Goal: Task Accomplishment & Management: Manage account settings

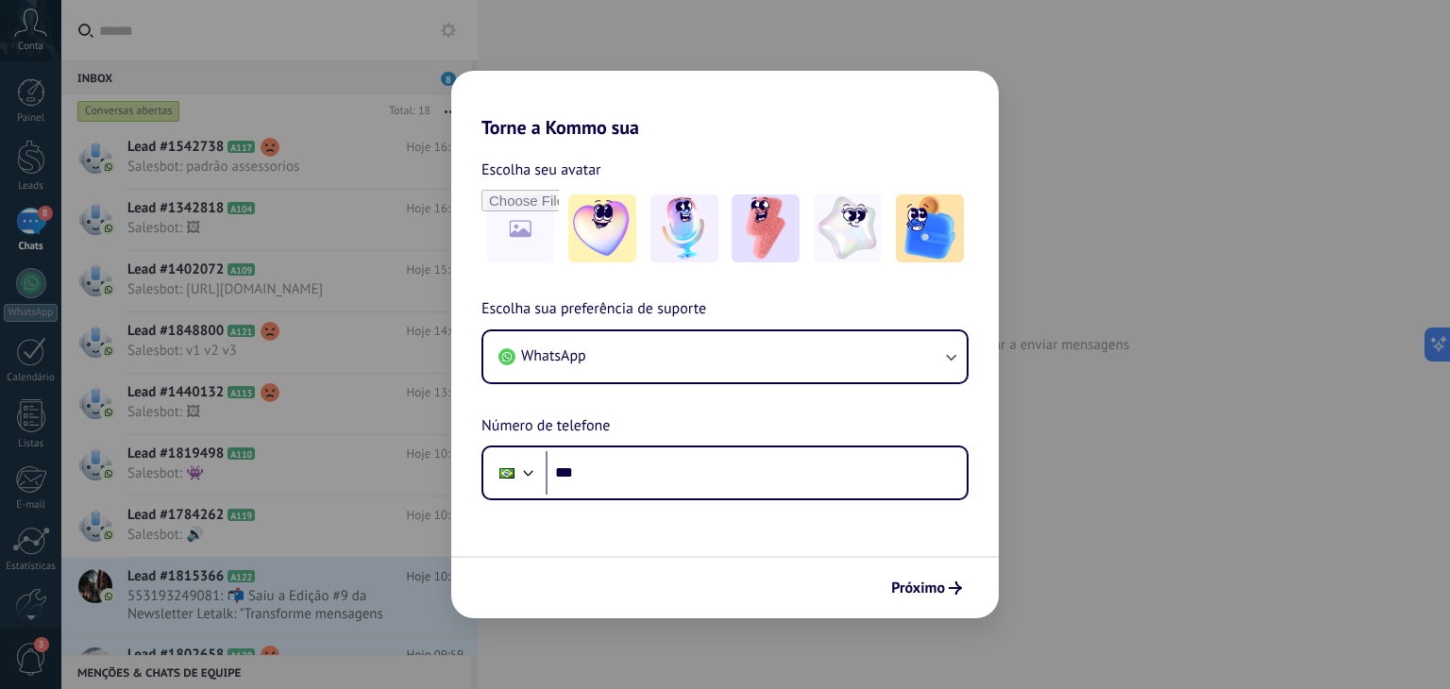
click at [918, 127] on h2 "Torne a Kommo sua" at bounding box center [725, 105] width 548 height 68
click at [756, 118] on h2 "Torne a Kommo sua" at bounding box center [725, 105] width 548 height 68
click at [672, 48] on div "Torne a Kommo sua Escolha seu avatar Escolha sua preferência de suporte WhatsAp…" at bounding box center [725, 344] width 1450 height 689
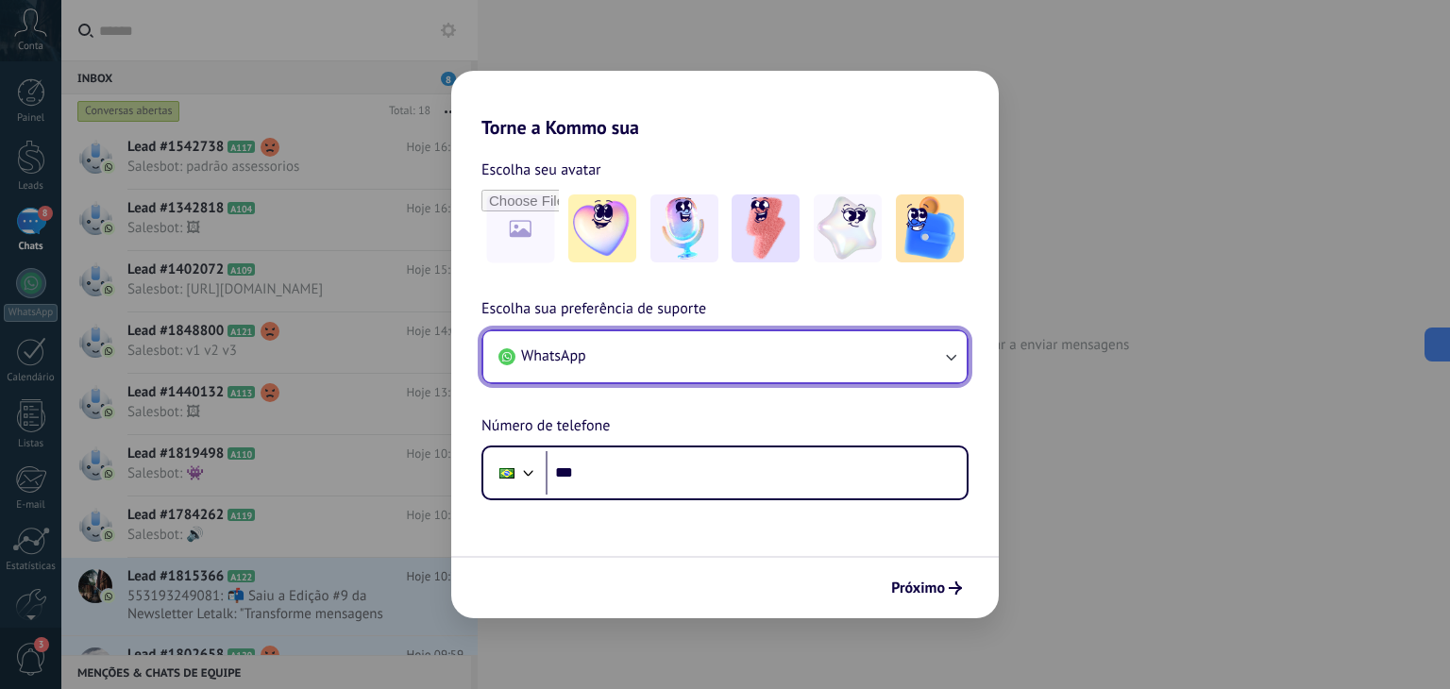
click at [642, 369] on button "WhatsApp" at bounding box center [724, 356] width 483 height 51
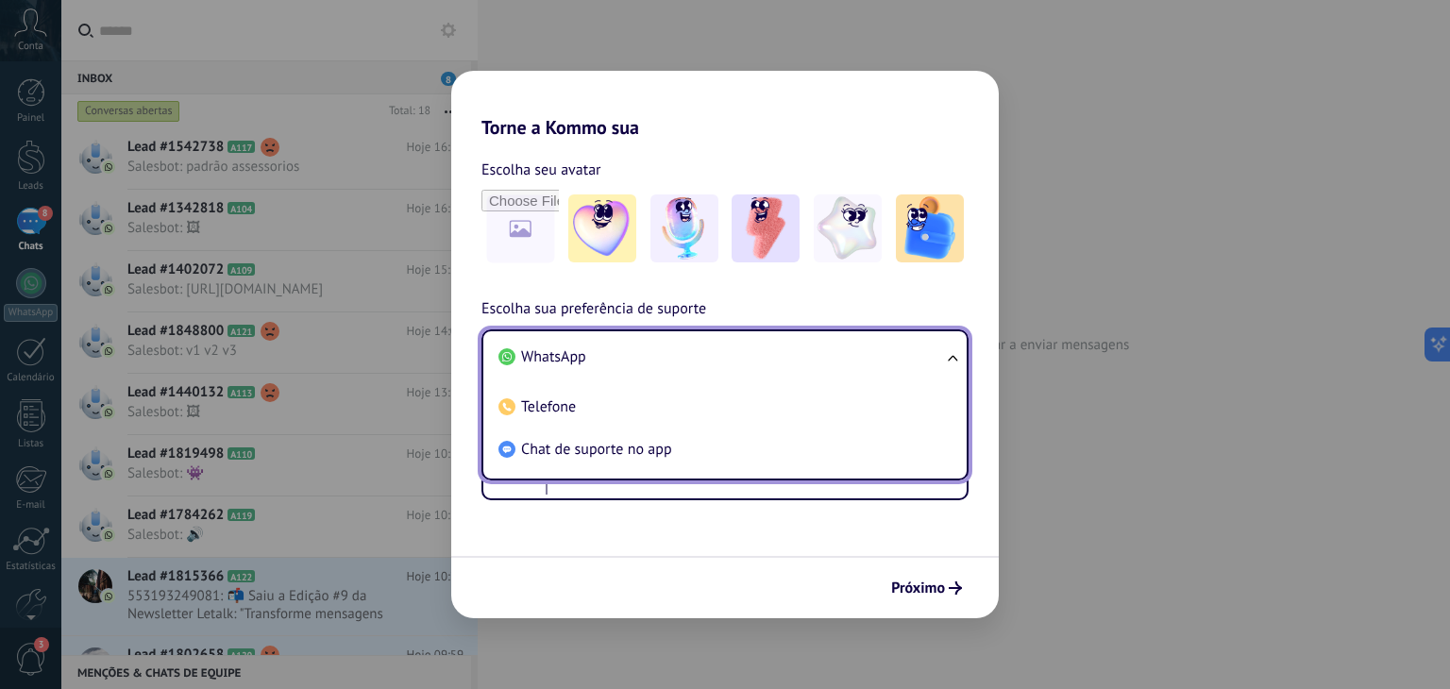
click at [642, 369] on li "WhatsApp" at bounding box center [721, 357] width 461 height 42
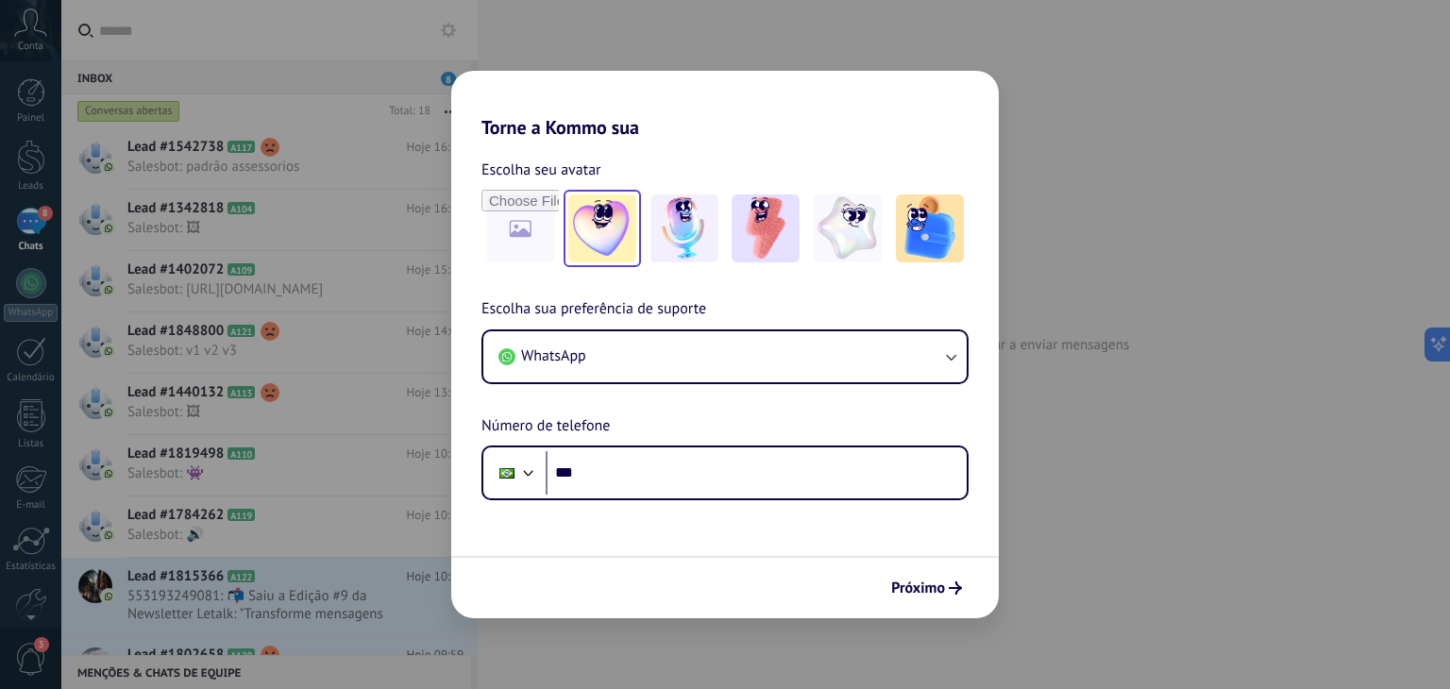
click at [596, 236] on img at bounding box center [602, 229] width 68 height 68
click at [699, 217] on img at bounding box center [685, 229] width 68 height 68
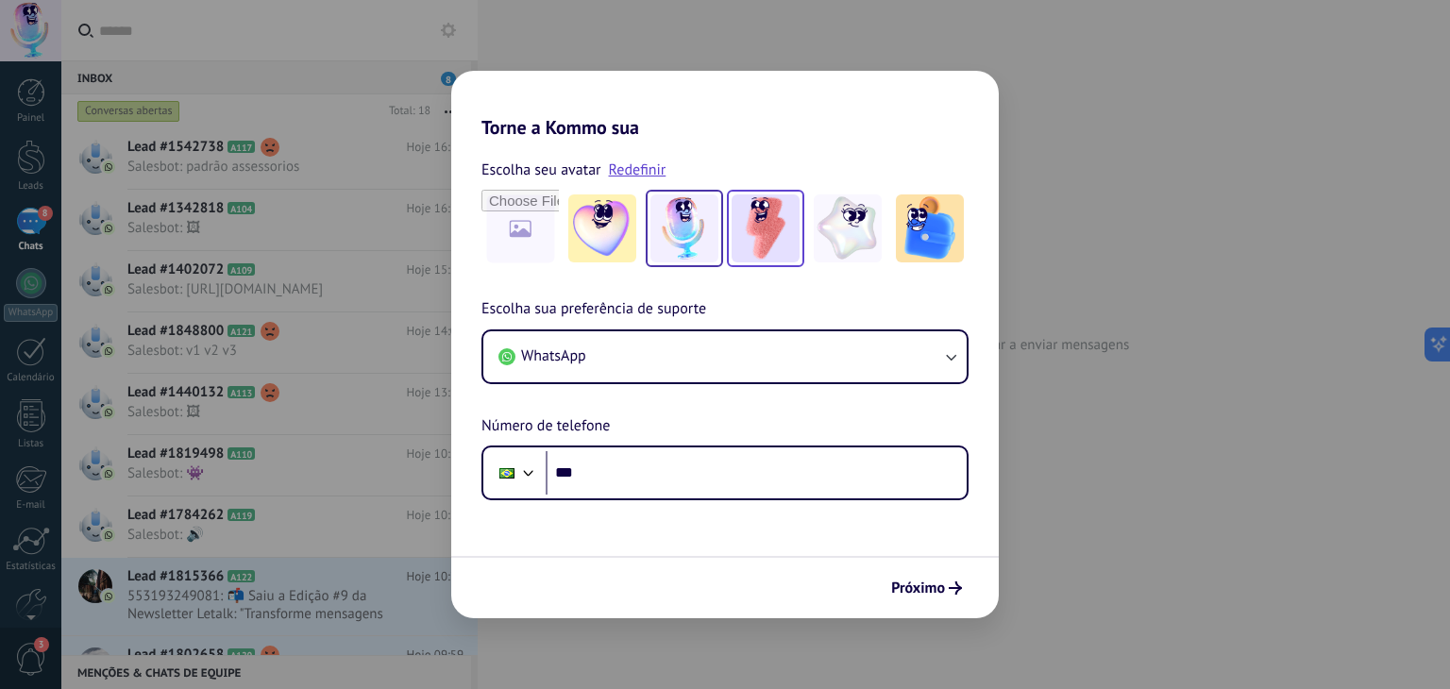
click at [793, 243] on img at bounding box center [766, 229] width 68 height 68
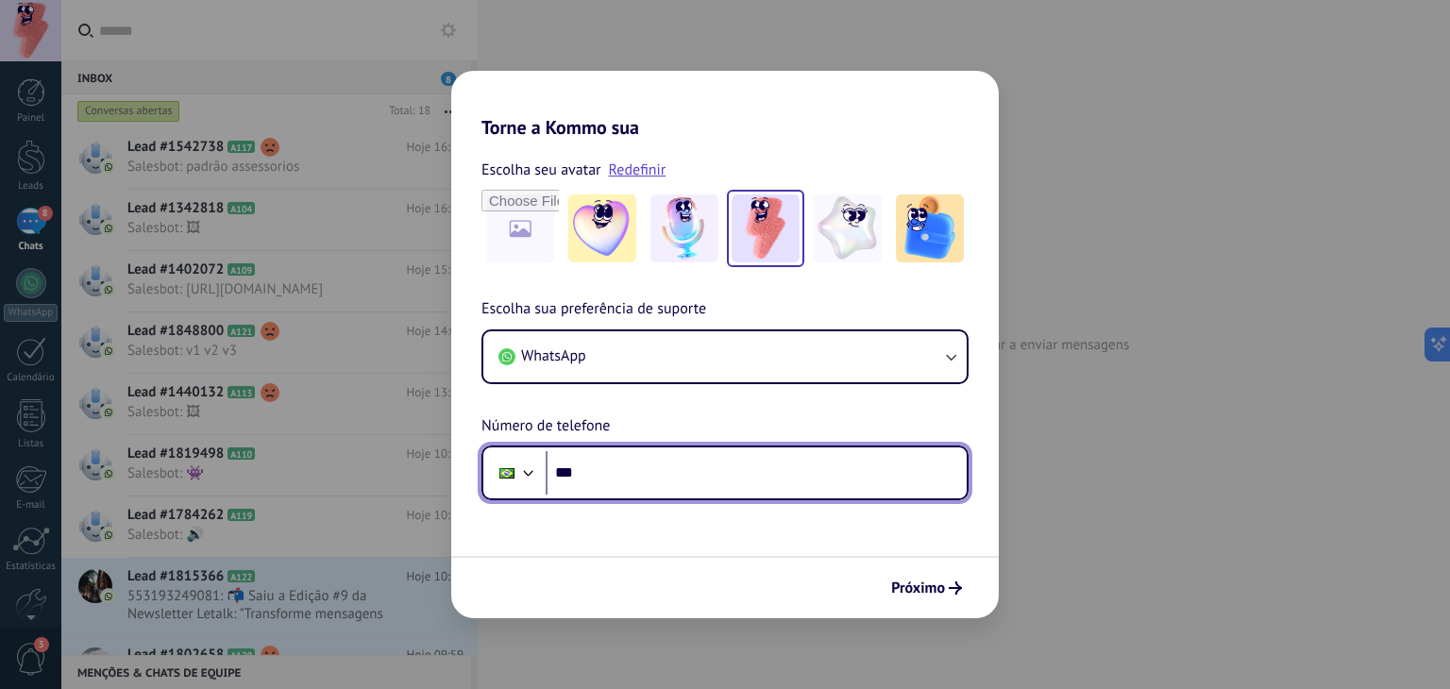
click at [682, 462] on input "***" at bounding box center [756, 472] width 421 height 43
type input "**********"
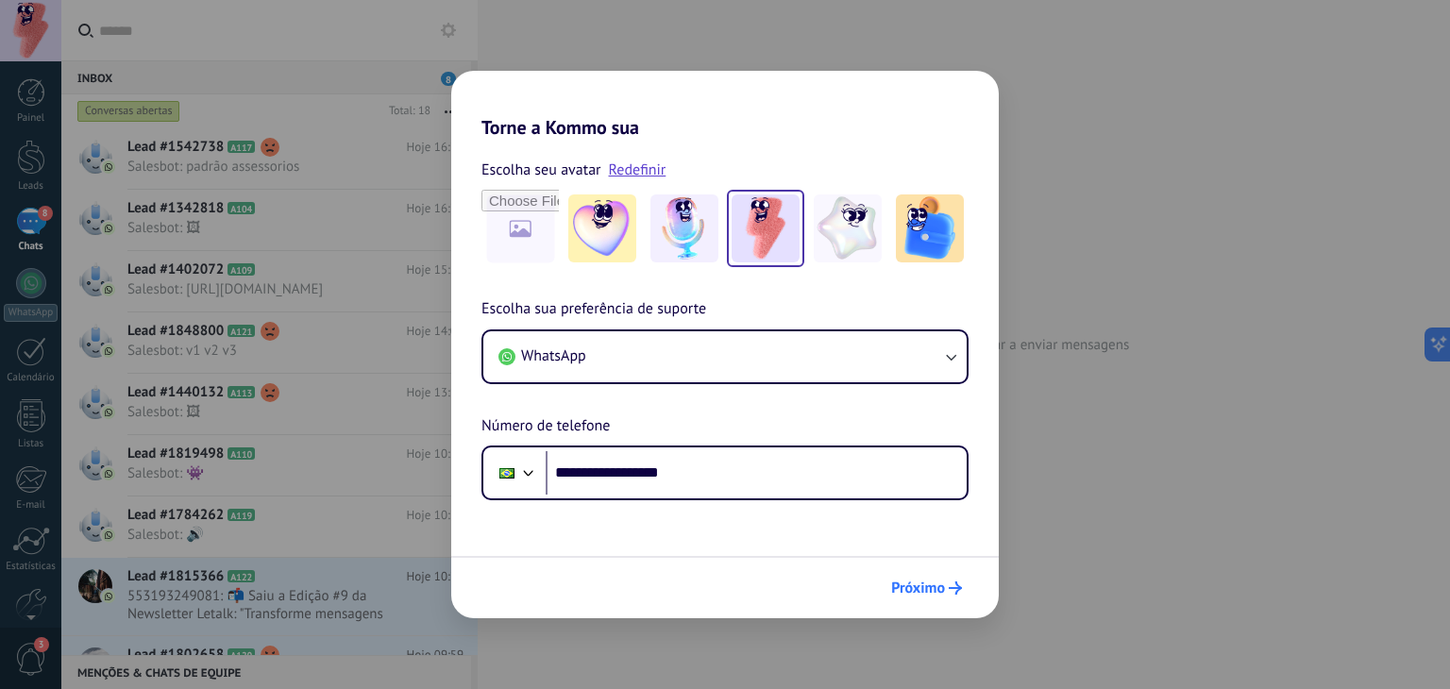
click at [931, 586] on span "Próximo" at bounding box center [918, 588] width 54 height 13
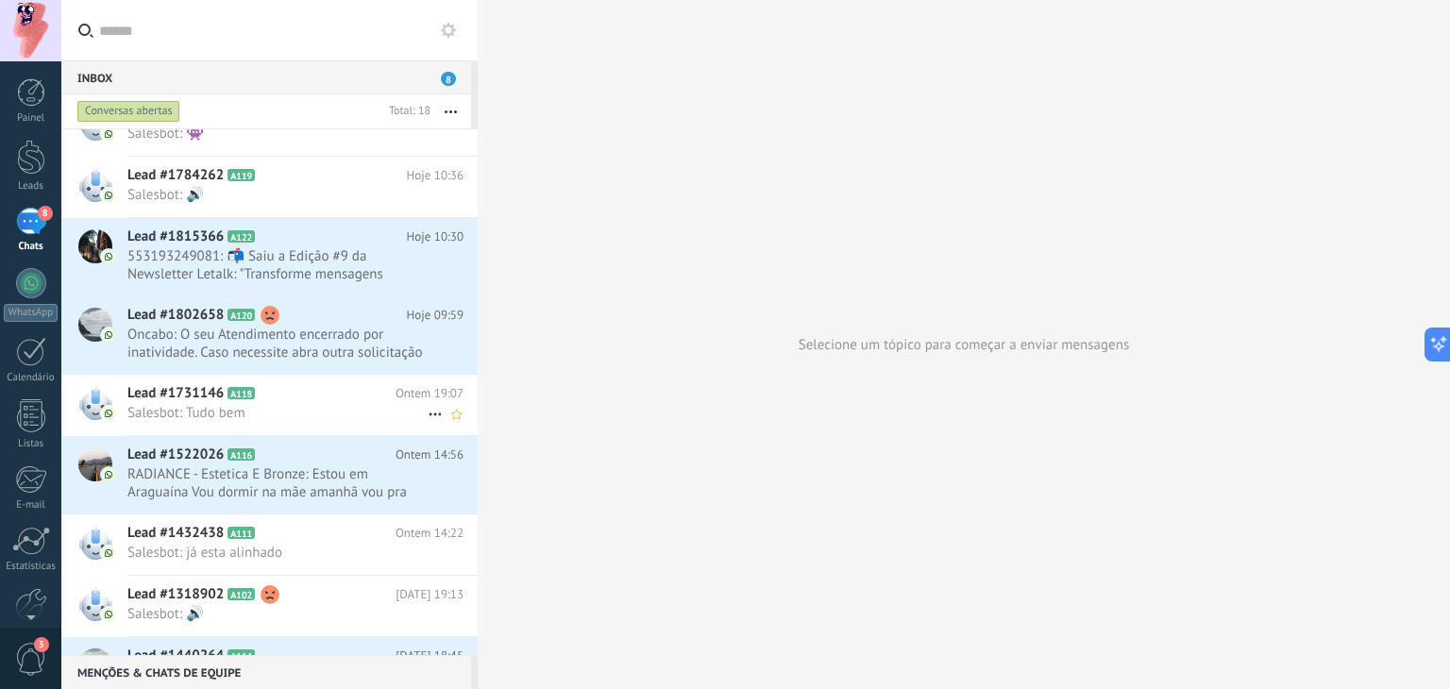
scroll to position [641, 0]
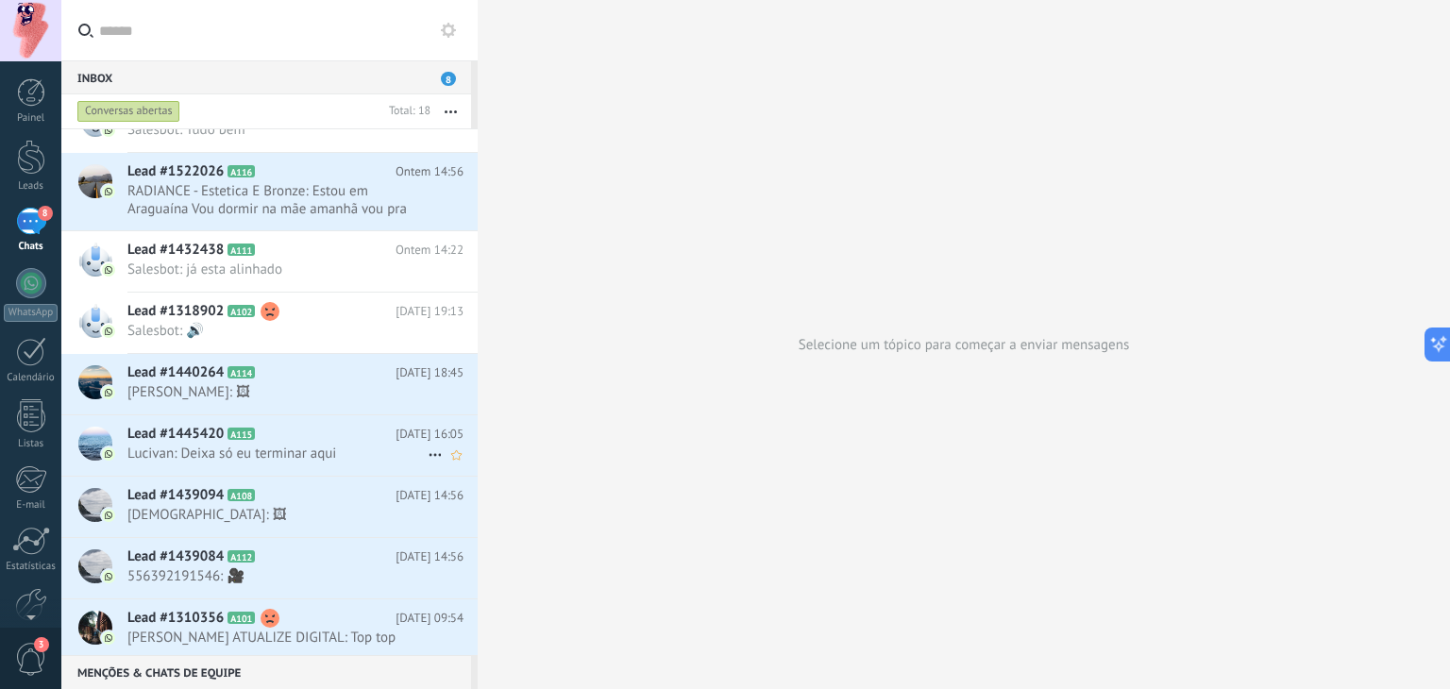
click at [426, 450] on icon at bounding box center [435, 455] width 23 height 23
click at [455, 499] on span "Conversa fechada" at bounding box center [508, 501] width 106 height 38
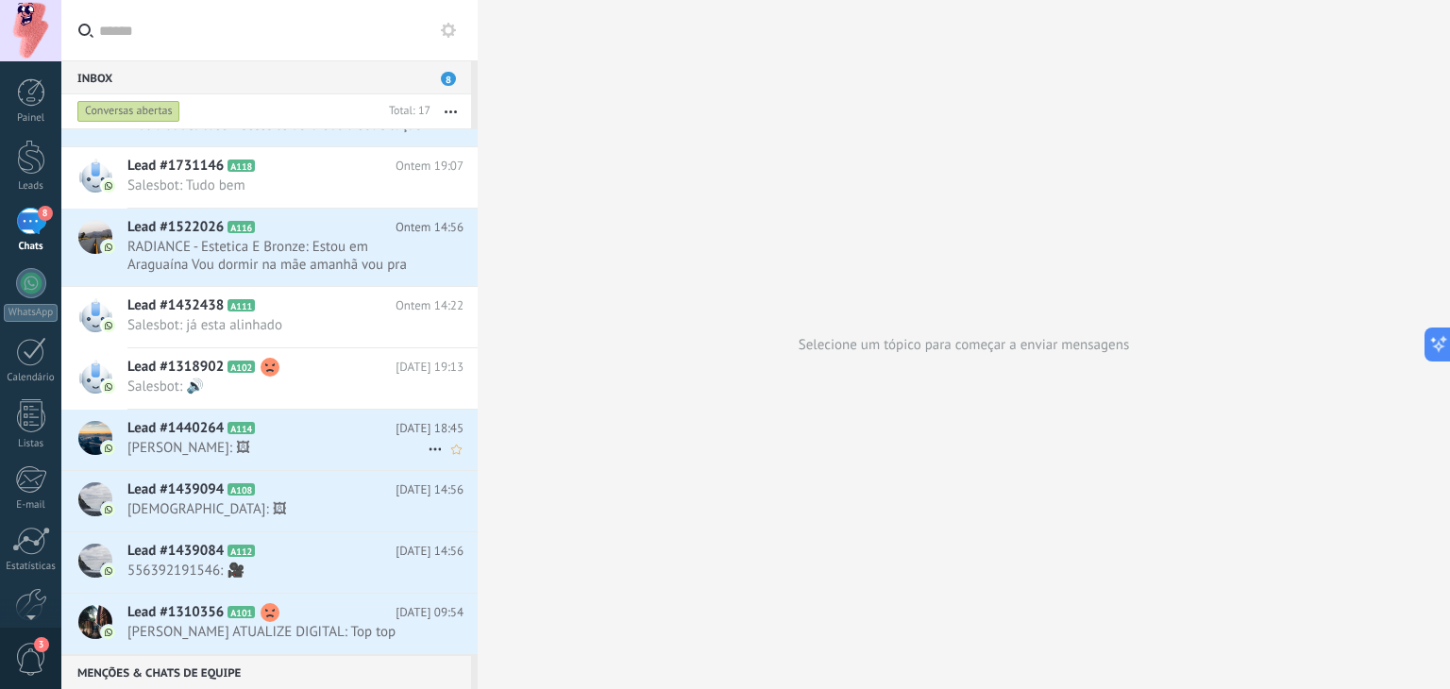
click at [431, 449] on icon at bounding box center [435, 449] width 23 height 23
click at [446, 492] on use at bounding box center [440, 494] width 13 height 13
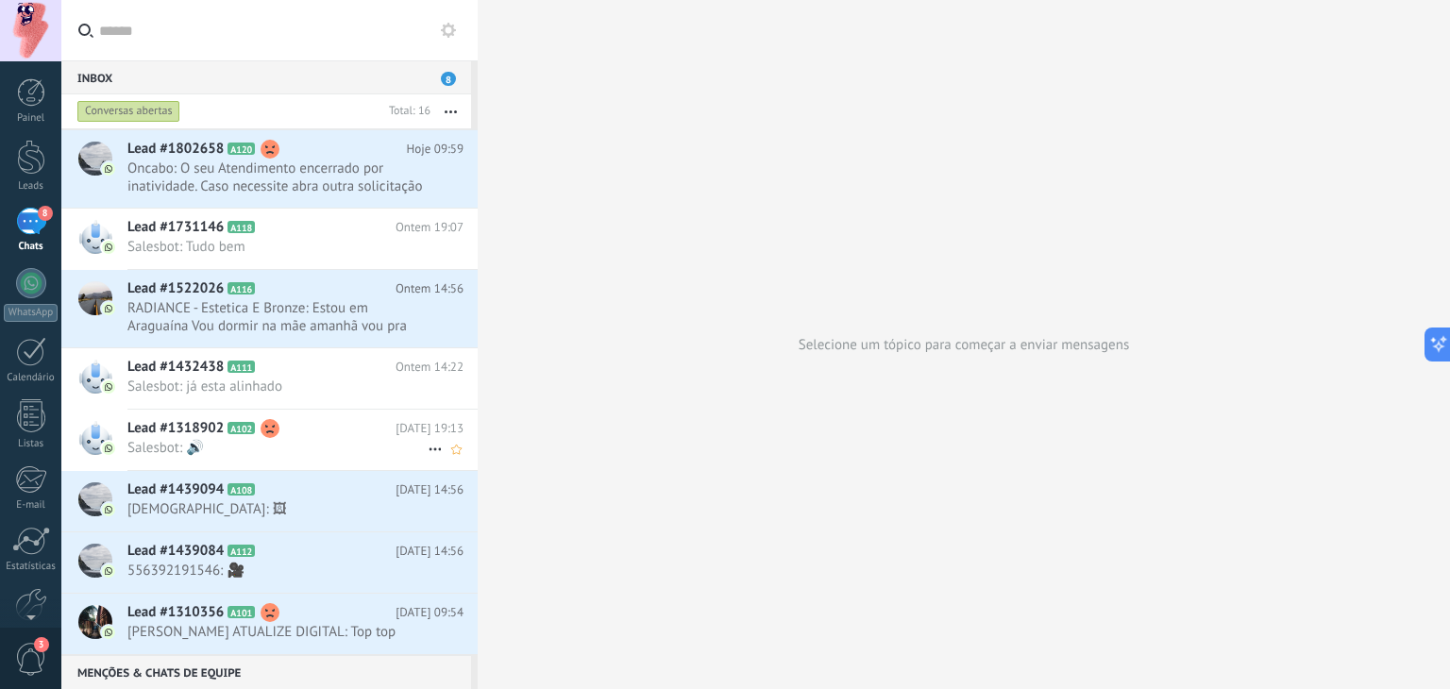
click at [432, 454] on icon at bounding box center [435, 449] width 23 height 23
click at [444, 453] on use at bounding box center [440, 456] width 13 height 13
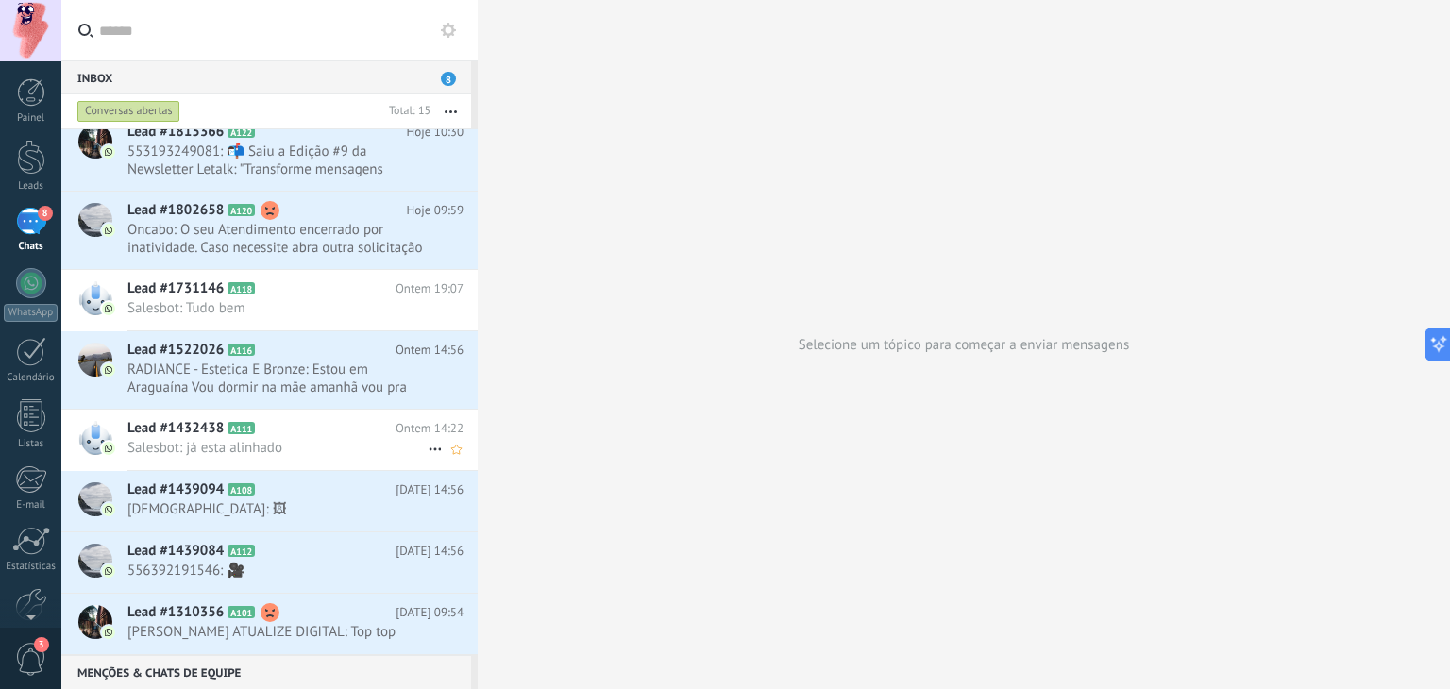
scroll to position [463, 0]
click at [426, 447] on icon at bounding box center [435, 449] width 23 height 23
click at [452, 466] on div "Conversa fechada" at bounding box center [498, 457] width 131 height 38
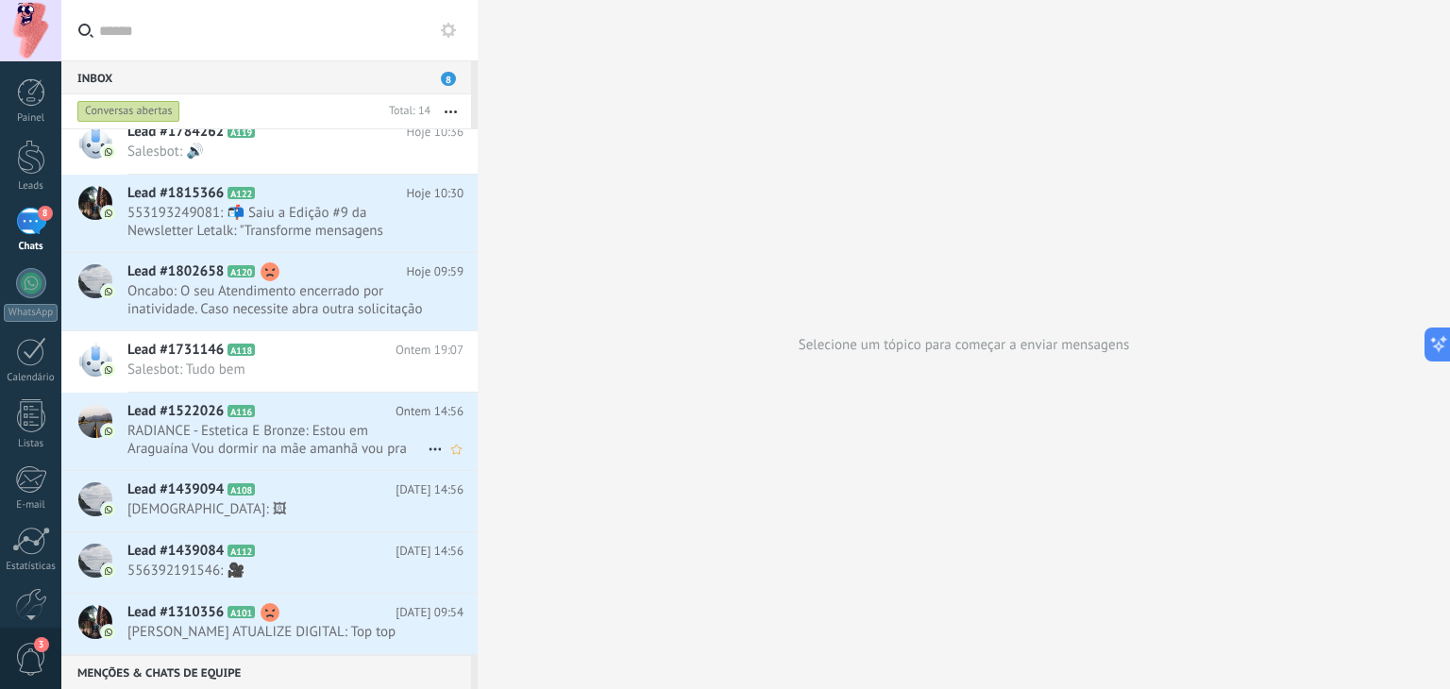
click at [427, 447] on icon at bounding box center [435, 449] width 23 height 23
click at [478, 496] on span "Conversa fechada" at bounding box center [508, 495] width 106 height 38
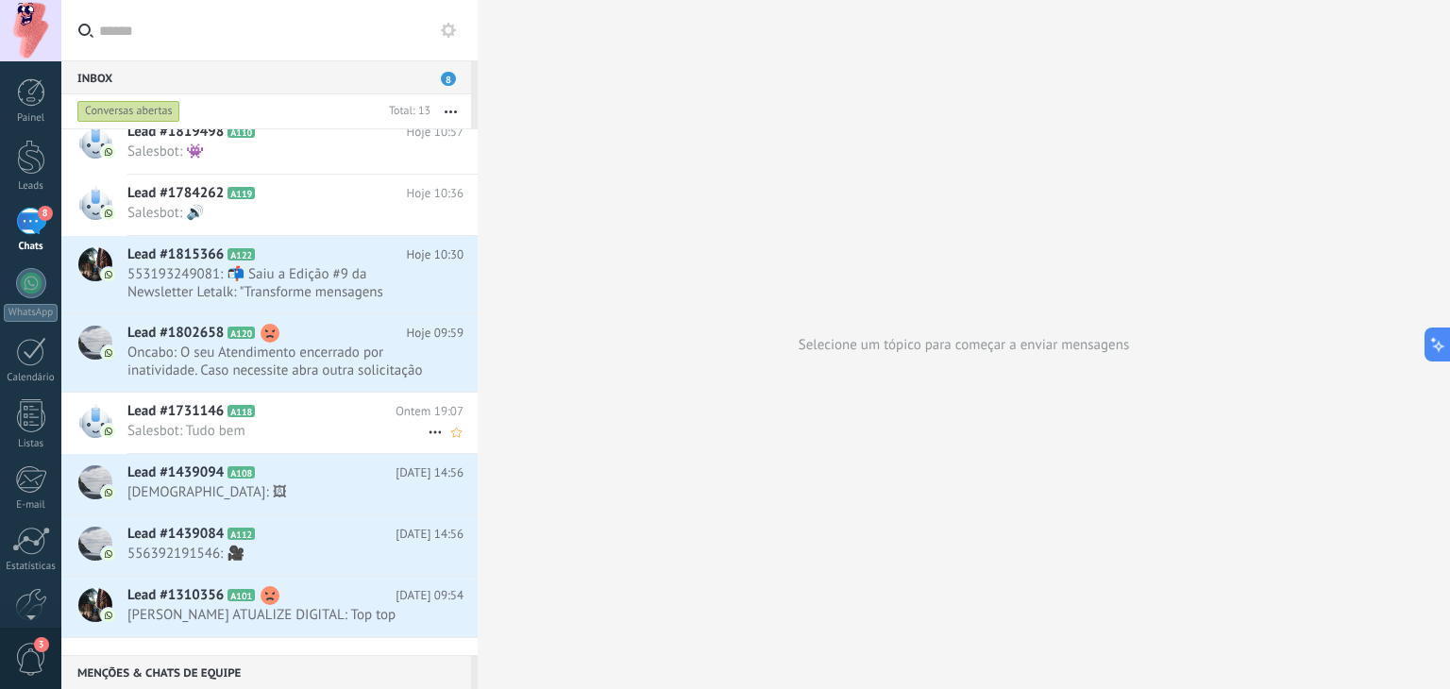
click at [429, 444] on icon at bounding box center [435, 432] width 23 height 23
click at [456, 458] on span "Conversa fechada" at bounding box center [508, 457] width 106 height 38
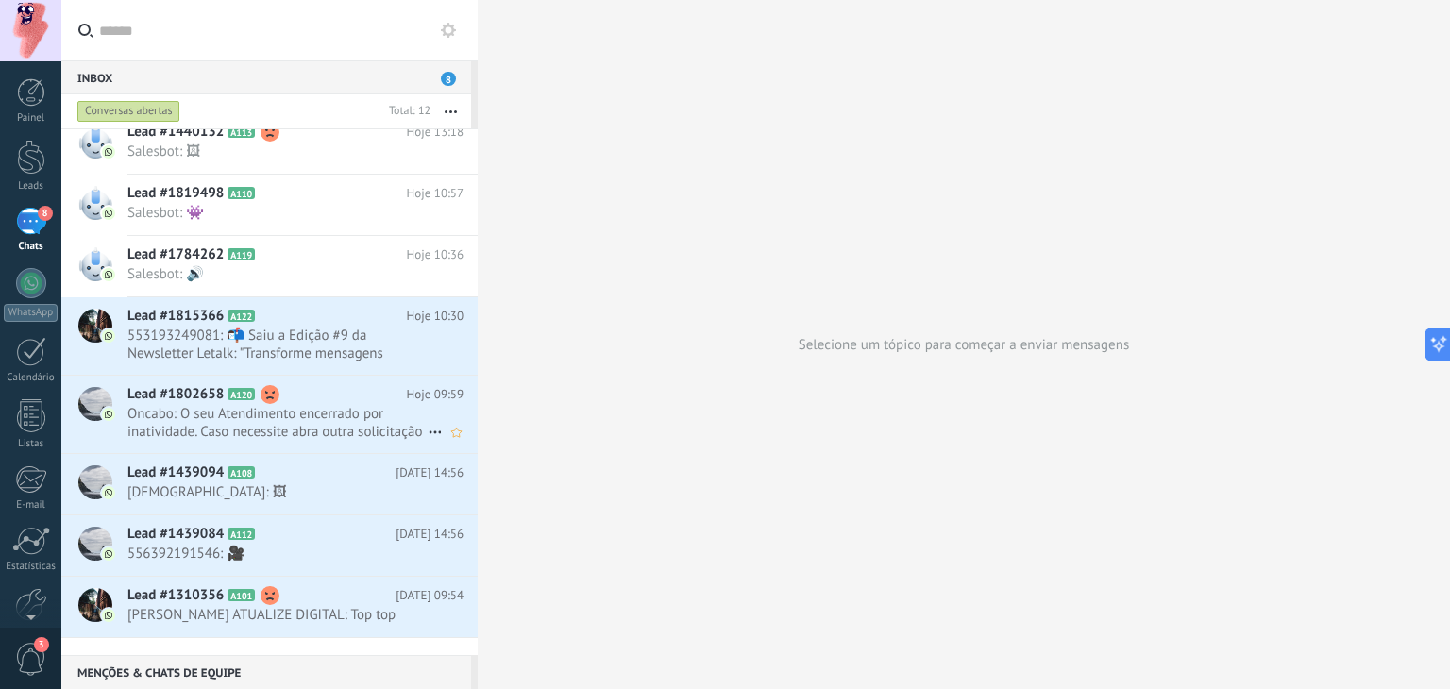
scroll to position [262, 0]
click at [430, 444] on icon at bounding box center [435, 432] width 23 height 23
click at [463, 487] on span "Conversa fechada" at bounding box center [508, 495] width 106 height 38
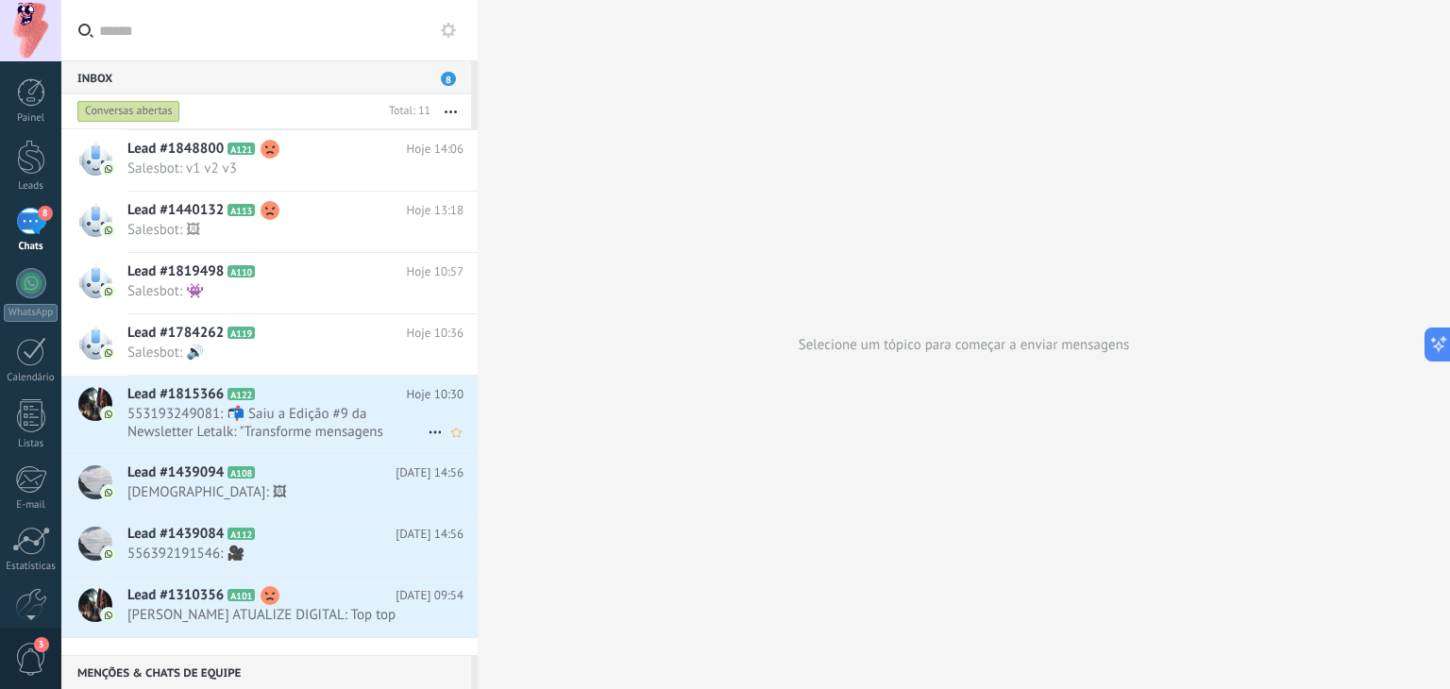
scroll to position [183, 0]
click at [424, 443] on icon at bounding box center [435, 432] width 23 height 23
drag, startPoint x: 464, startPoint y: 486, endPoint x: 450, endPoint y: 469, distance: 21.5
click at [465, 488] on span "Conversa fechada" at bounding box center [508, 495] width 106 height 38
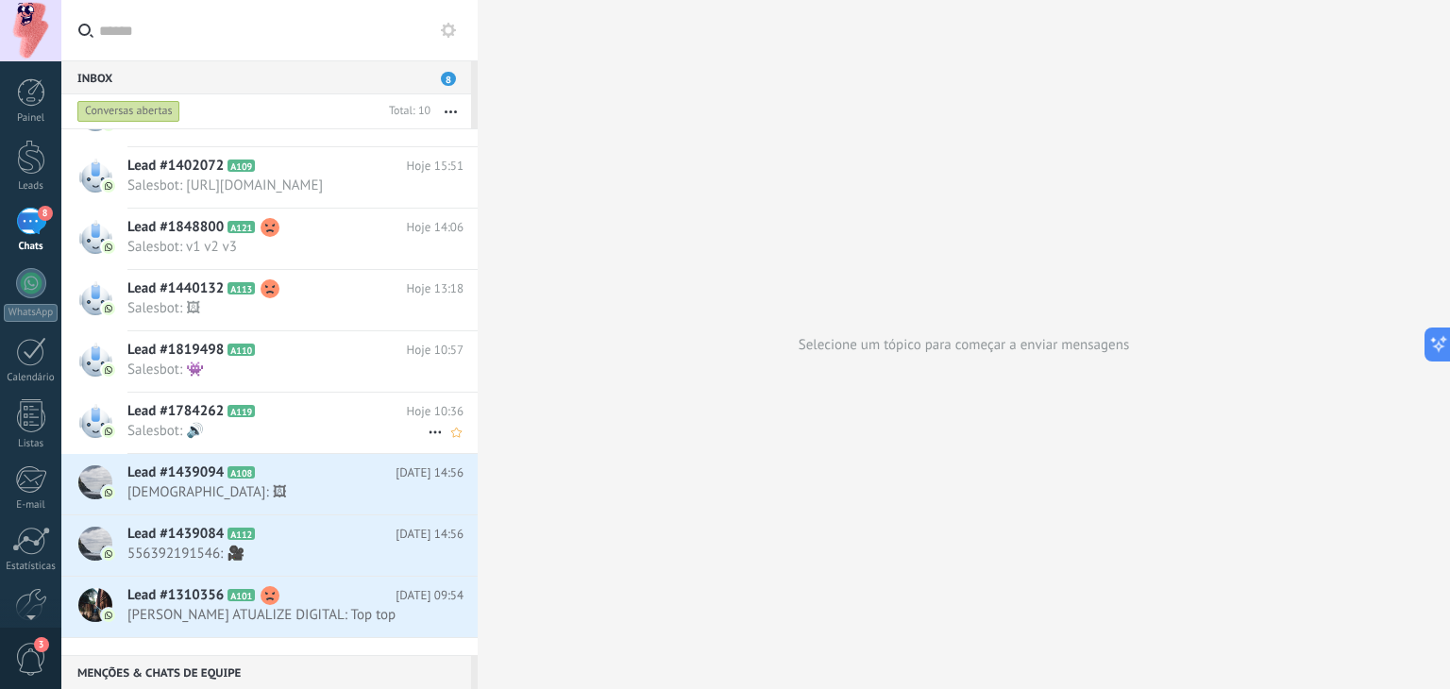
click at [432, 444] on icon at bounding box center [435, 432] width 23 height 23
click at [448, 451] on span at bounding box center [440, 457] width 15 height 12
click at [452, 109] on button "button" at bounding box center [451, 111] width 41 height 34
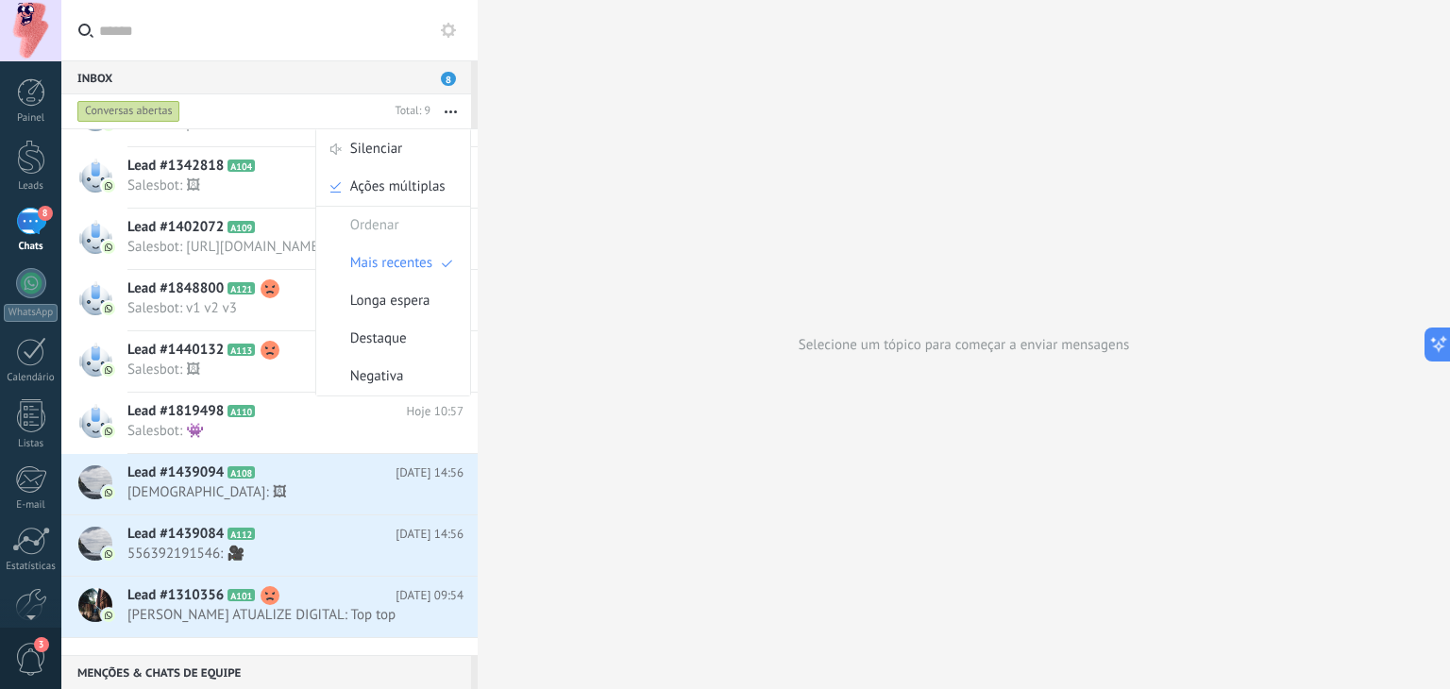
click at [409, 152] on div "Silenciar" at bounding box center [393, 149] width 154 height 38
click at [427, 183] on icon at bounding box center [435, 187] width 23 height 23
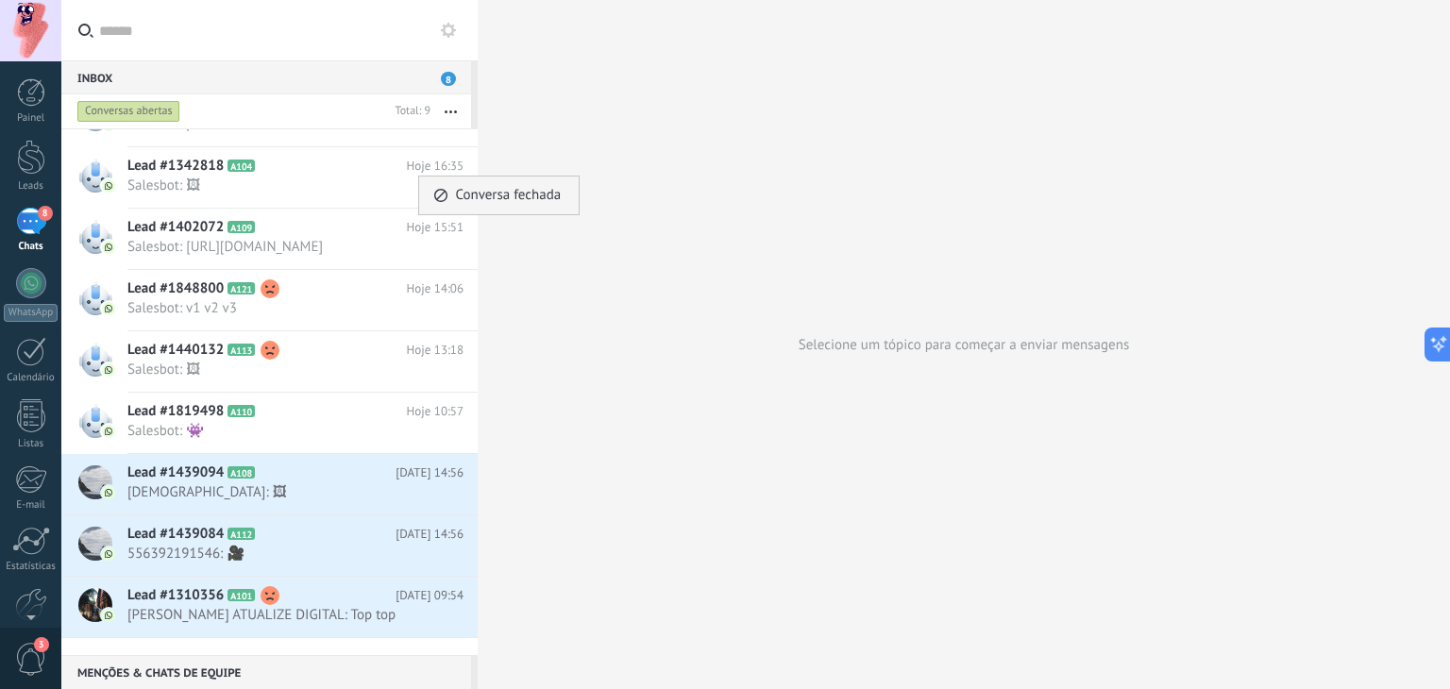
click at [446, 200] on icon at bounding box center [440, 195] width 13 height 13
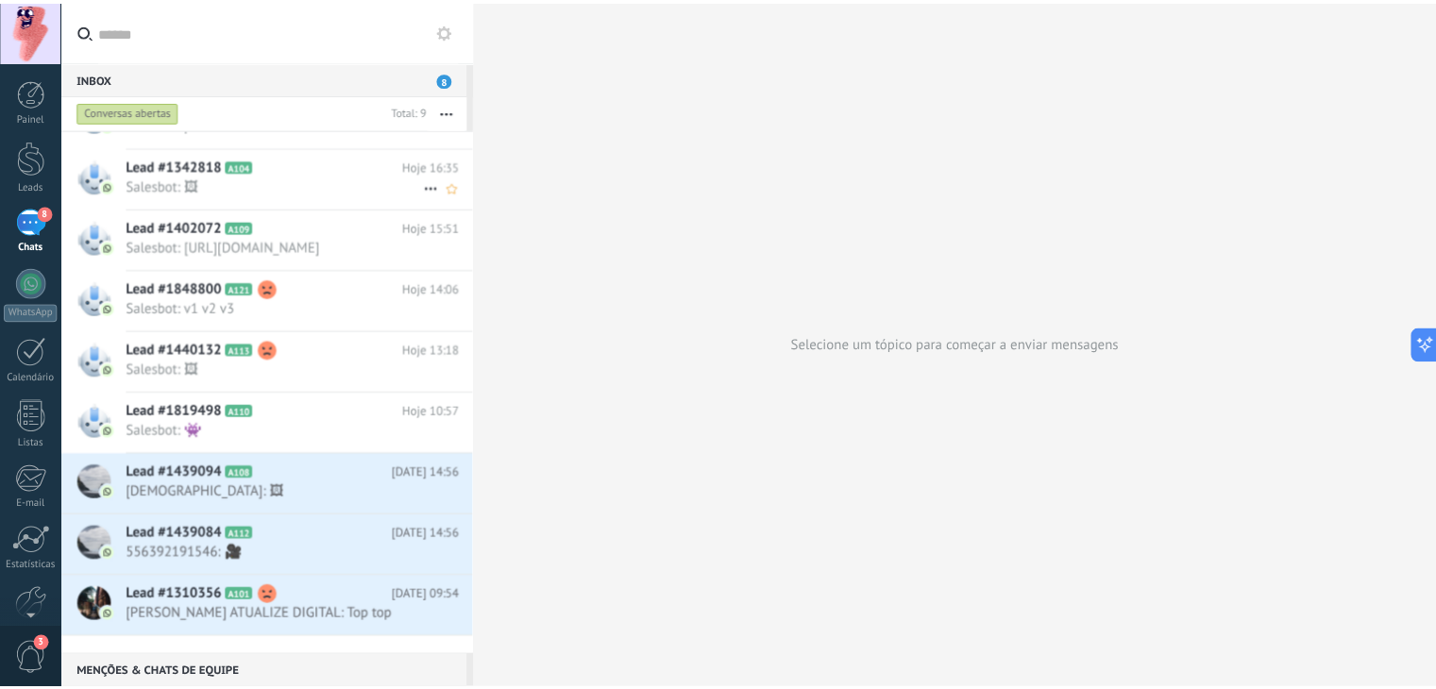
scroll to position [0, 0]
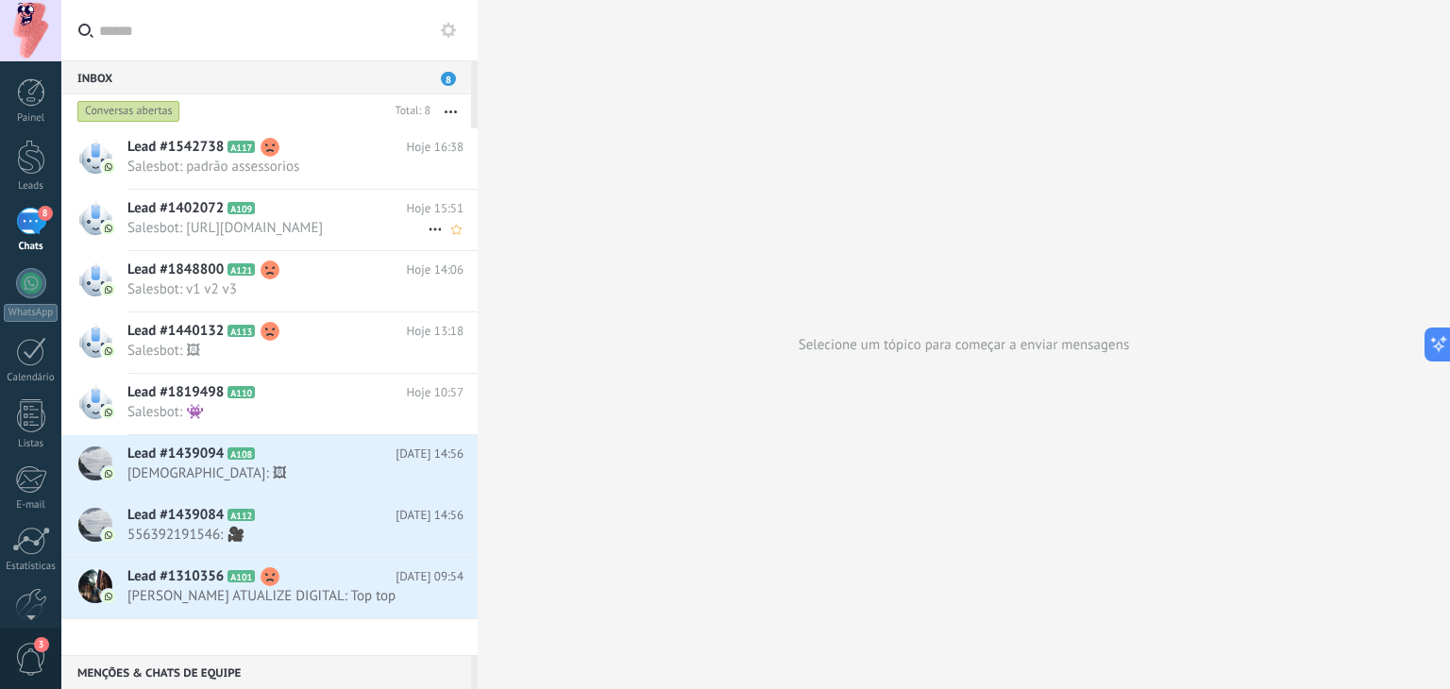
click at [434, 241] on icon at bounding box center [435, 229] width 23 height 23
click at [453, 257] on div "Conversa fechada" at bounding box center [498, 256] width 131 height 38
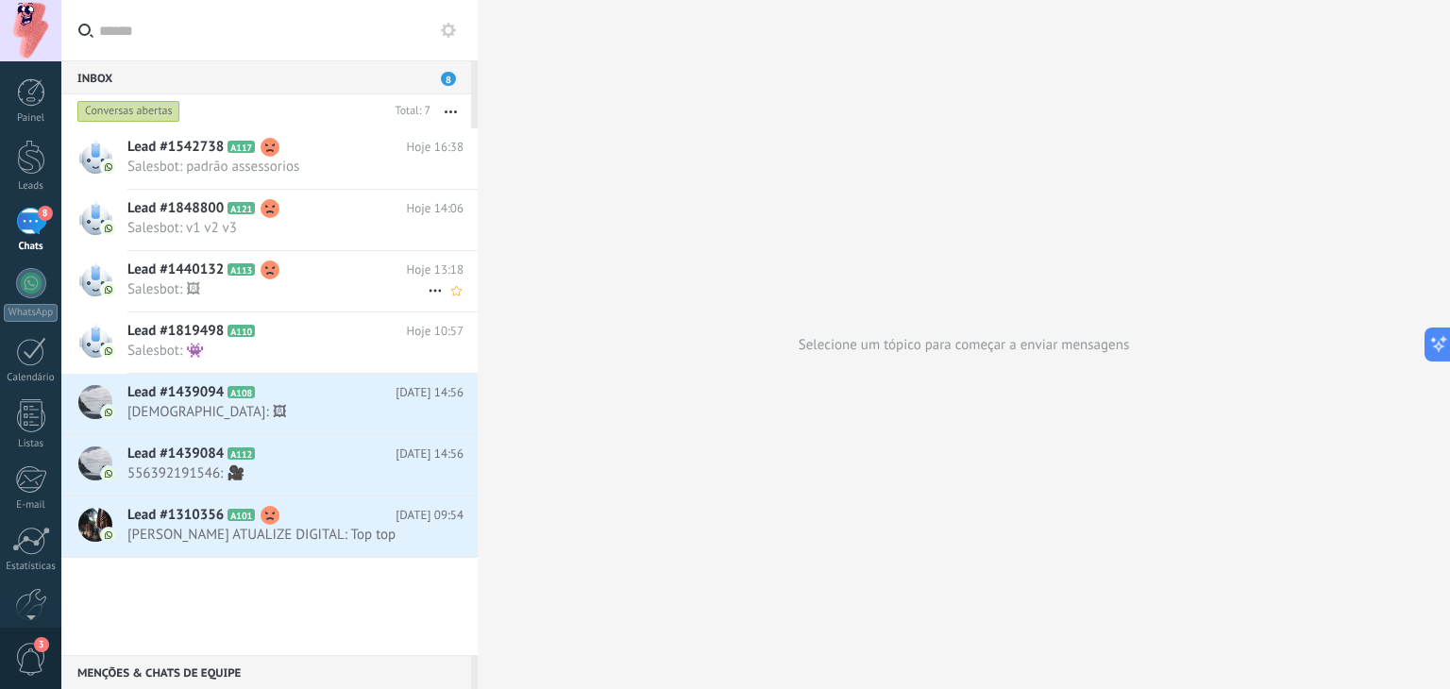
click at [425, 287] on icon at bounding box center [435, 290] width 23 height 23
click at [455, 293] on span "Conversa fechada" at bounding box center [508, 300] width 106 height 38
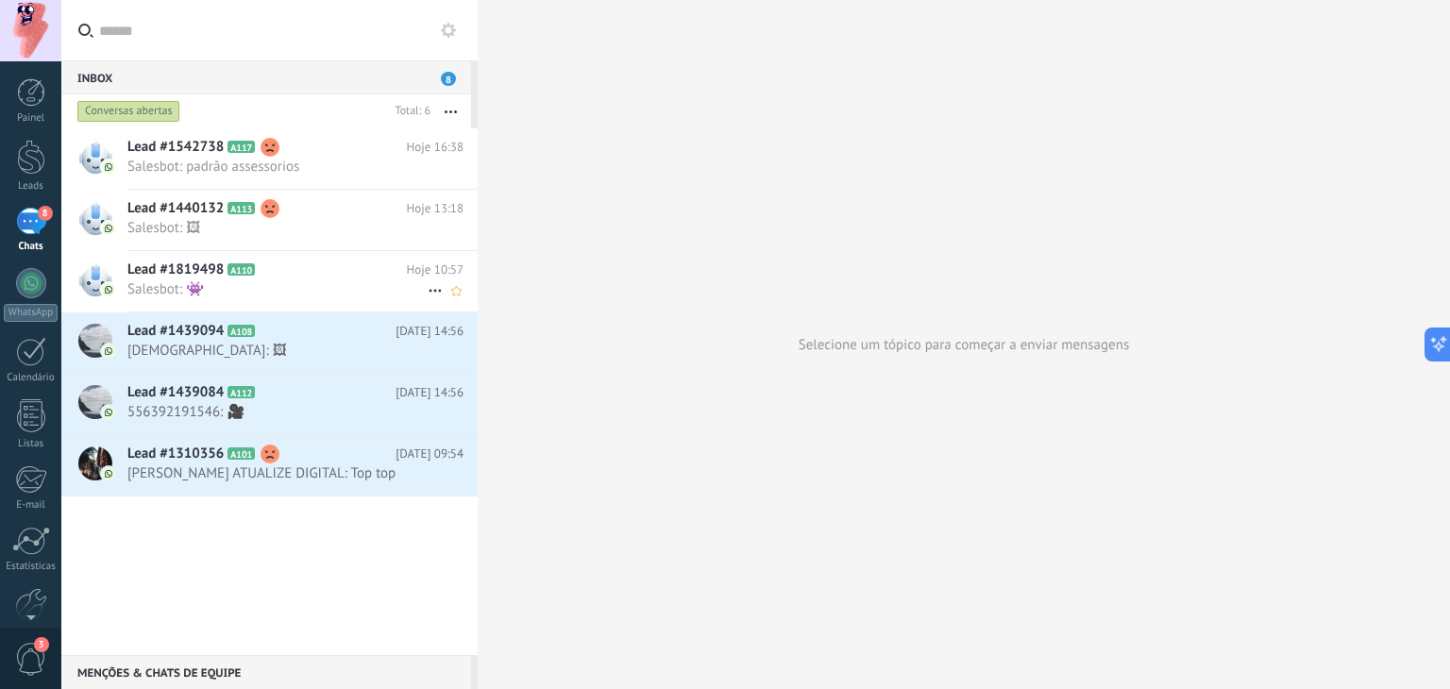
click at [426, 293] on icon at bounding box center [435, 290] width 23 height 23
click at [453, 296] on div "Conversa fechada" at bounding box center [498, 300] width 131 height 38
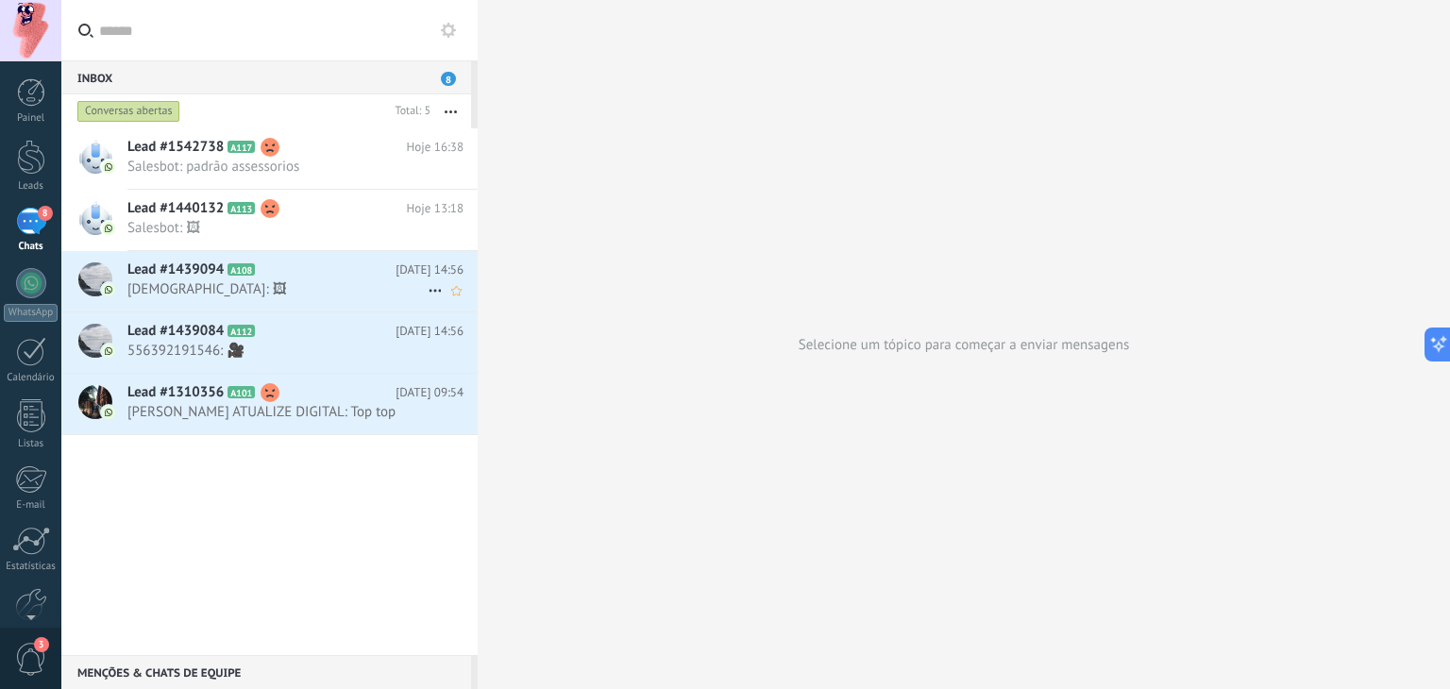
click at [425, 288] on icon at bounding box center [435, 290] width 23 height 23
click at [460, 303] on span "Marcar como respondida" at bounding box center [529, 300] width 148 height 38
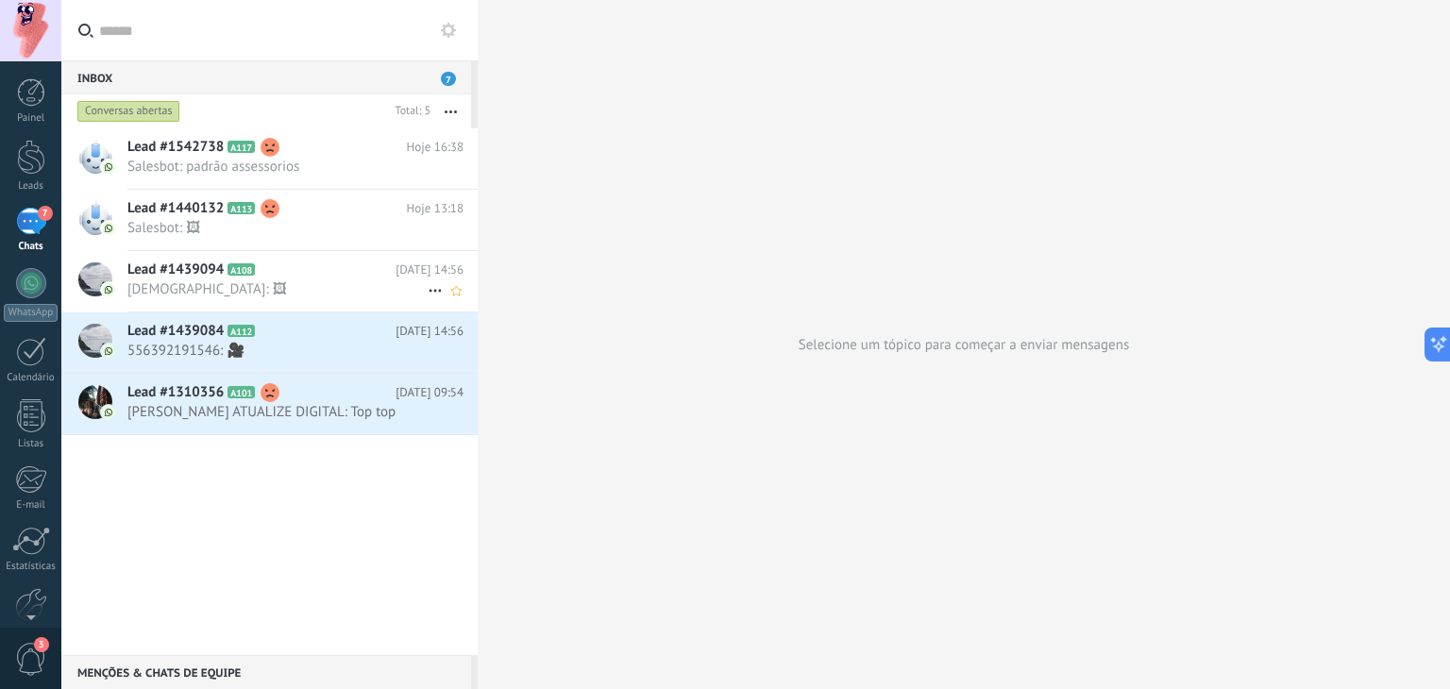
click at [429, 290] on use at bounding box center [435, 291] width 12 height 3
click at [451, 304] on div "Conversa fechada" at bounding box center [498, 300] width 131 height 38
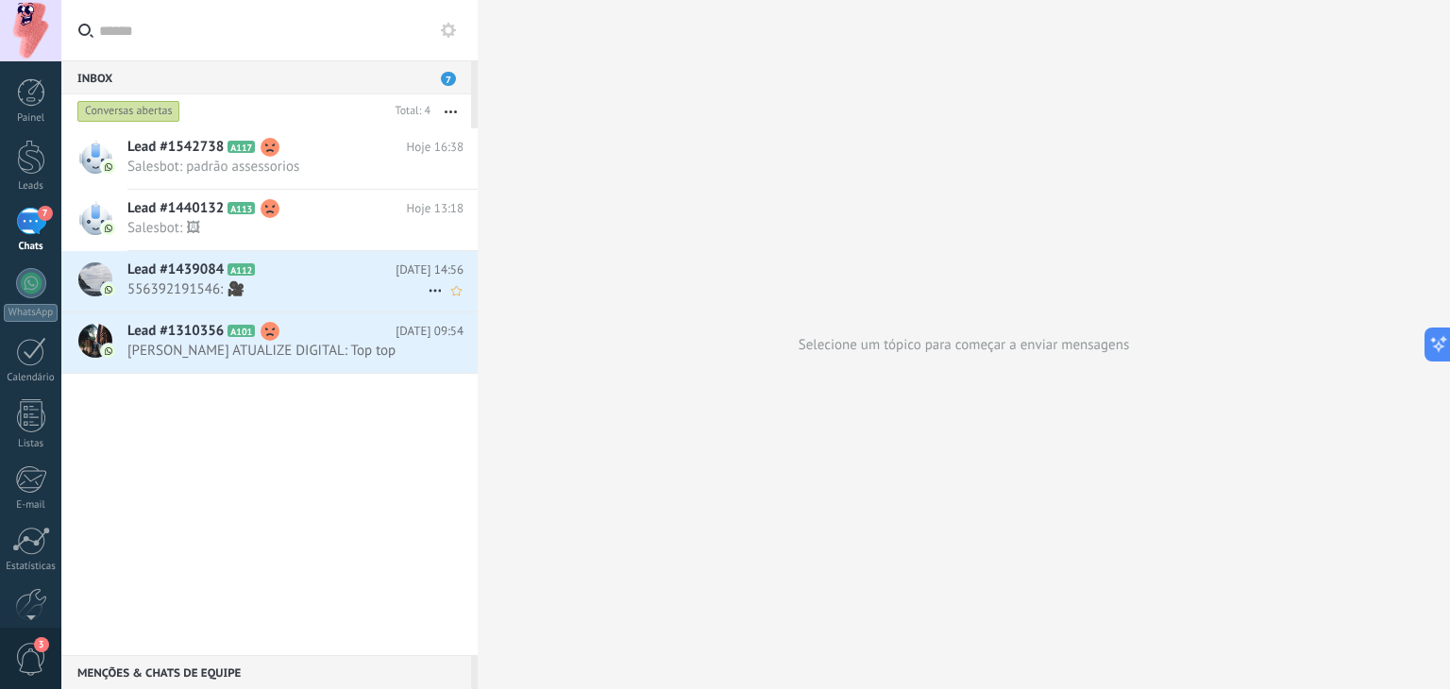
click at [427, 287] on icon at bounding box center [435, 290] width 23 height 23
click at [462, 329] on span "Conversa fechada" at bounding box center [508, 338] width 106 height 38
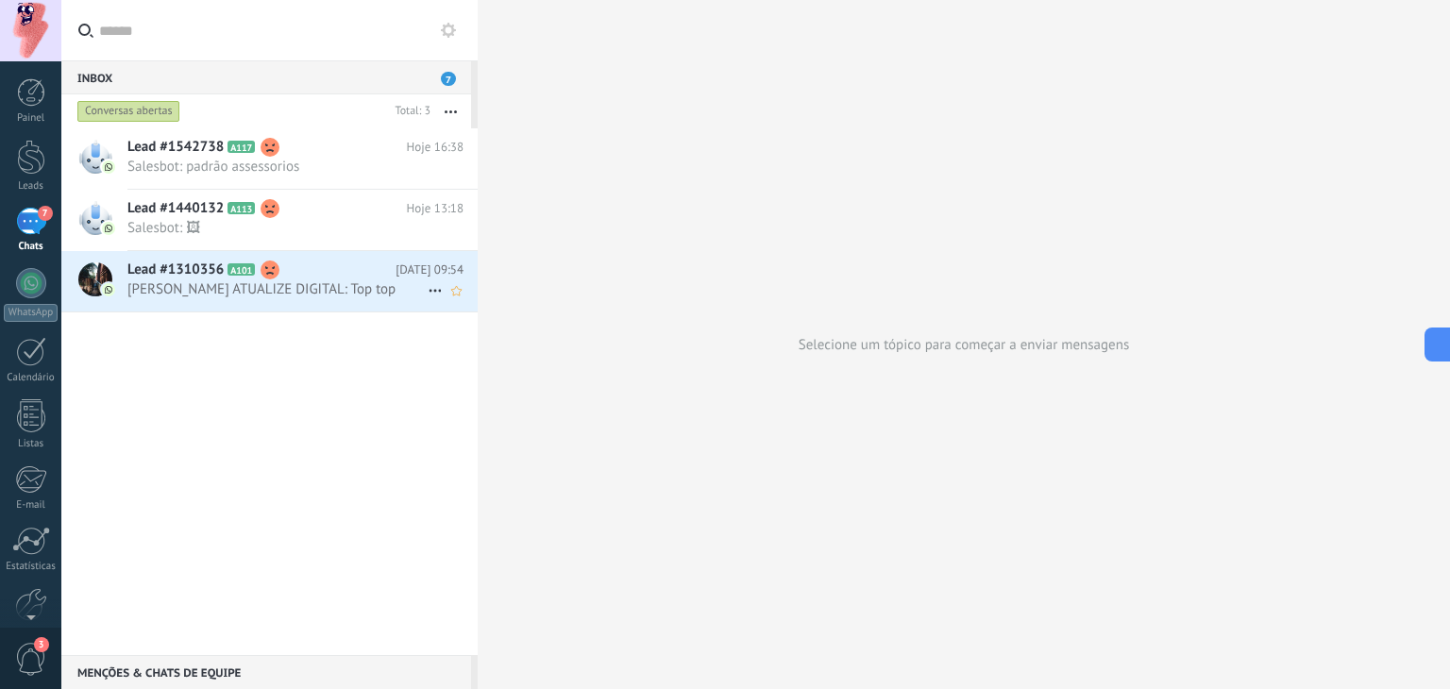
click at [427, 292] on icon at bounding box center [435, 290] width 23 height 23
click at [487, 341] on span "Conversa fechada" at bounding box center [508, 338] width 106 height 38
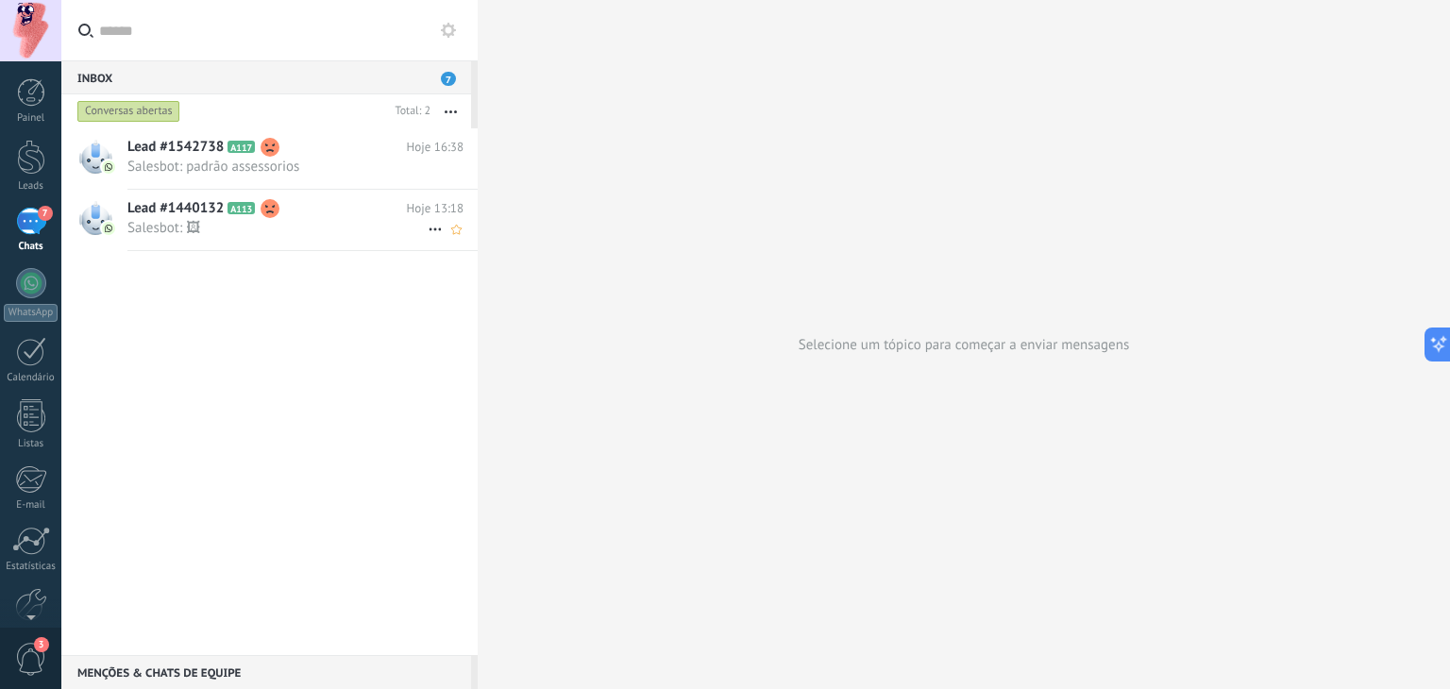
click at [430, 233] on icon at bounding box center [435, 229] width 23 height 23
click at [455, 246] on span "Conversa fechada" at bounding box center [508, 239] width 106 height 38
click at [432, 173] on icon at bounding box center [435, 168] width 23 height 23
click at [449, 174] on div "Conversa fechada" at bounding box center [498, 178] width 131 height 38
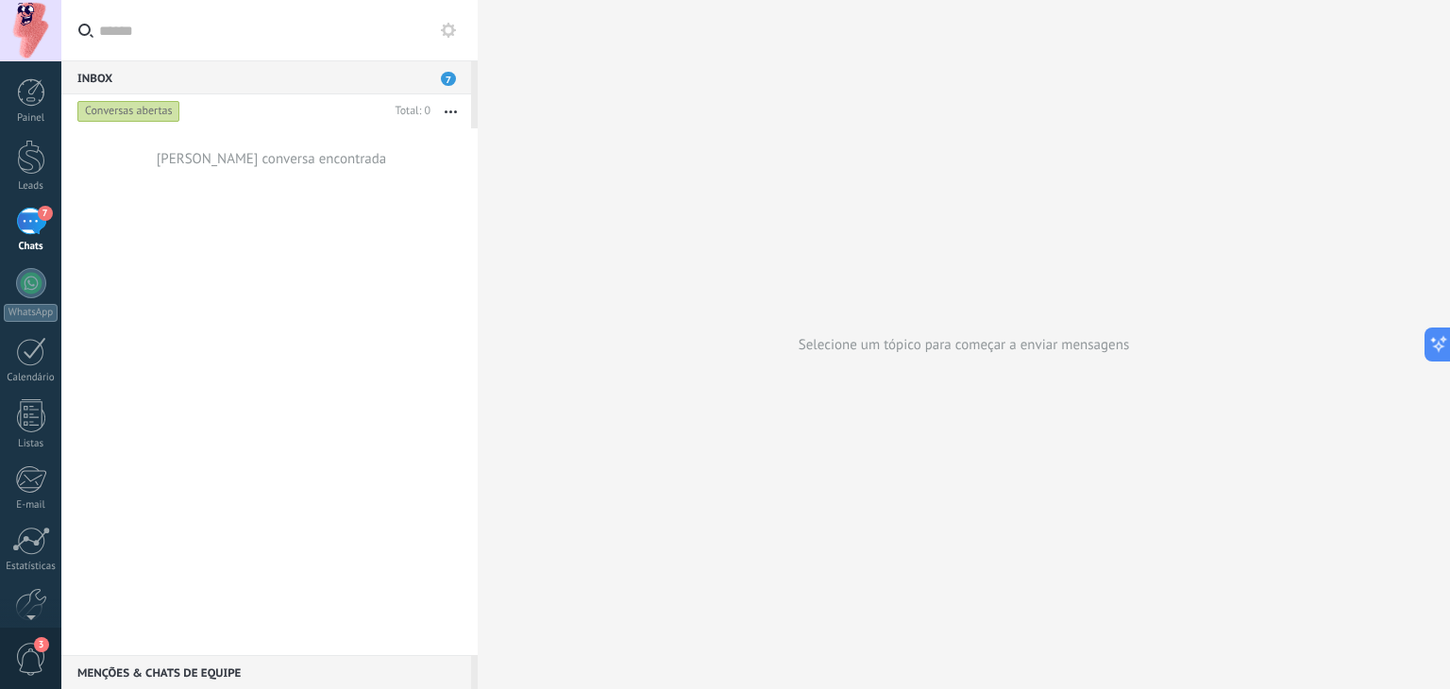
click at [454, 111] on icon "button" at bounding box center [451, 111] width 12 height 3
click at [311, 61] on div "Inbox 7" at bounding box center [266, 77] width 410 height 34
click at [332, 83] on div "Inbox 7" at bounding box center [266, 77] width 410 height 34
drag, startPoint x: 453, startPoint y: 68, endPoint x: 448, endPoint y: 76, distance: 10.2
click at [453, 70] on div "Inbox 7" at bounding box center [266, 77] width 410 height 34
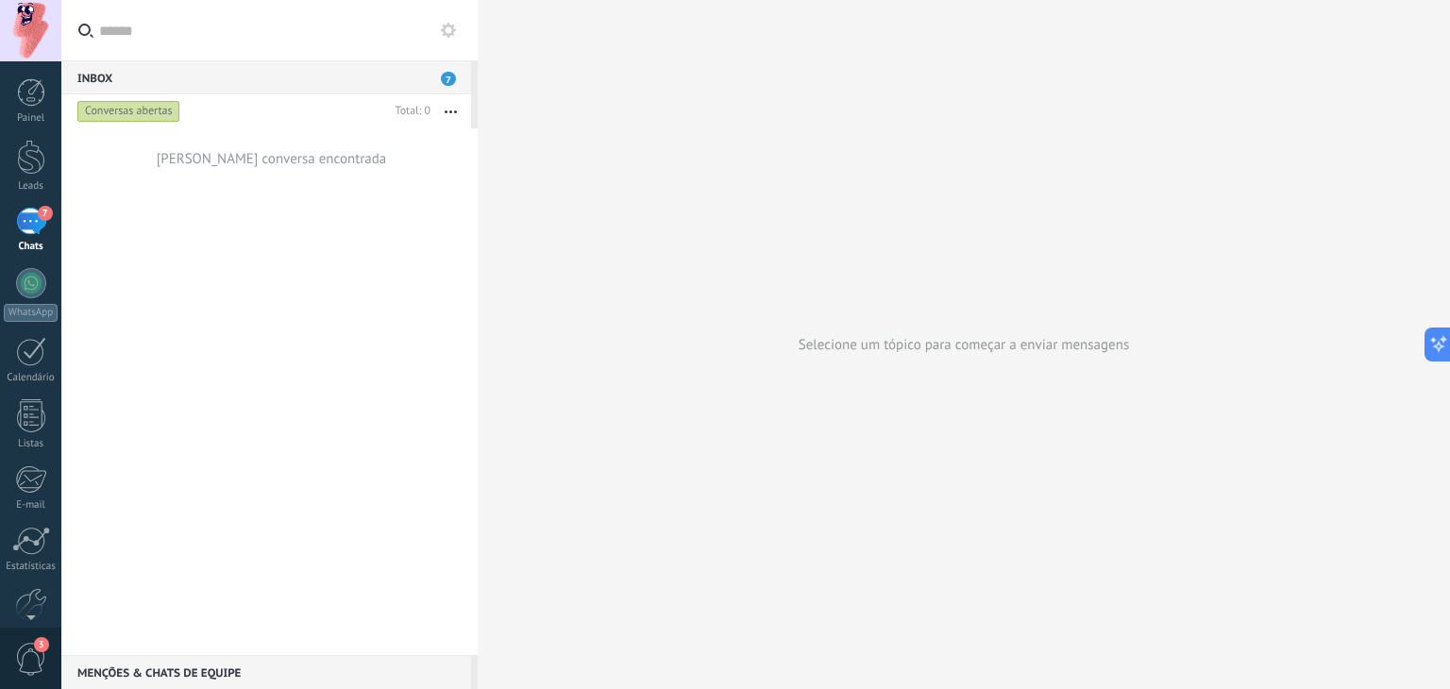
click at [446, 77] on span "7" at bounding box center [448, 79] width 15 height 14
click at [447, 75] on span "7" at bounding box center [448, 79] width 15 height 14
click at [446, 73] on span "7" at bounding box center [448, 79] width 15 height 14
click at [444, 73] on span "7" at bounding box center [448, 79] width 15 height 14
click at [172, 106] on div "Conversas abertas" at bounding box center [128, 111] width 103 height 23
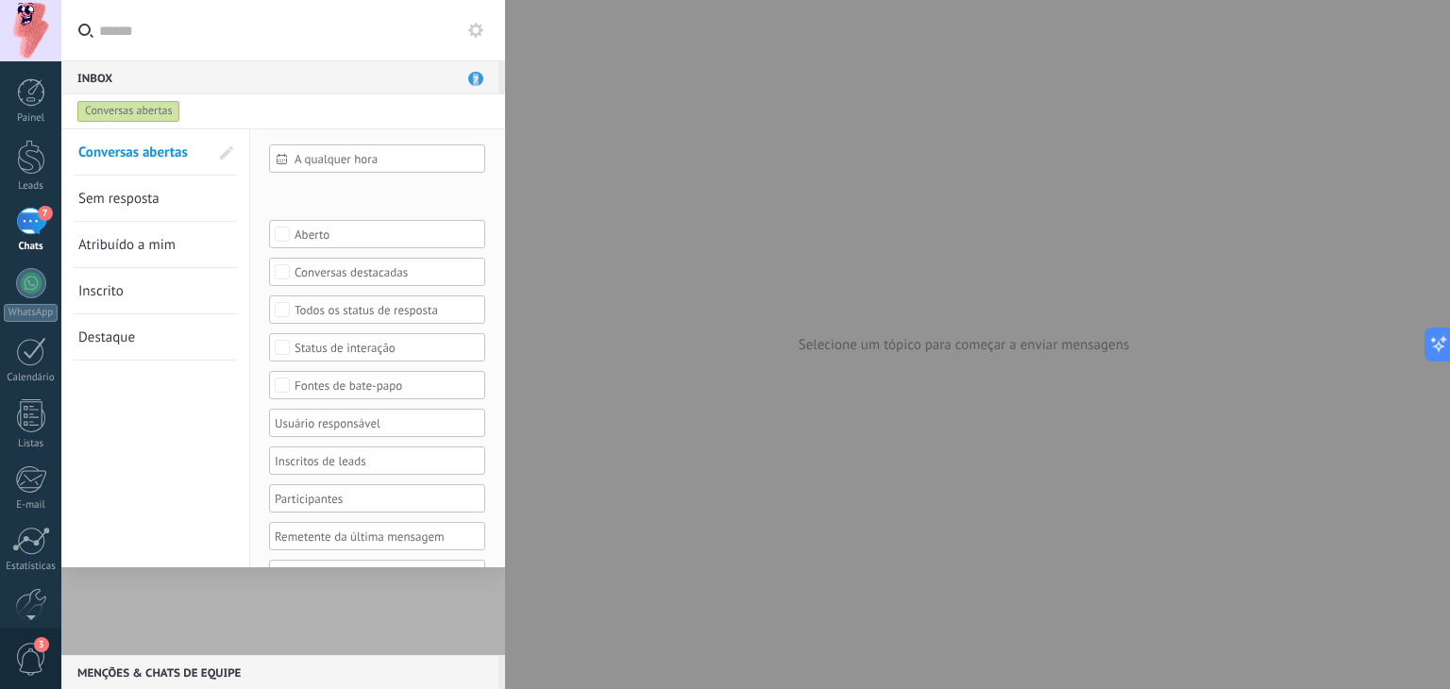
click at [178, 205] on link "Sem resposta" at bounding box center [143, 198] width 130 height 45
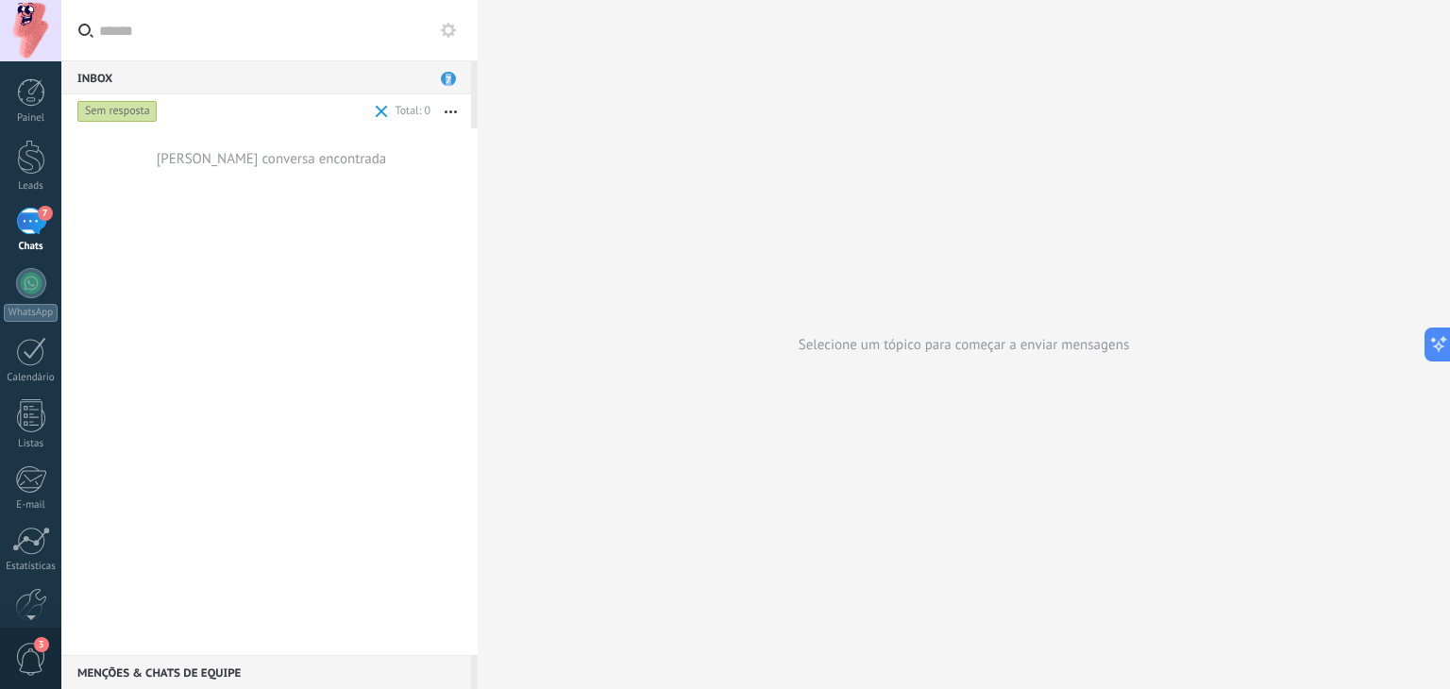
click at [129, 100] on div "Sem resposta" at bounding box center [117, 111] width 80 height 23
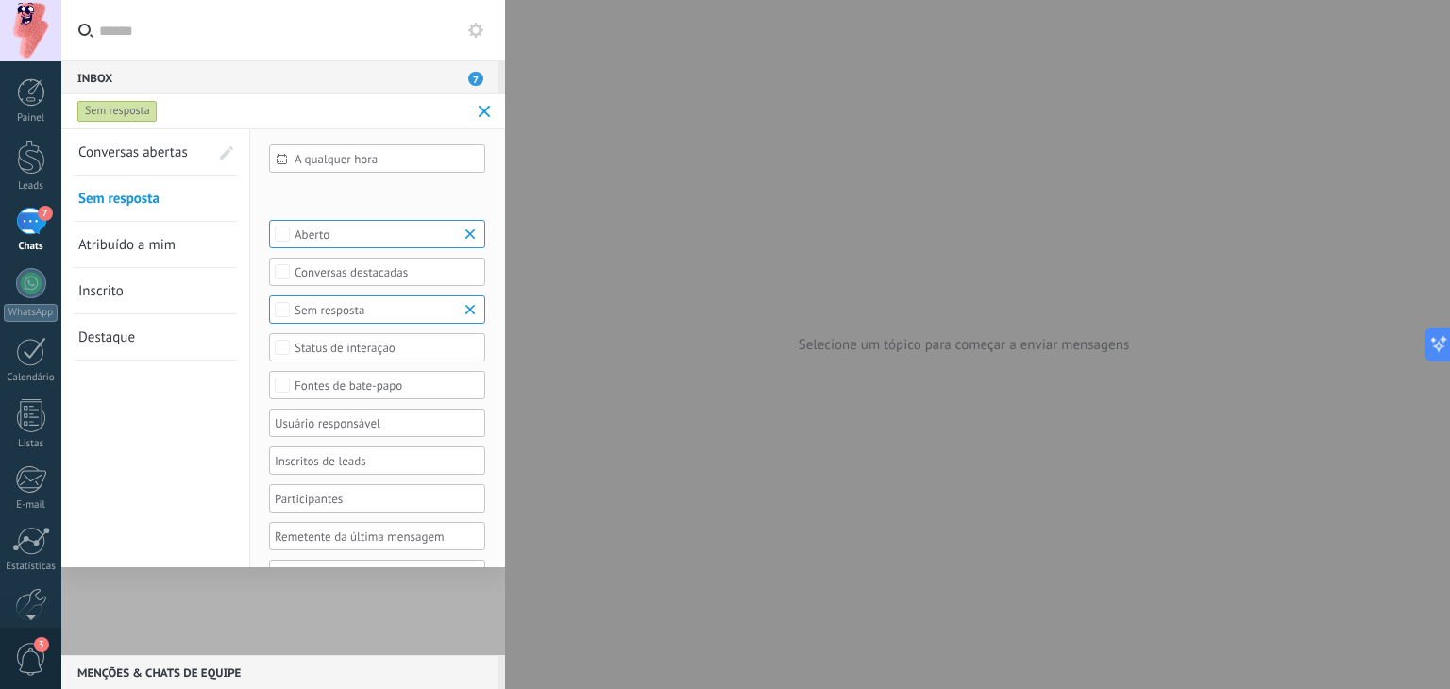
click at [686, 224] on div at bounding box center [725, 344] width 1450 height 689
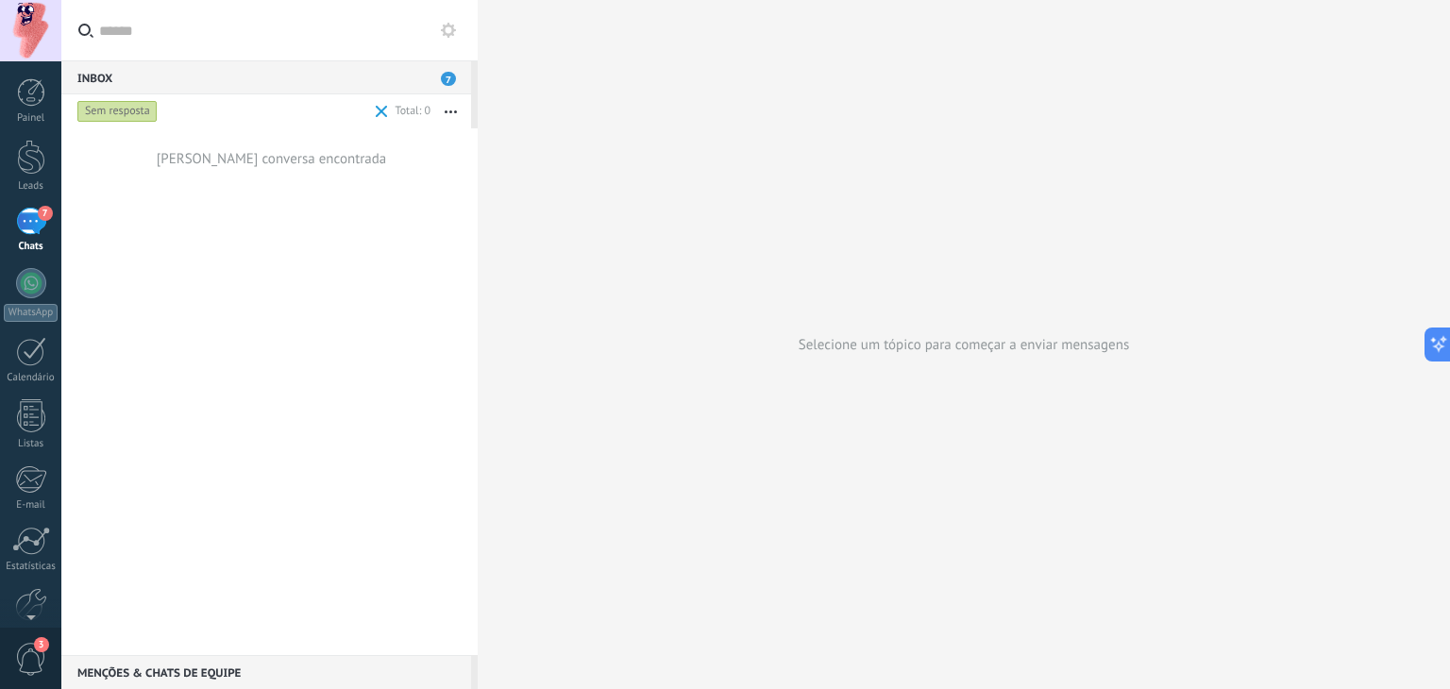
click at [453, 114] on button "button" at bounding box center [451, 111] width 41 height 34
click at [263, 272] on div "Nenhuma conversa encontrada" at bounding box center [269, 391] width 416 height 527
click at [262, 272] on div "Nenhuma conversa encontrada" at bounding box center [269, 391] width 416 height 527
click at [691, 295] on div "Selecione um tópico para começar a enviar mensagens" at bounding box center [964, 344] width 973 height 689
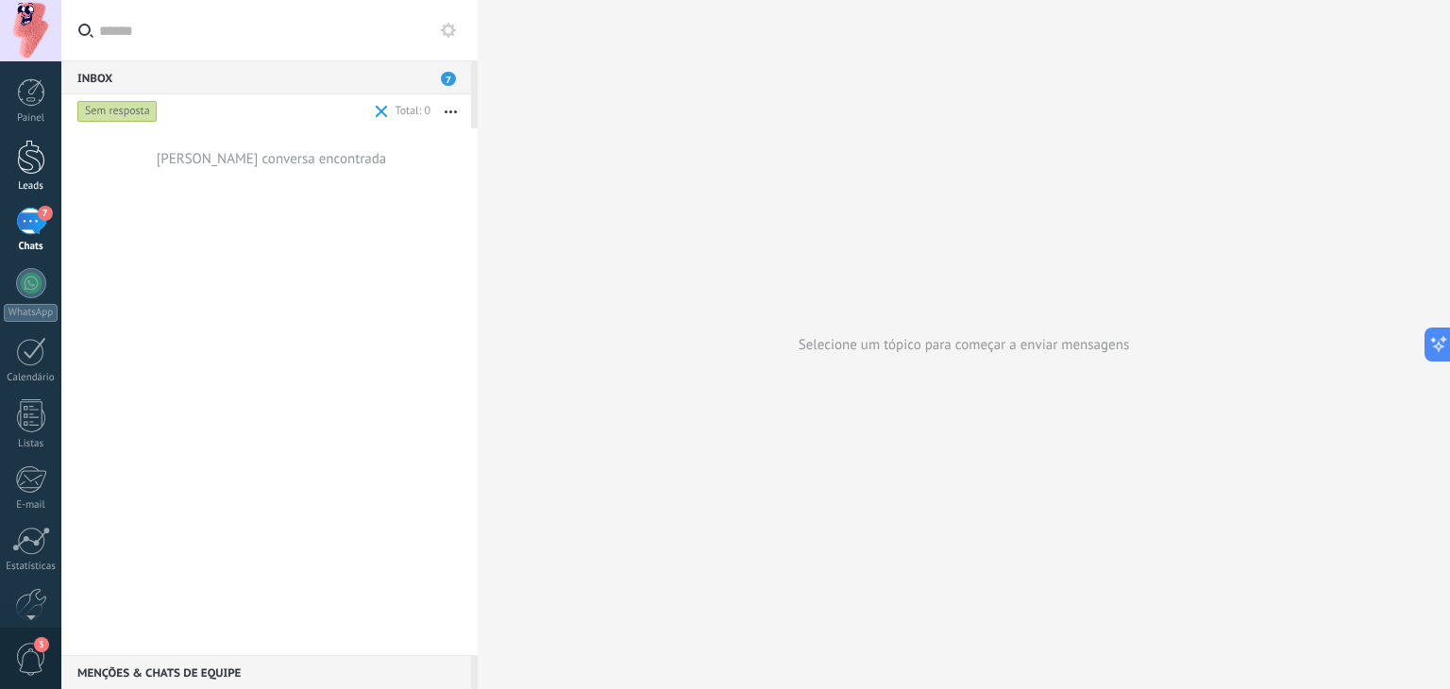
click at [20, 160] on div at bounding box center [31, 157] width 28 height 35
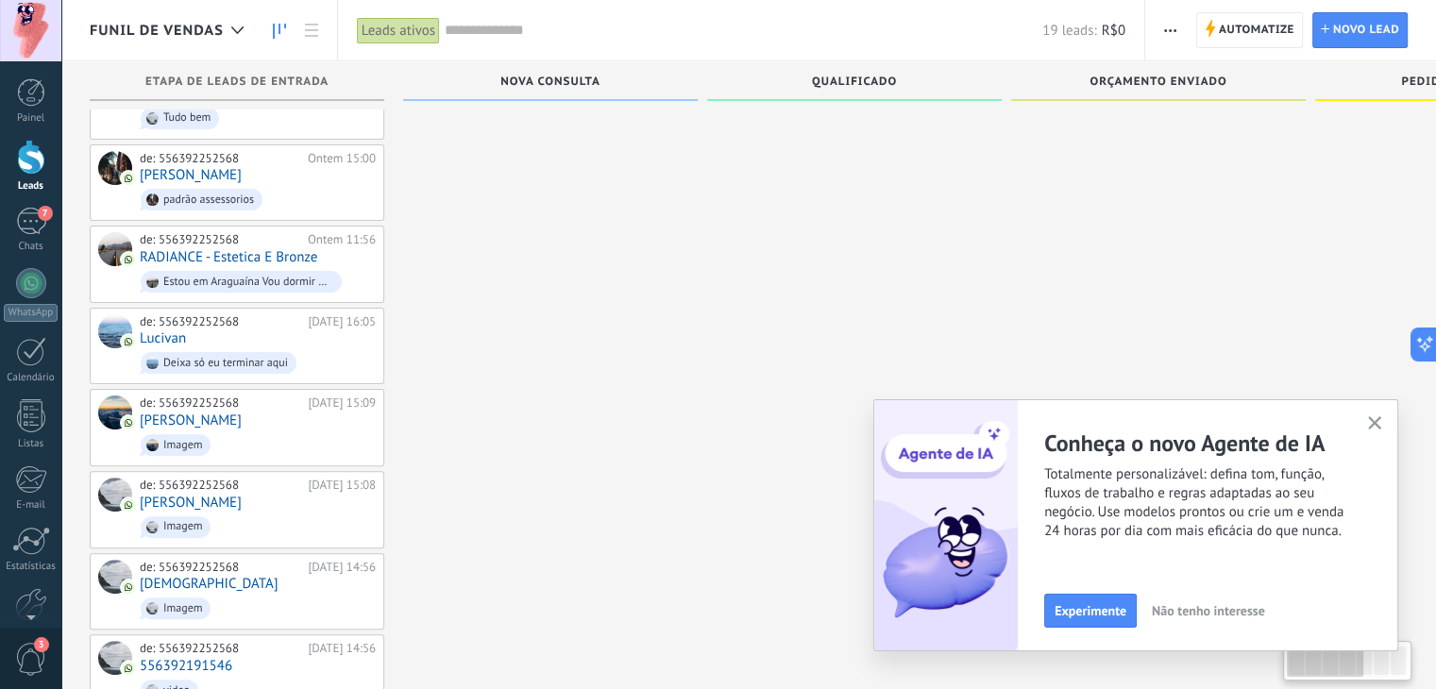
drag, startPoint x: 431, startPoint y: 589, endPoint x: 674, endPoint y: 462, distance: 274.9
click at [733, 471] on div "Etapa de leads de entrada solicitações: 19 0 0 0 19 0 0 0 19 de: 556392252568 H…" at bounding box center [1168, 395] width 2157 height 1613
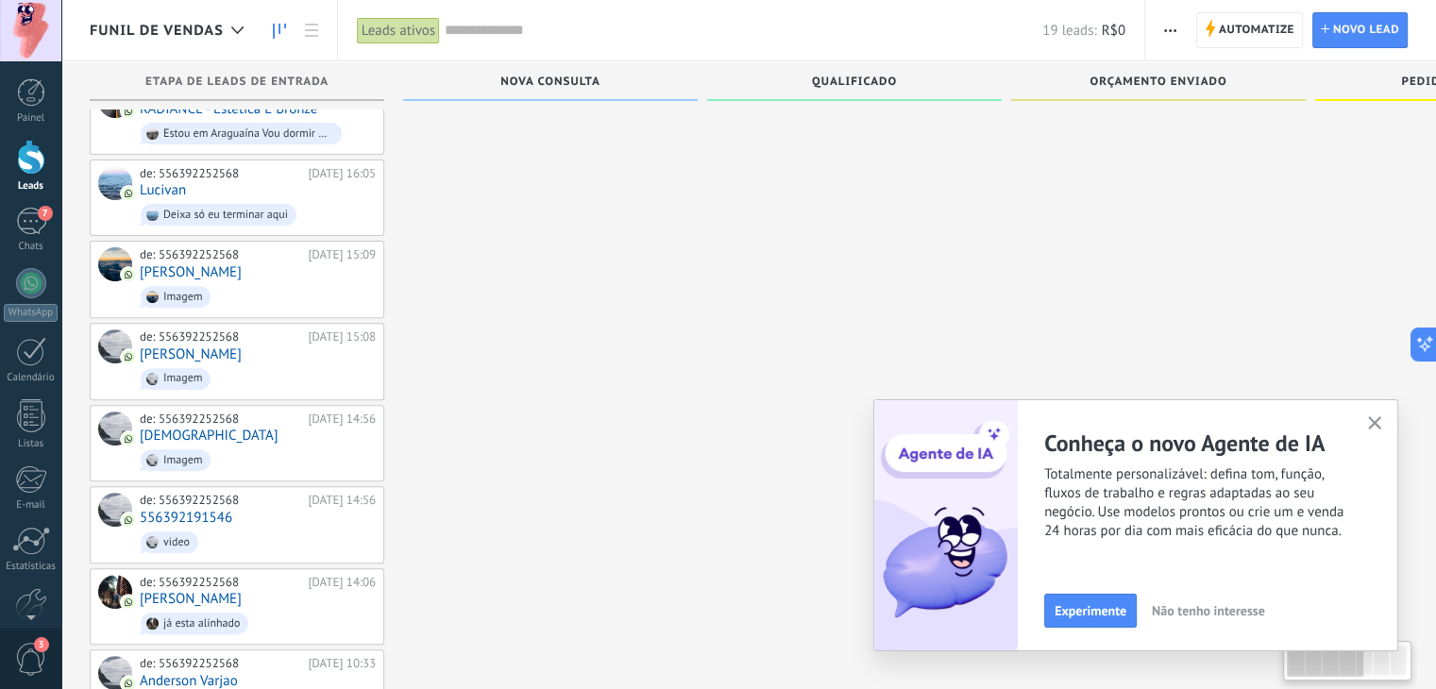
scroll to position [1007, 0]
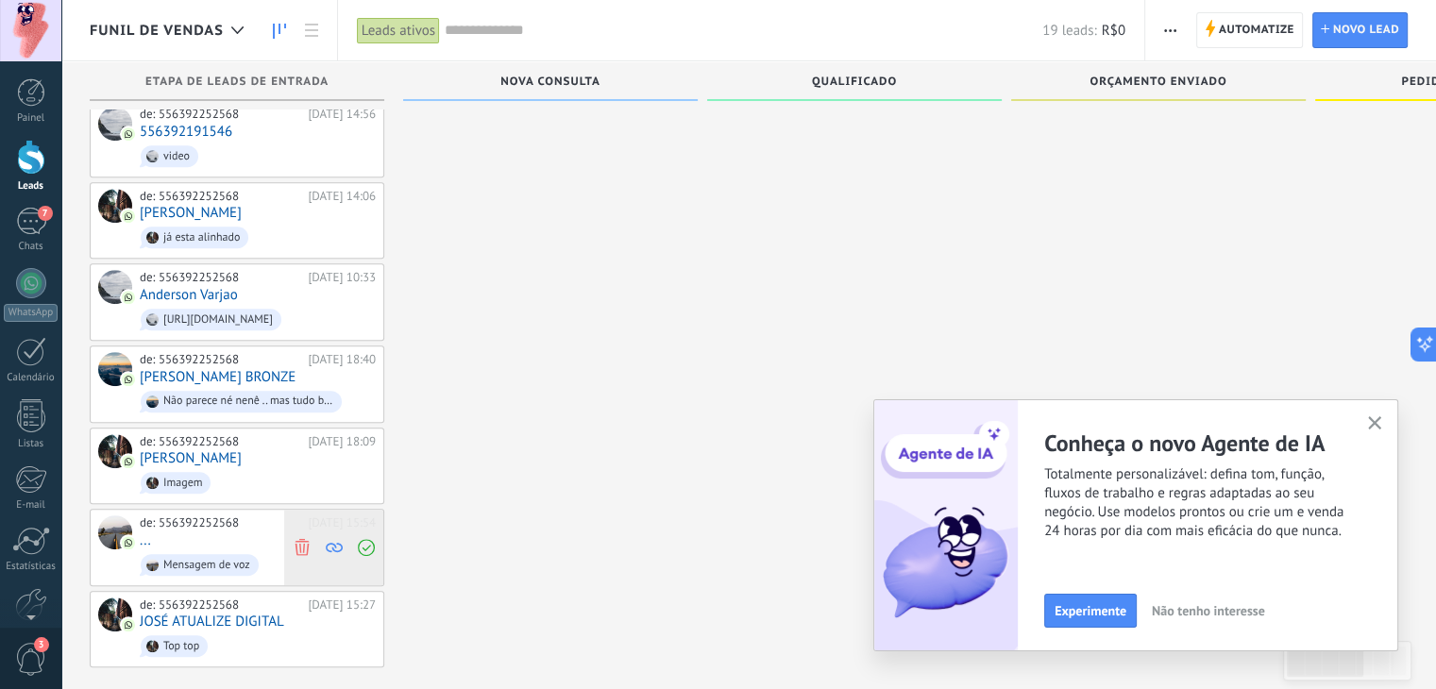
click at [303, 539] on use at bounding box center [302, 547] width 14 height 17
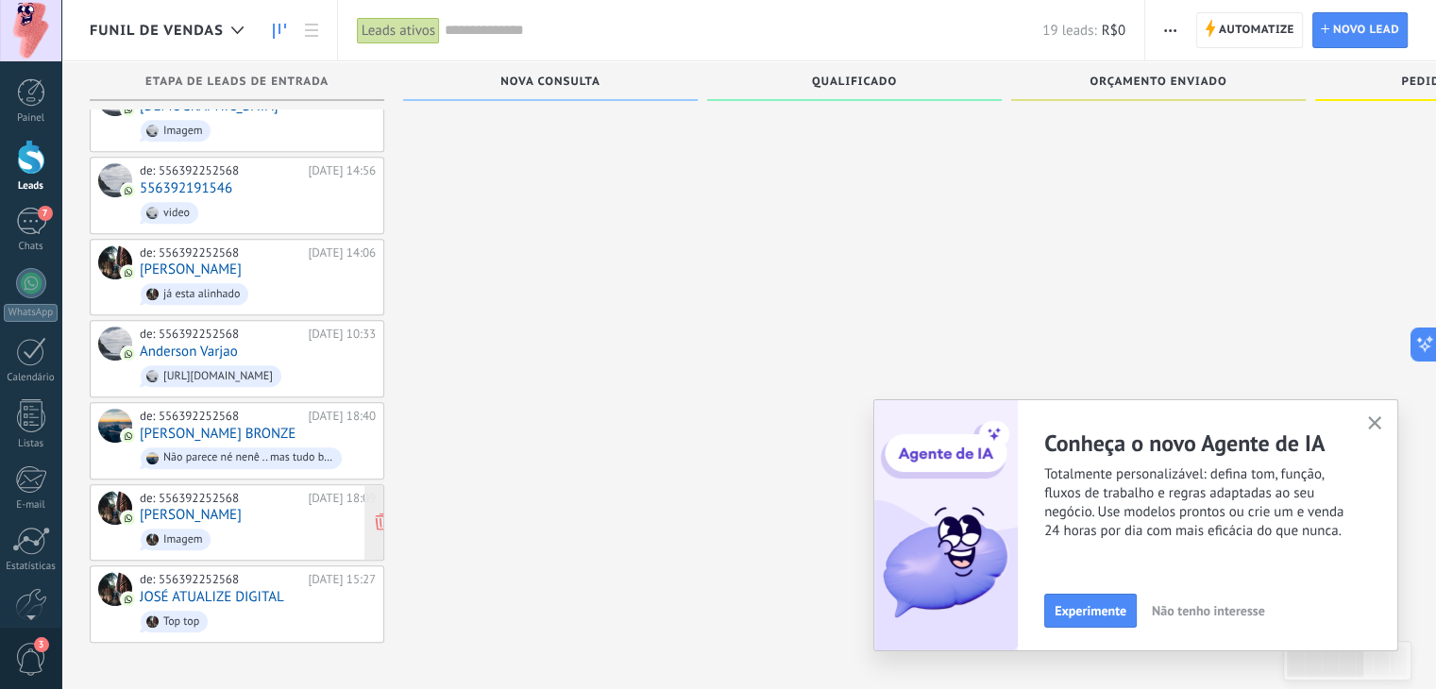
scroll to position [925, 0]
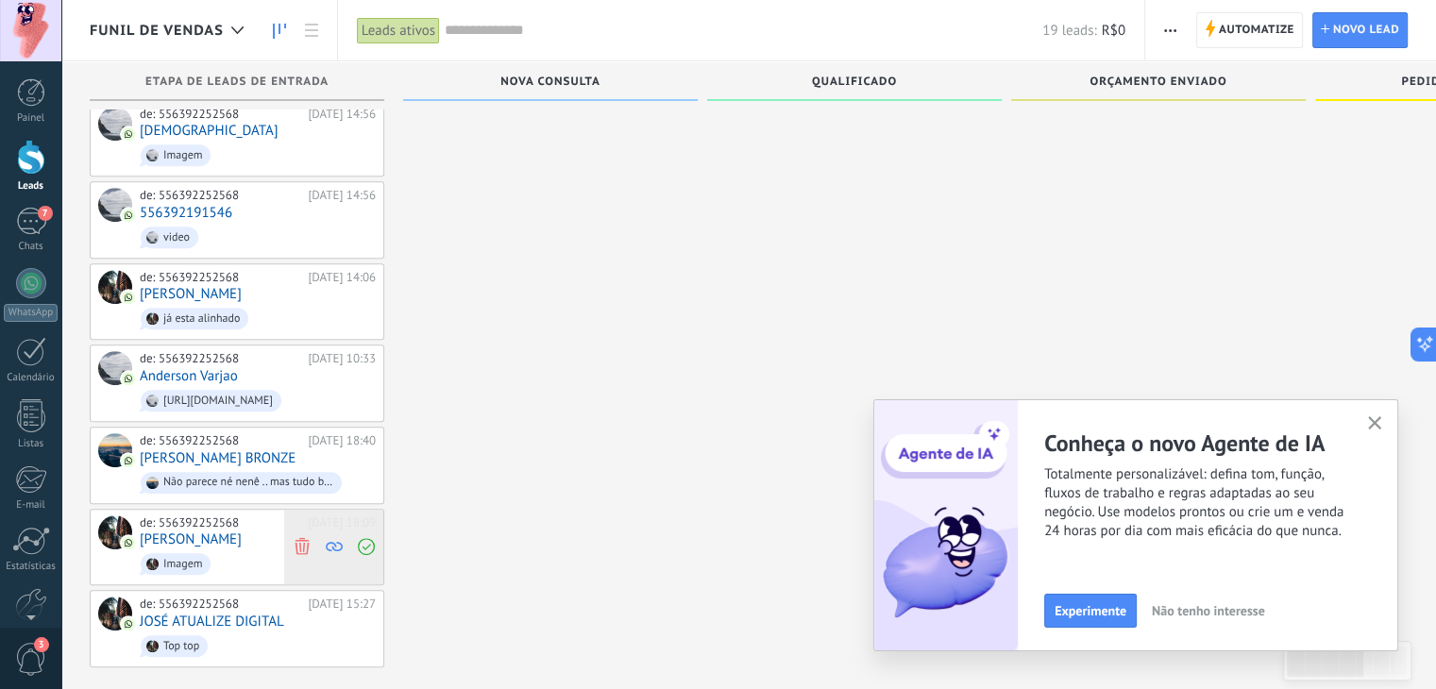
click at [300, 513] on span at bounding box center [301, 548] width 25 height 76
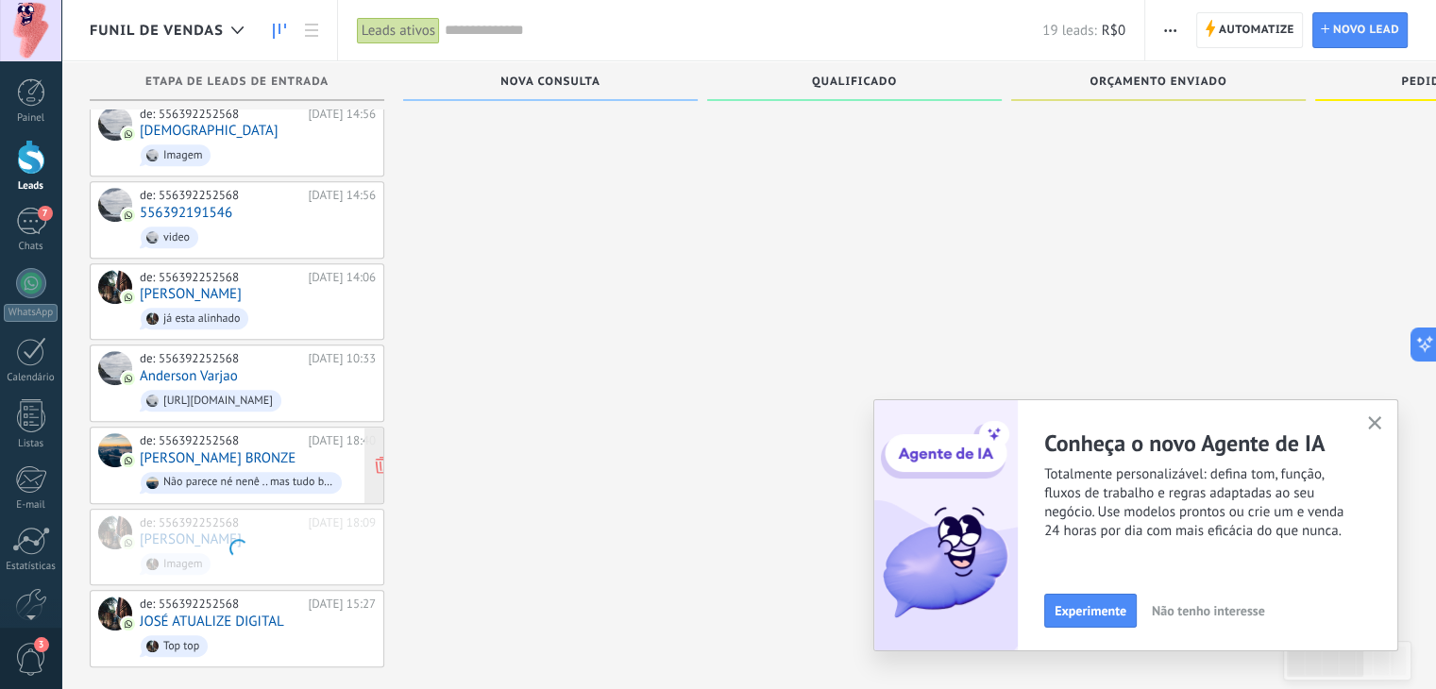
scroll to position [846, 0]
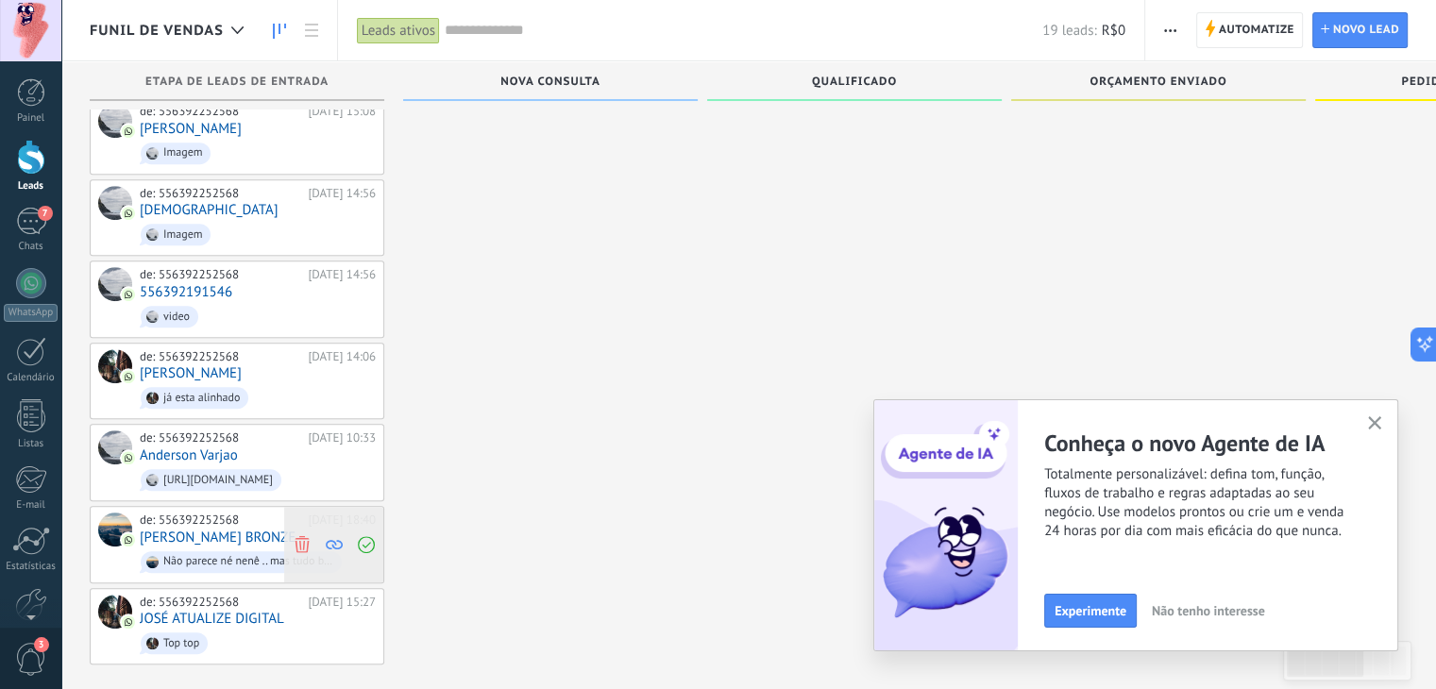
click at [306, 535] on icon at bounding box center [302, 543] width 17 height 17
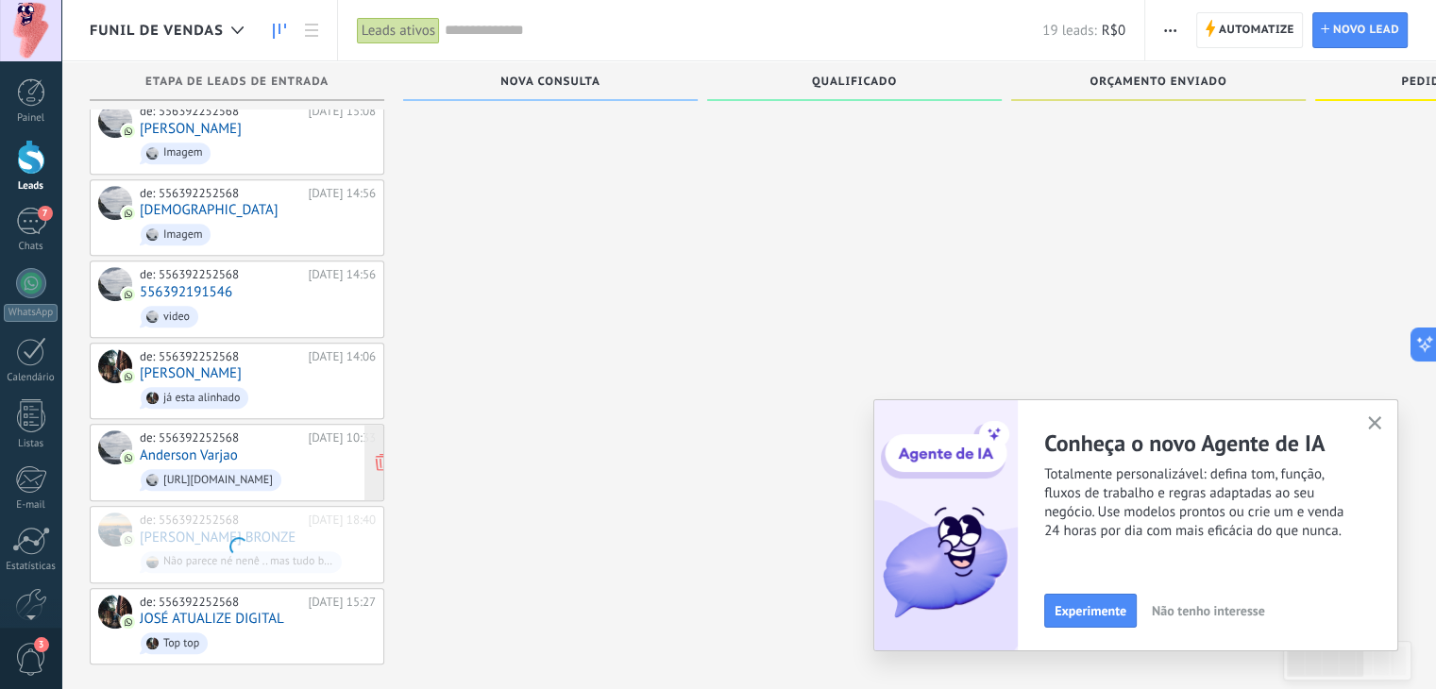
scroll to position [765, 0]
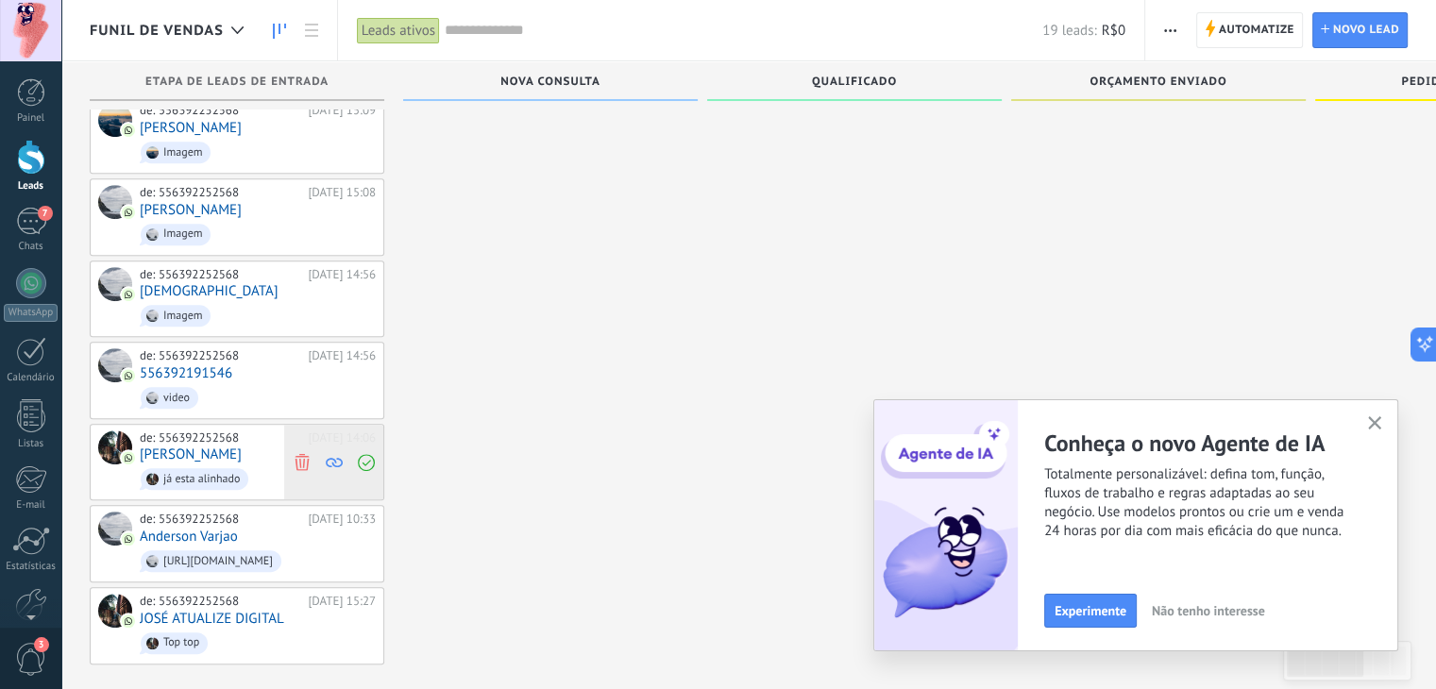
click at [303, 453] on icon at bounding box center [302, 461] width 17 height 17
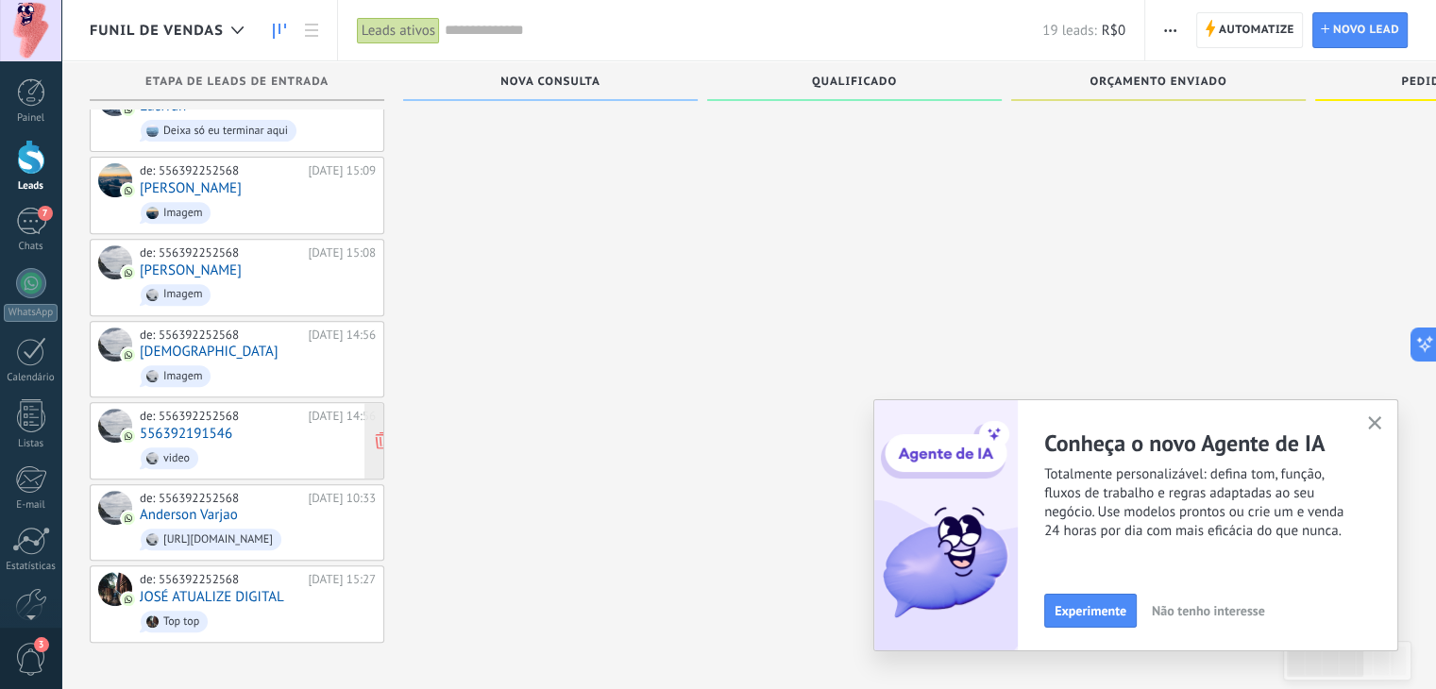
scroll to position [685, 0]
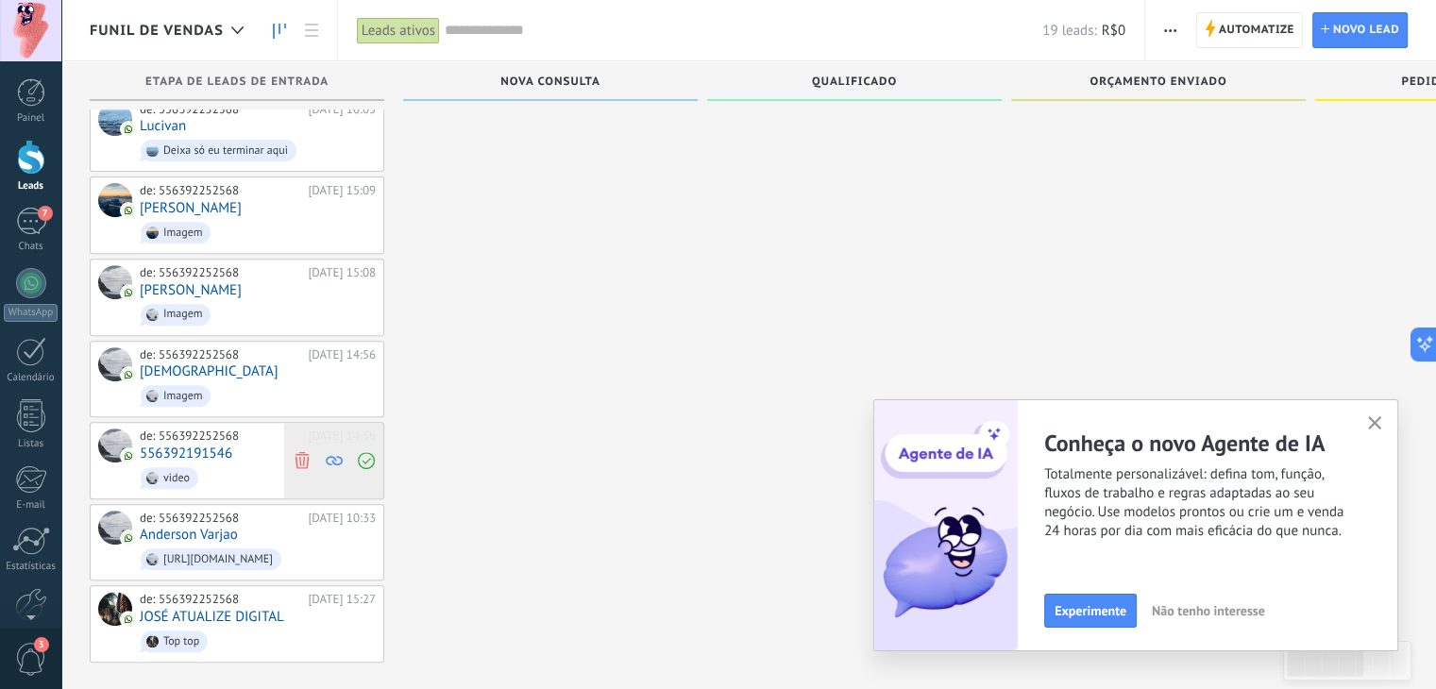
click at [300, 432] on span at bounding box center [301, 461] width 25 height 76
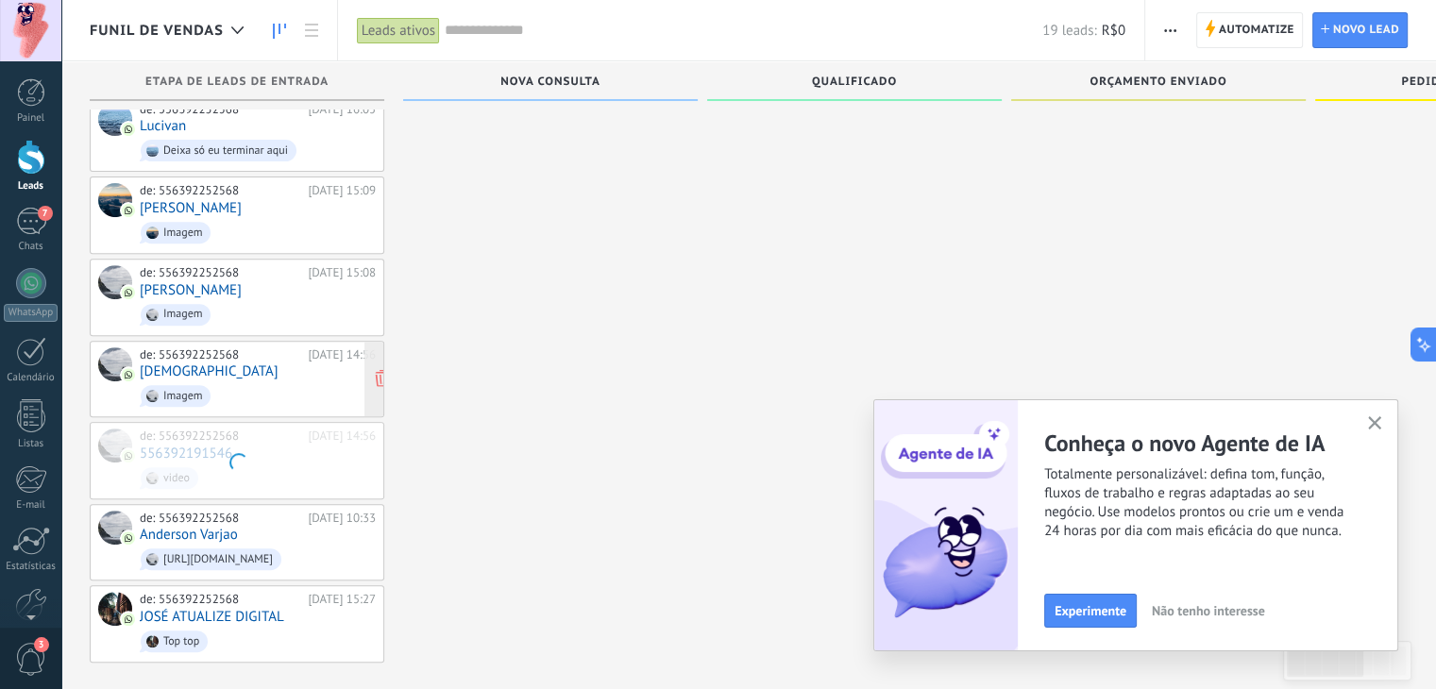
scroll to position [604, 0]
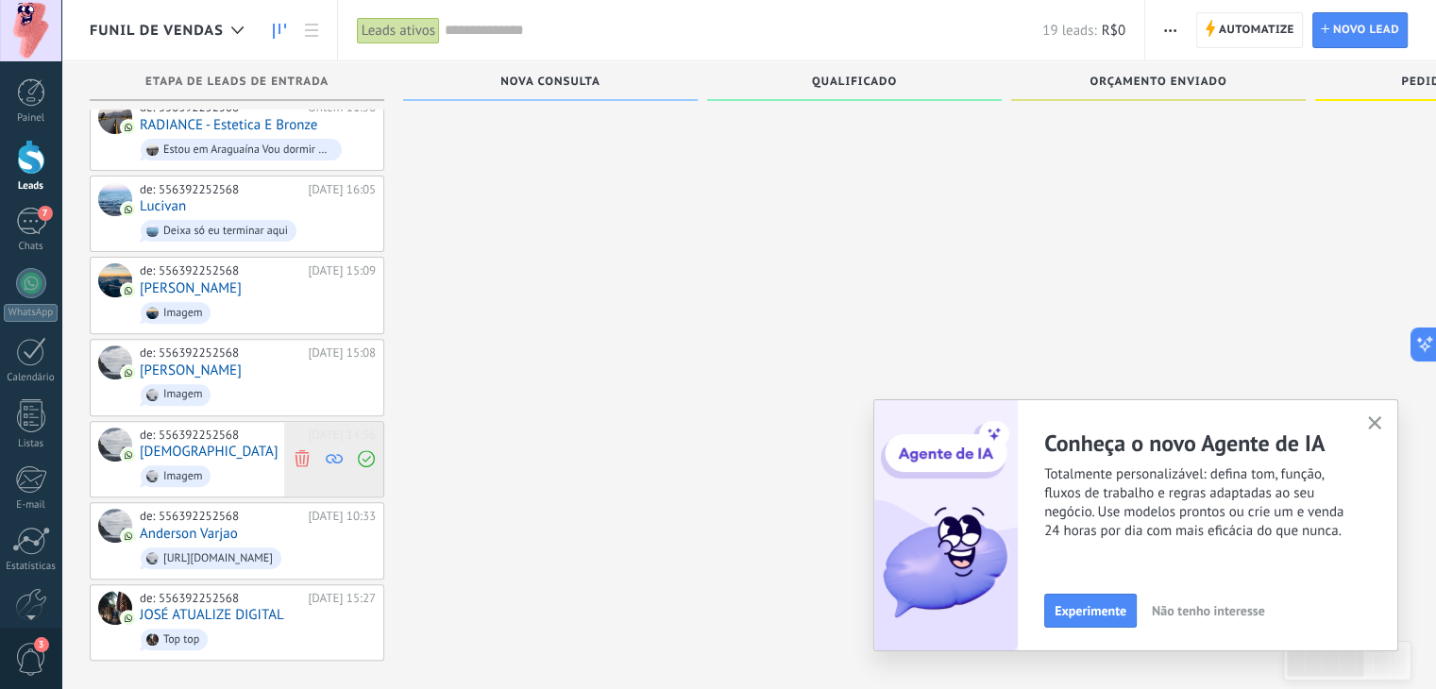
click at [301, 450] on icon at bounding box center [302, 458] width 17 height 17
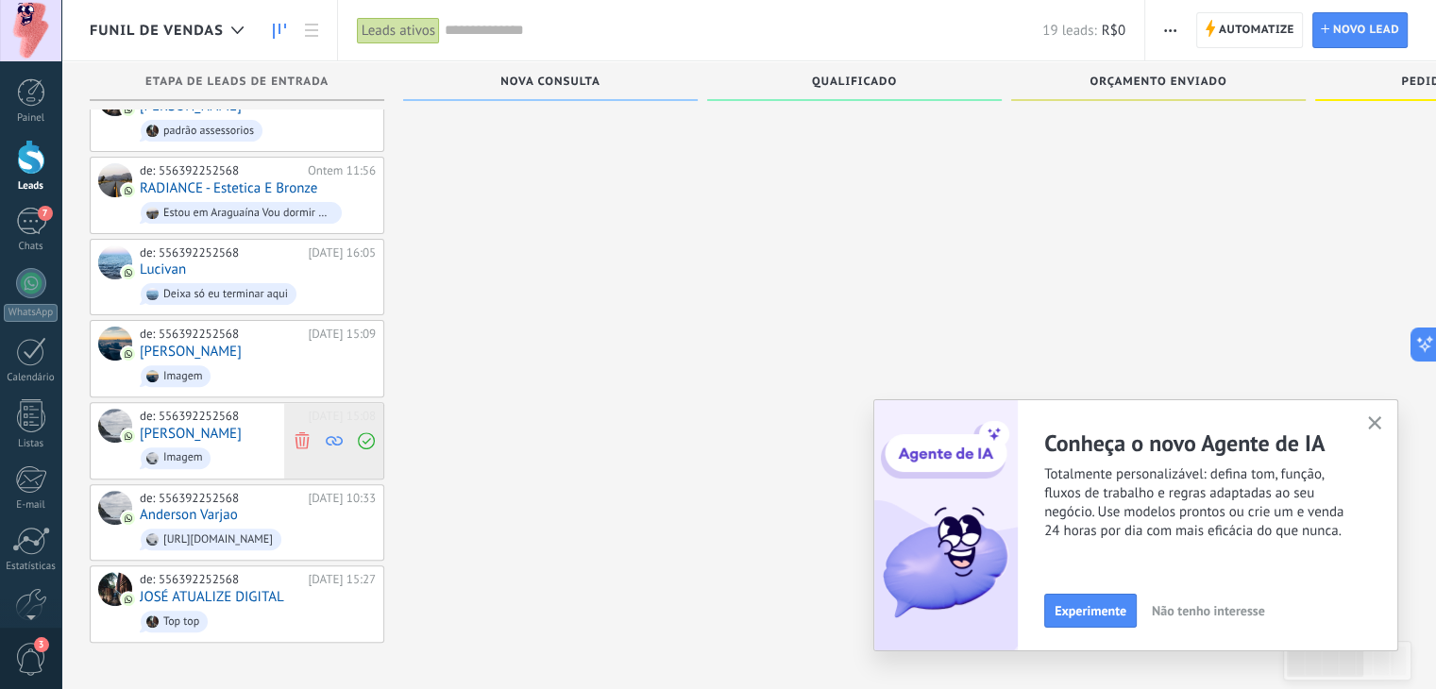
scroll to position [524, 0]
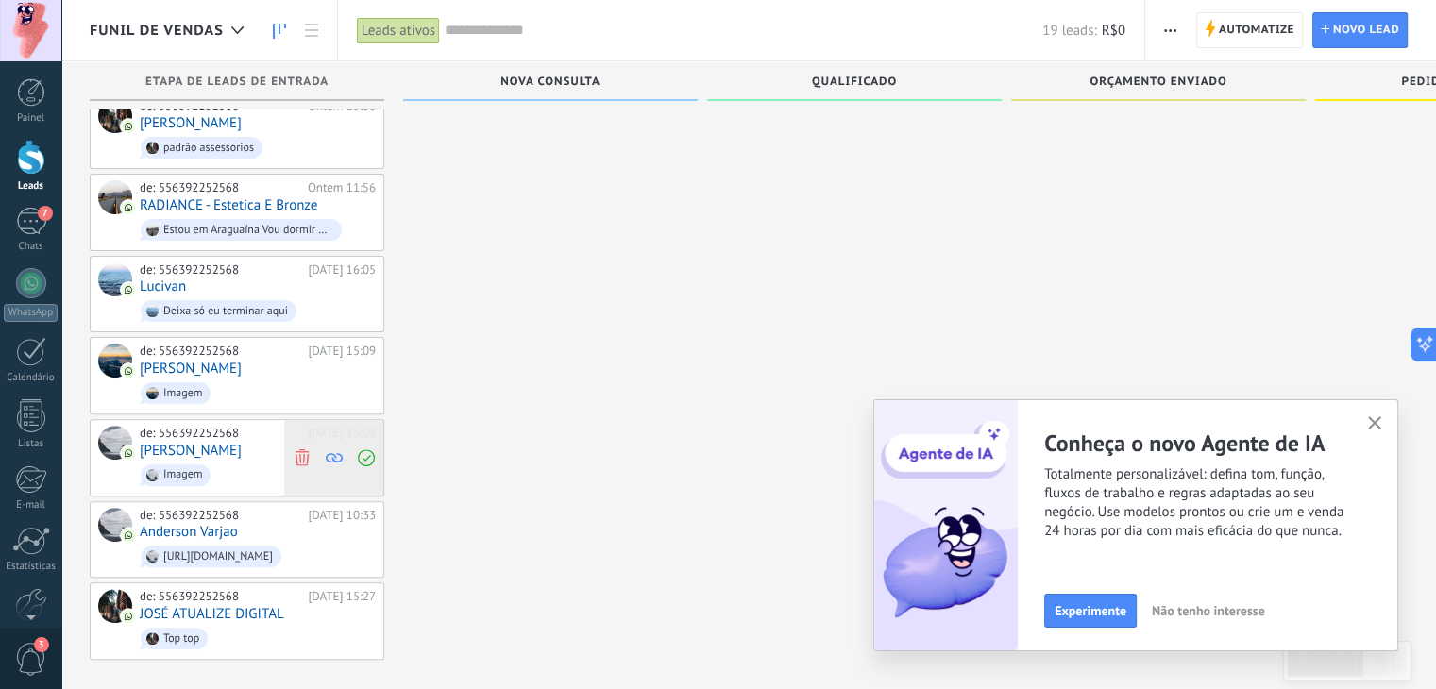
click at [305, 449] on icon at bounding box center [302, 457] width 17 height 17
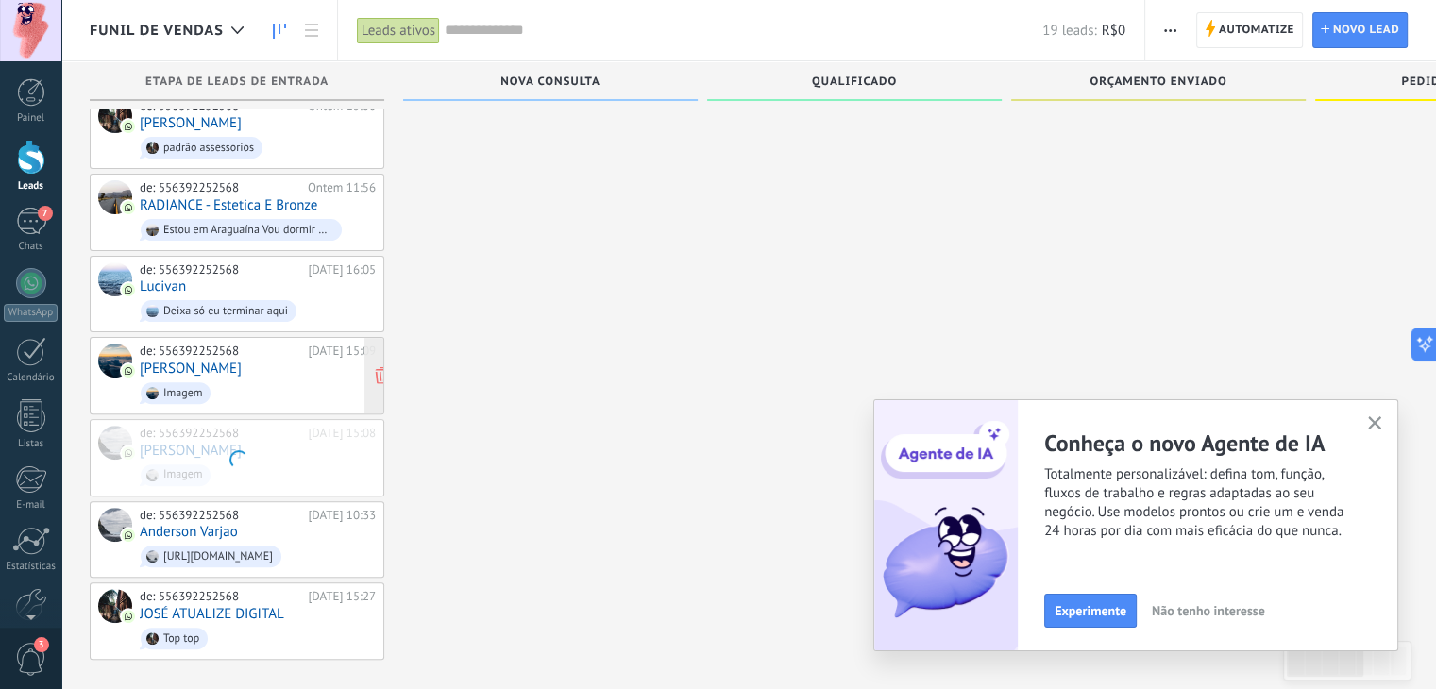
scroll to position [443, 0]
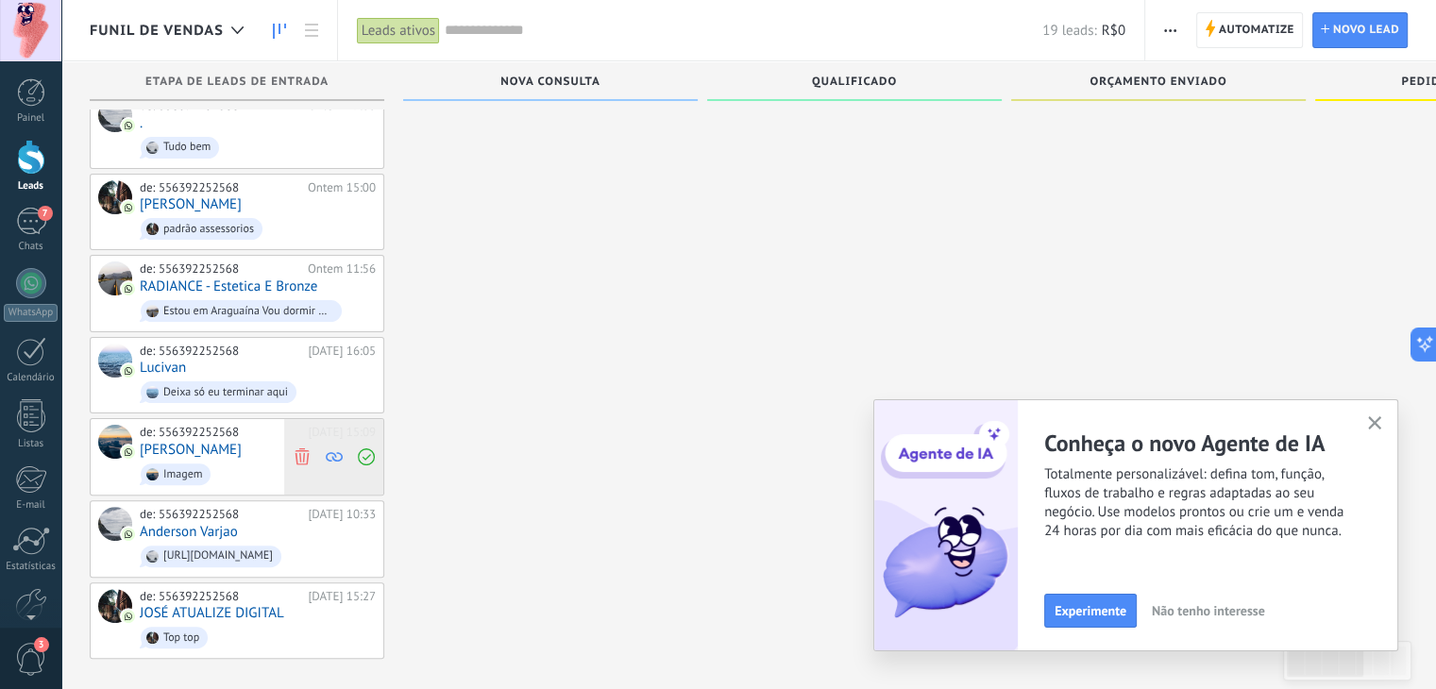
click at [298, 449] on icon at bounding box center [302, 457] width 17 height 17
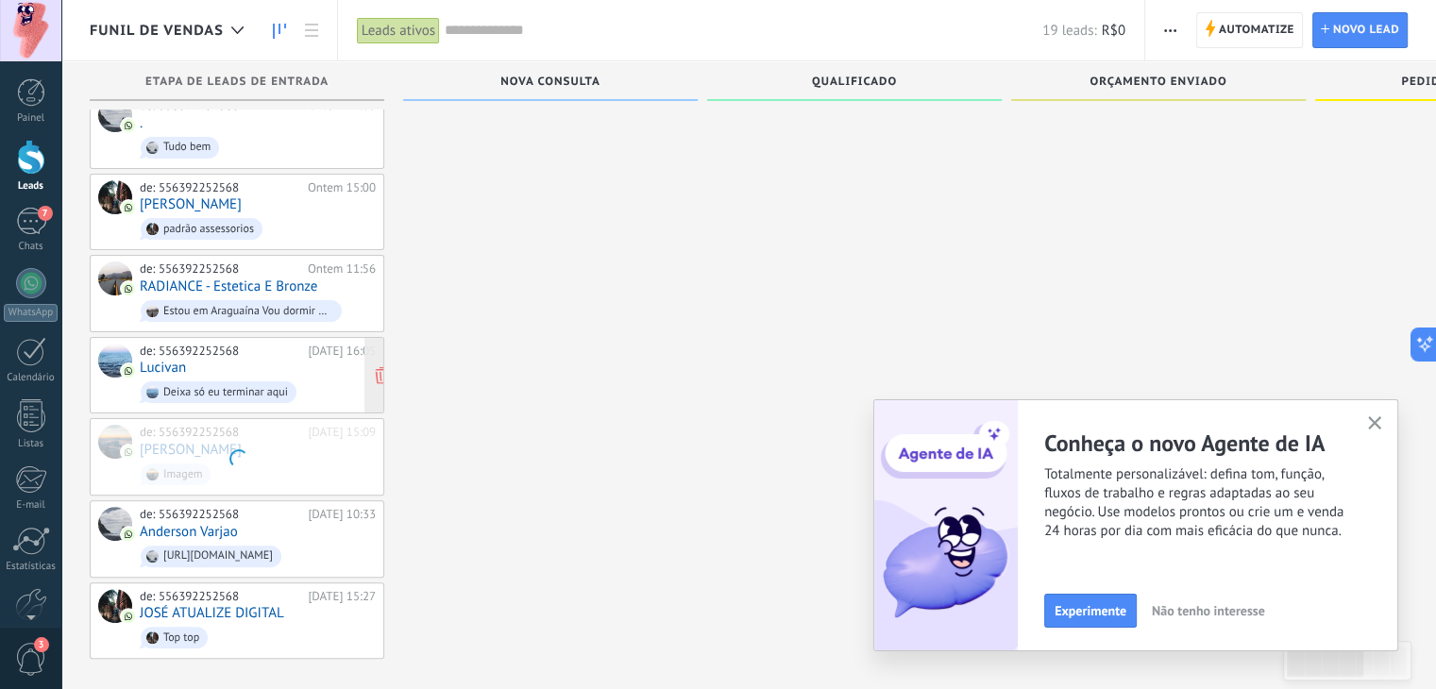
scroll to position [363, 0]
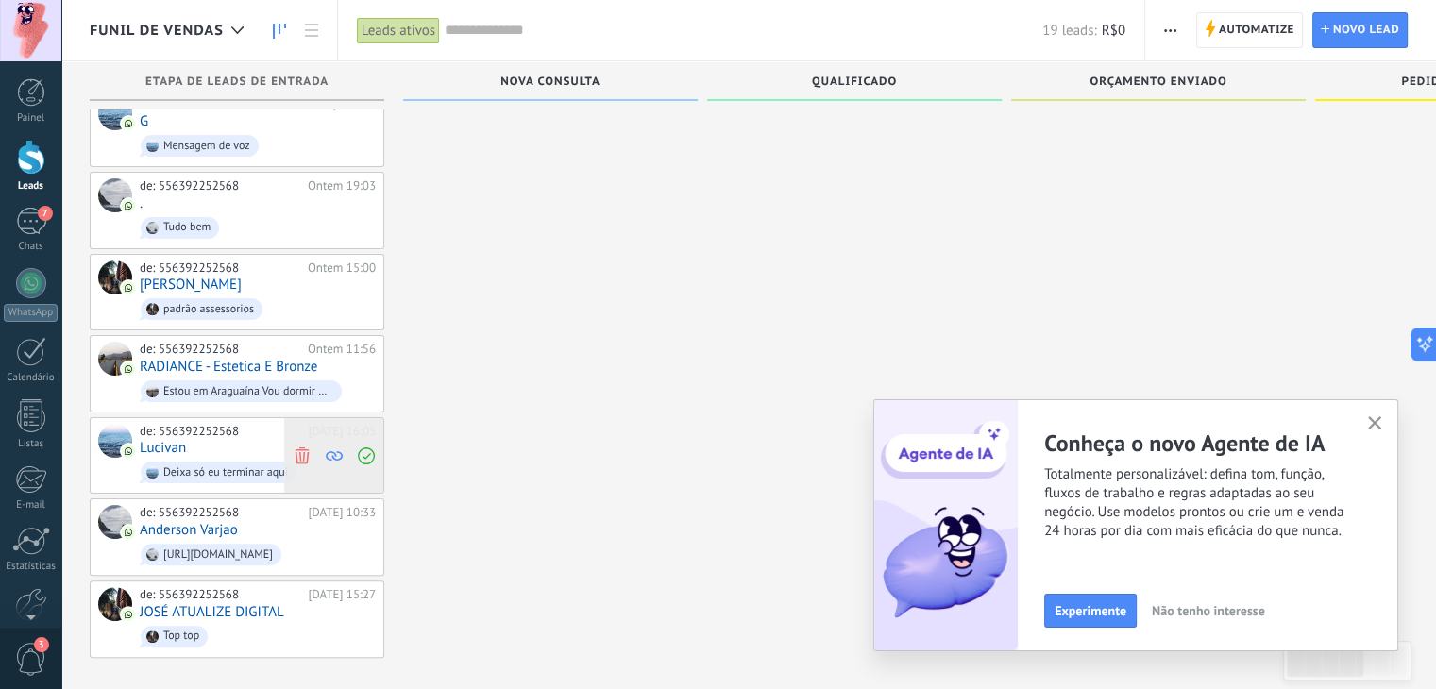
click at [303, 447] on use at bounding box center [302, 455] width 14 height 17
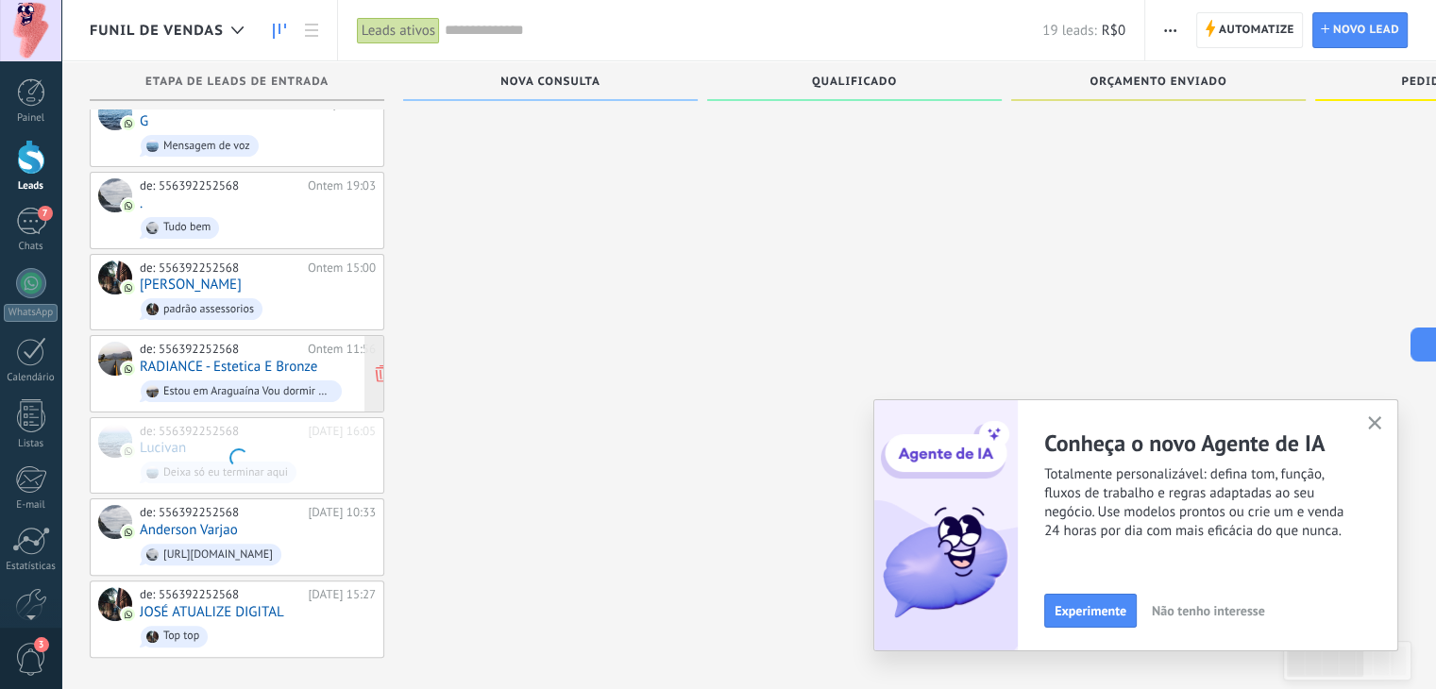
scroll to position [282, 0]
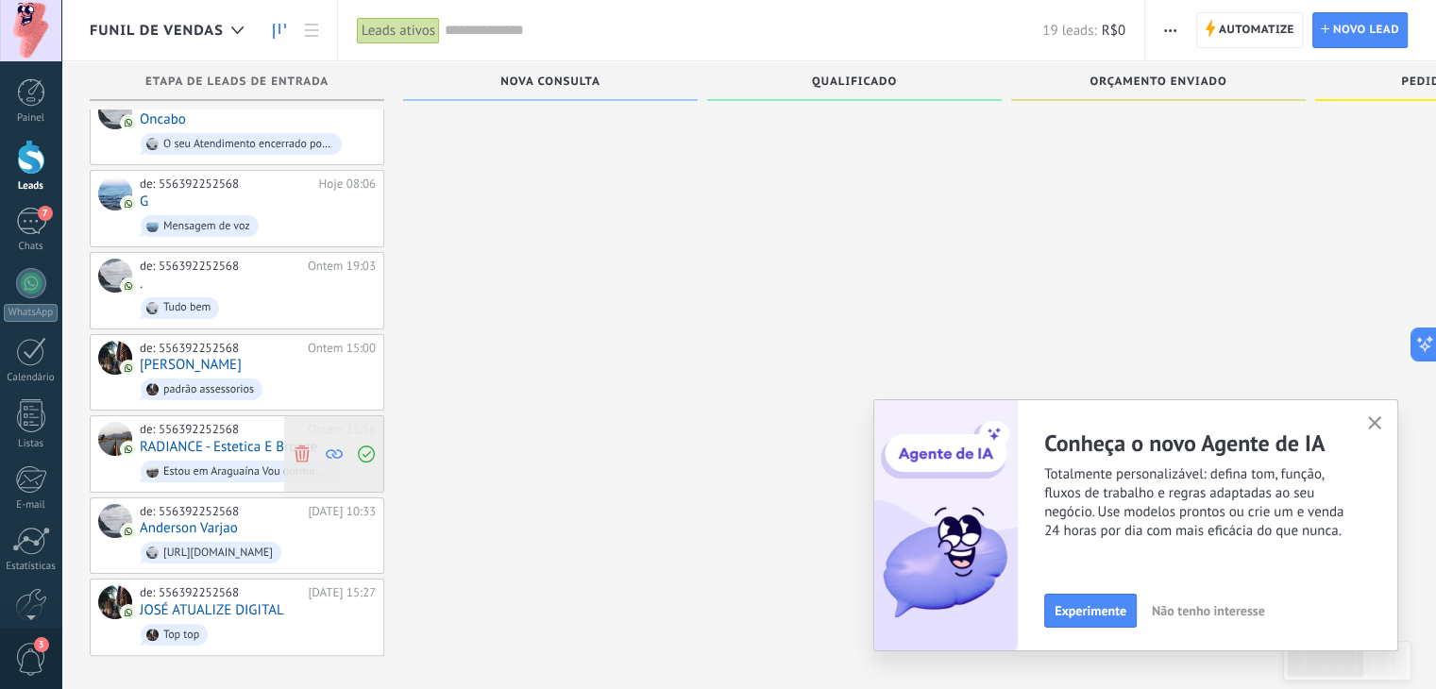
click at [298, 446] on icon at bounding box center [302, 454] width 17 height 17
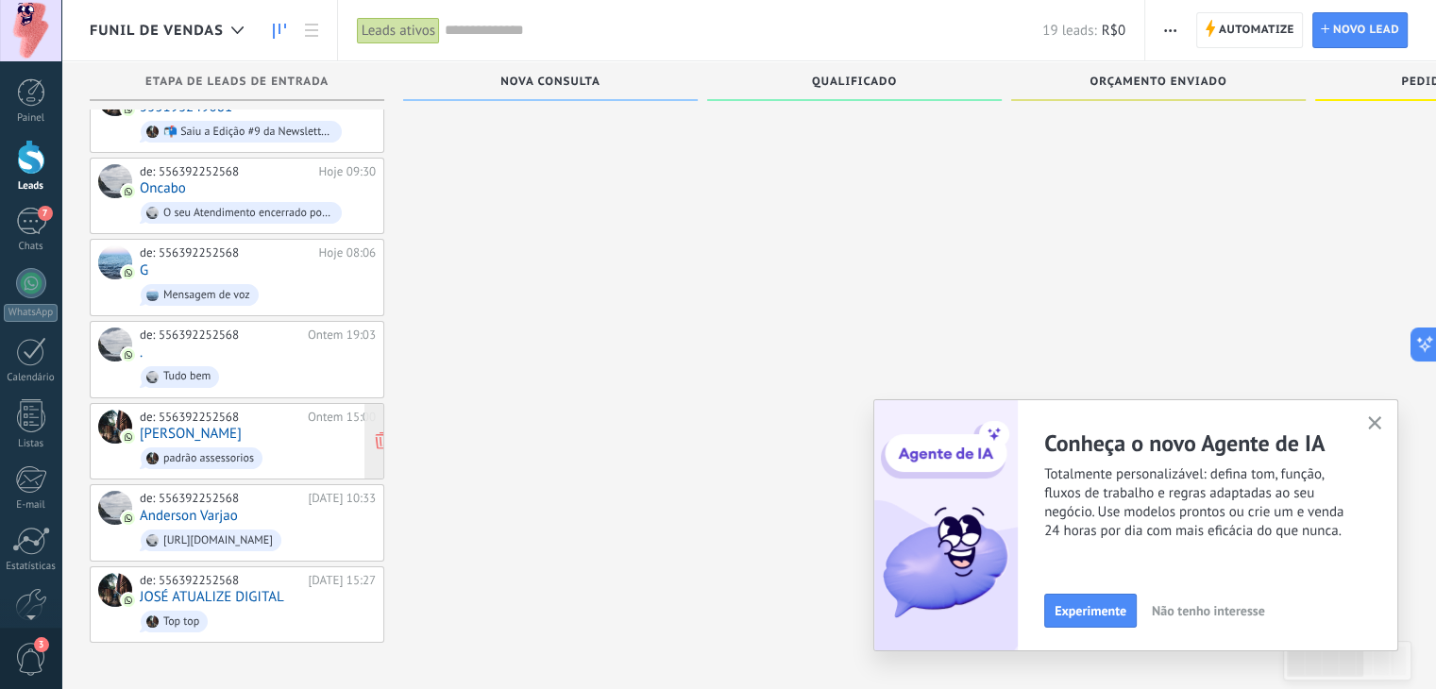
scroll to position [202, 0]
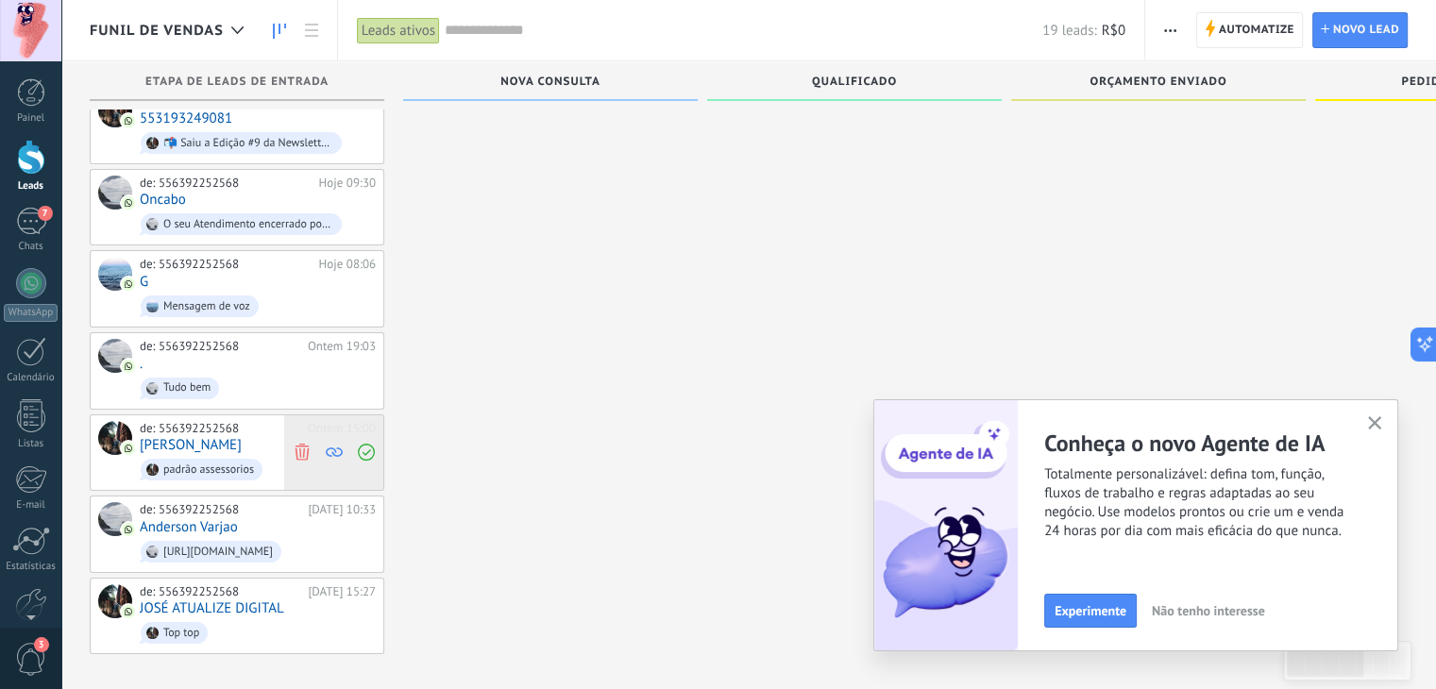
click at [300, 444] on icon at bounding box center [302, 452] width 17 height 17
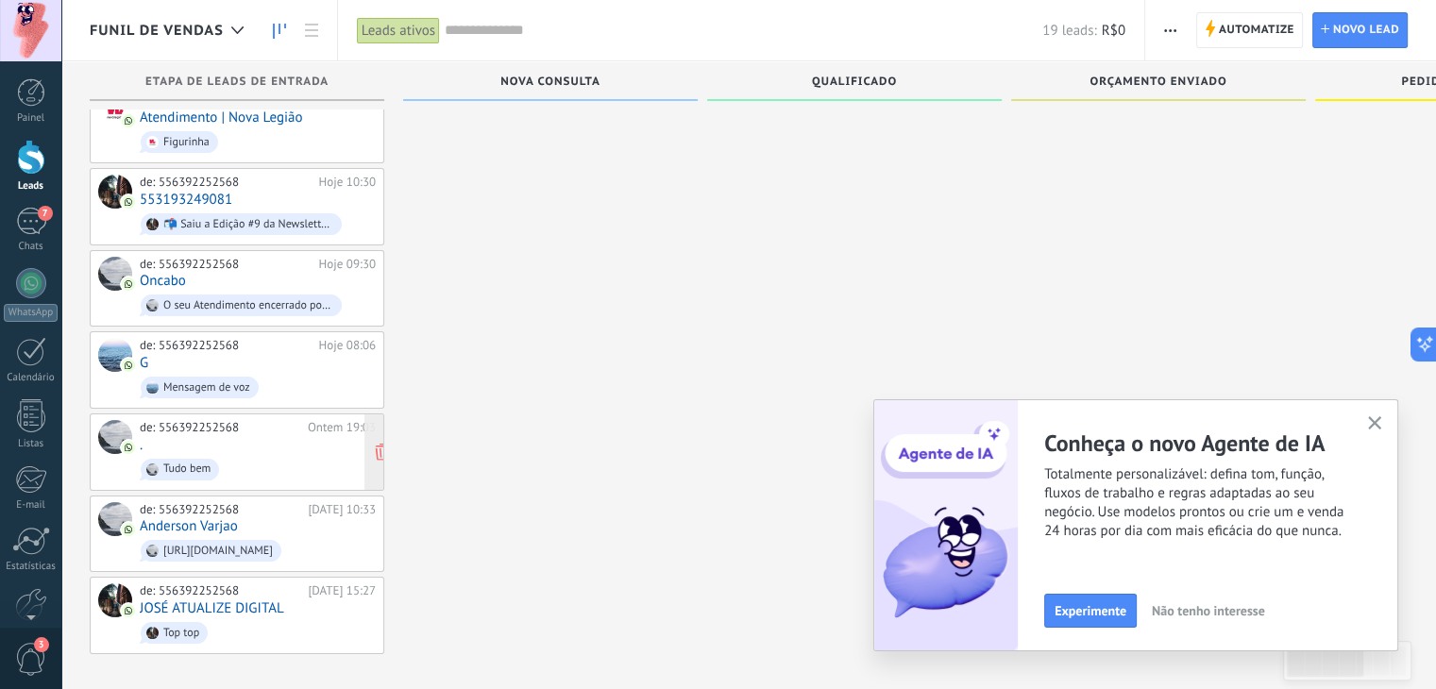
scroll to position [117, 0]
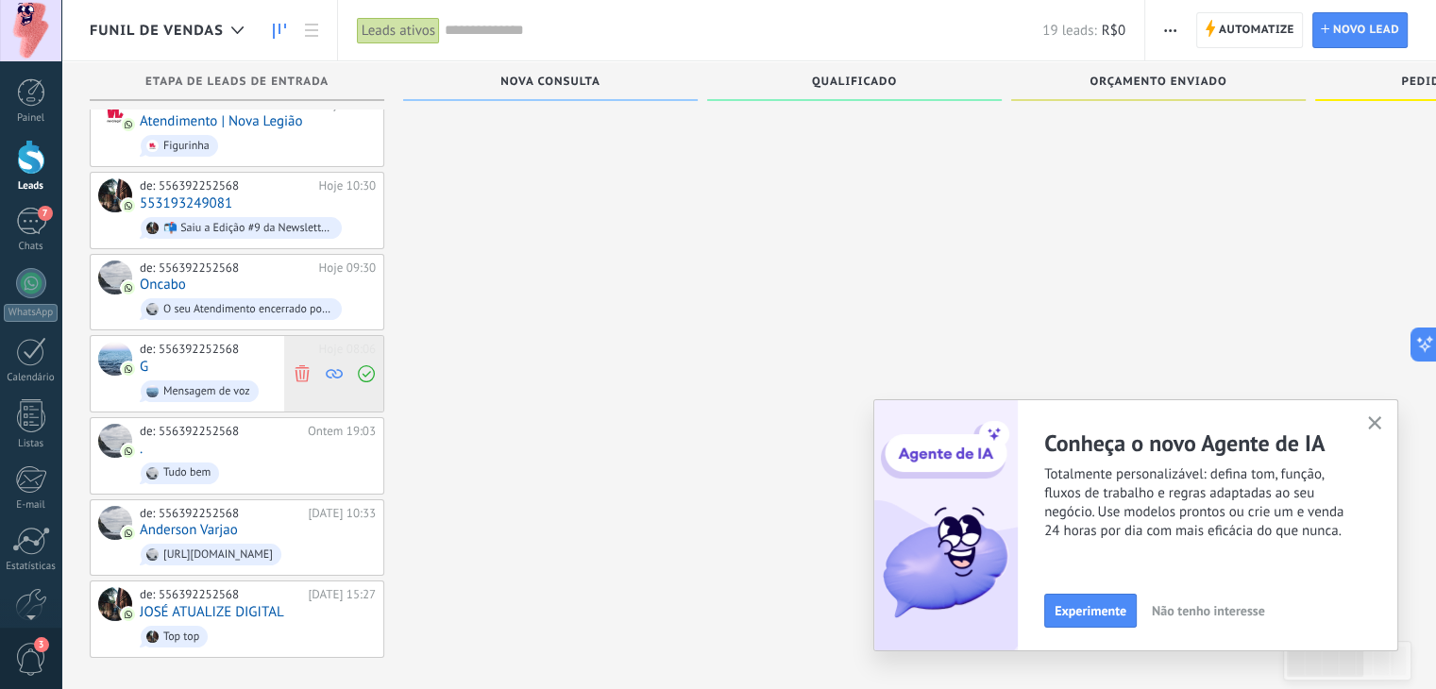
click at [303, 371] on use at bounding box center [302, 373] width 14 height 17
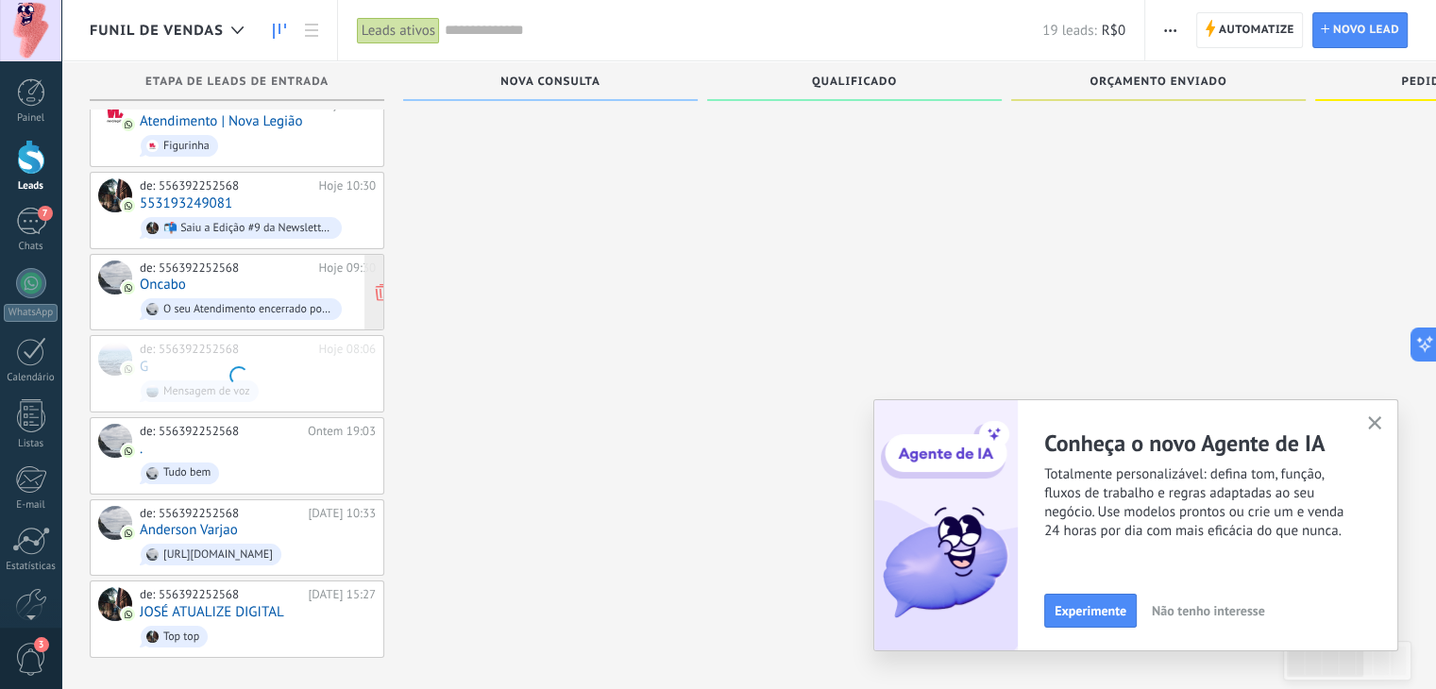
scroll to position [42, 0]
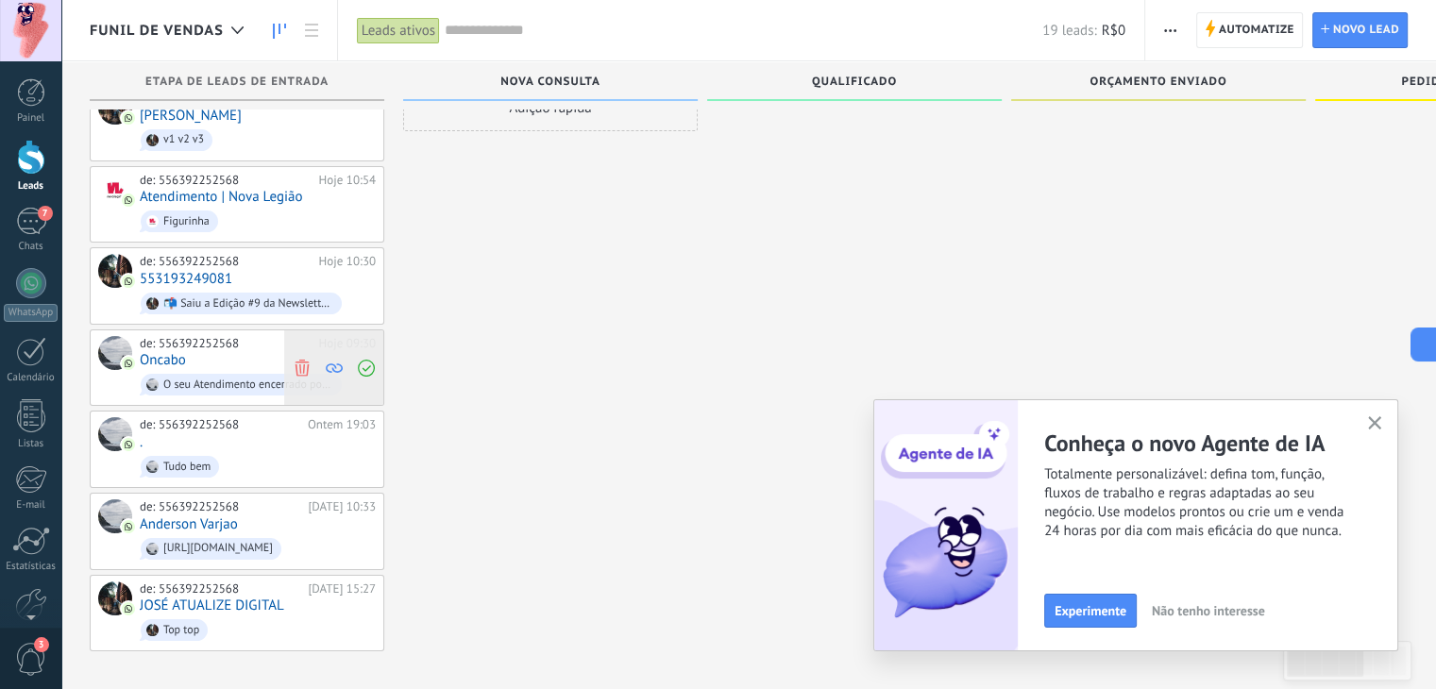
click at [298, 364] on icon at bounding box center [302, 367] width 17 height 17
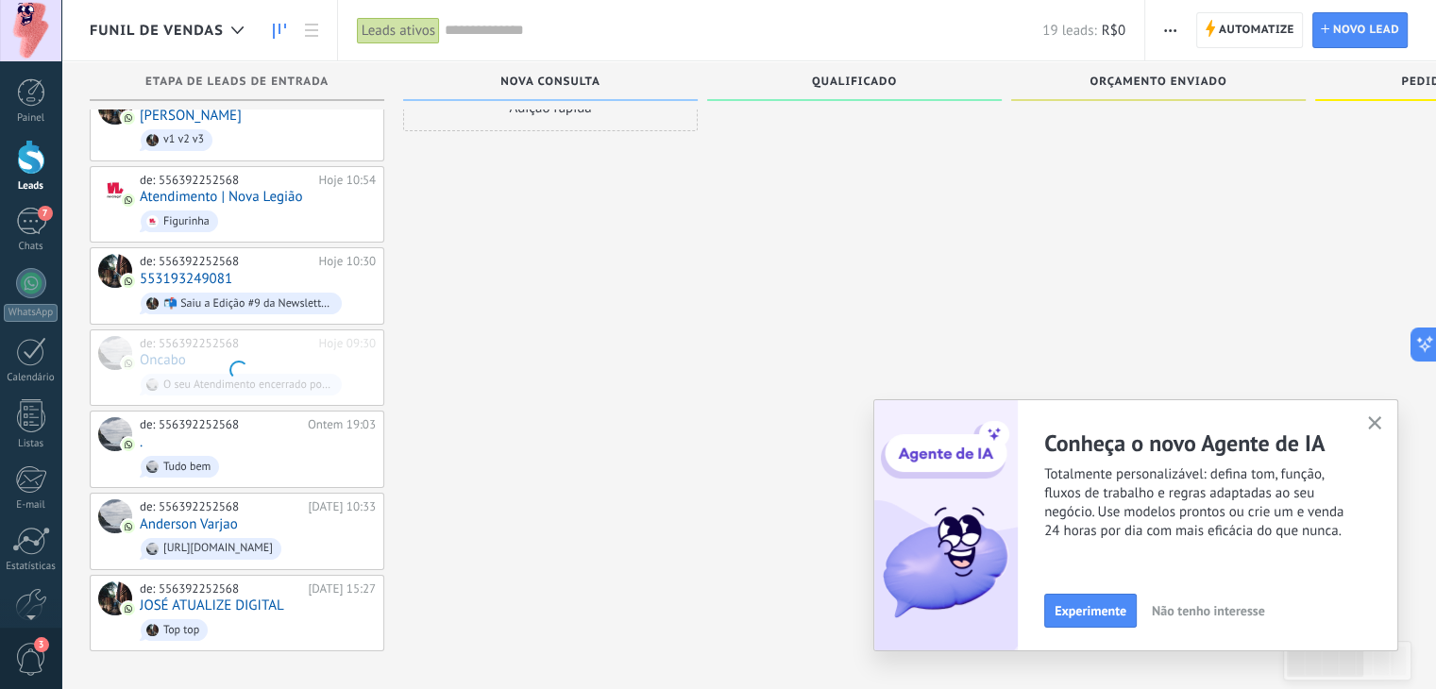
scroll to position [32, 0]
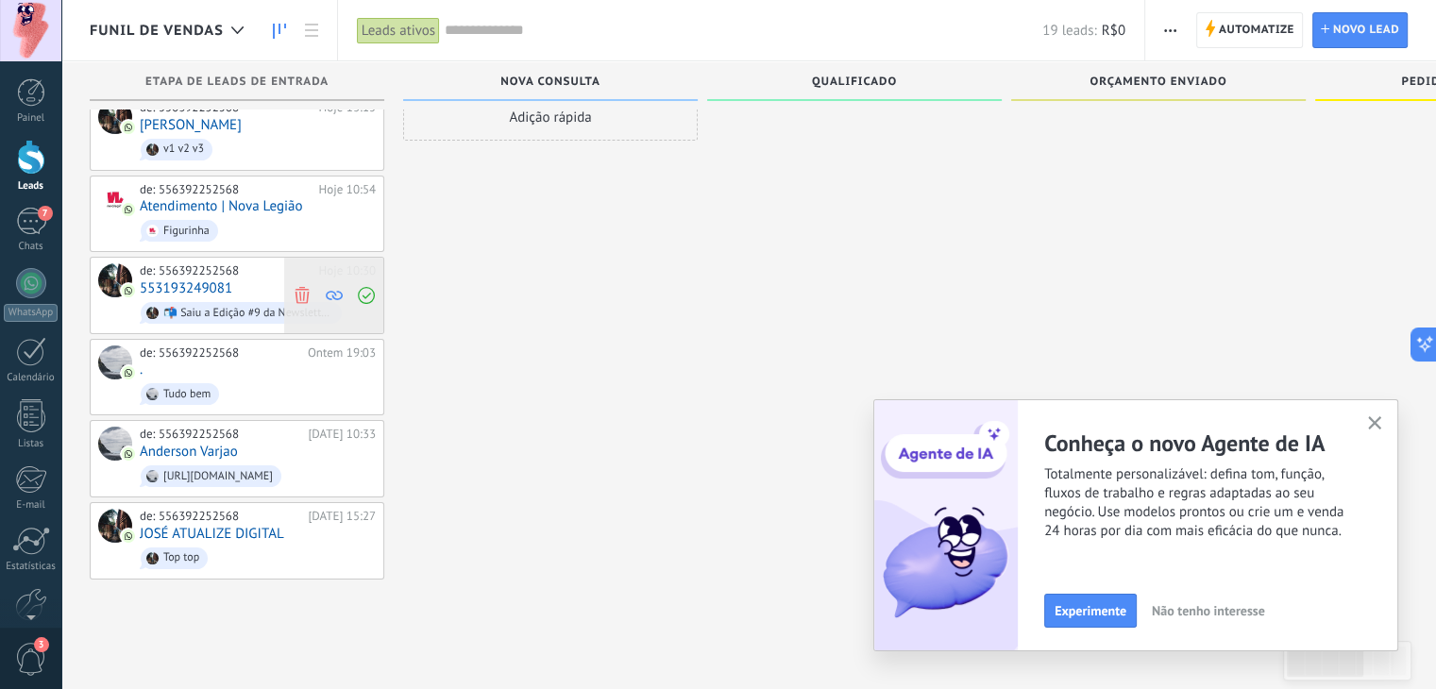
click at [284, 278] on div at bounding box center [333, 296] width 99 height 76
click at [304, 288] on use at bounding box center [302, 295] width 14 height 17
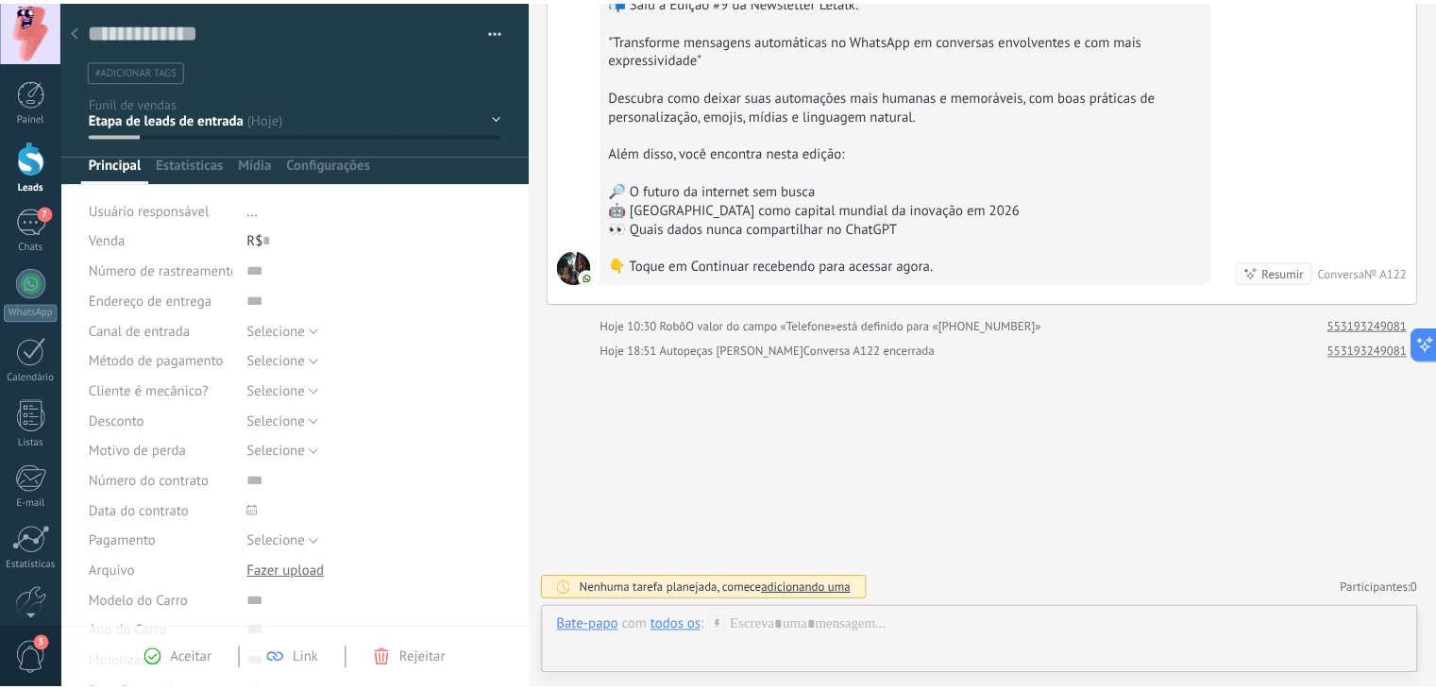
scroll to position [27, 0]
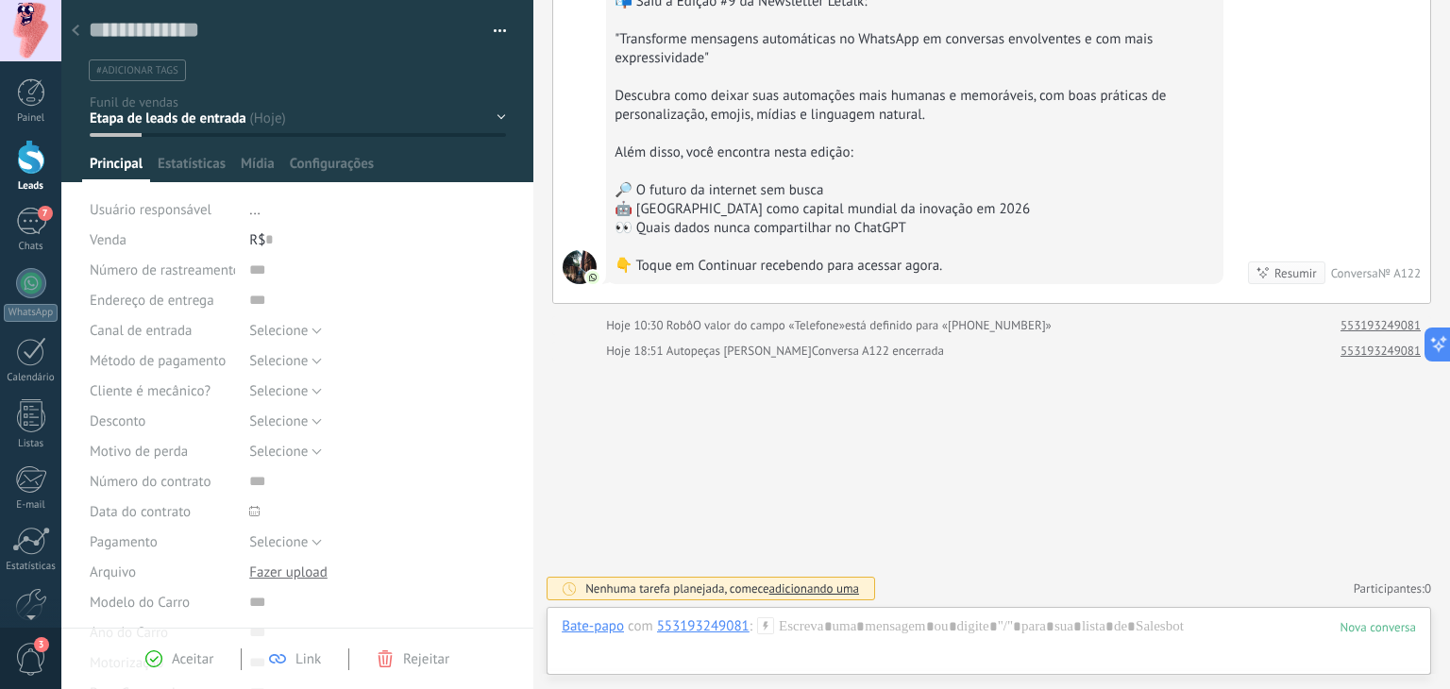
click at [76, 35] on icon at bounding box center [76, 30] width 8 height 11
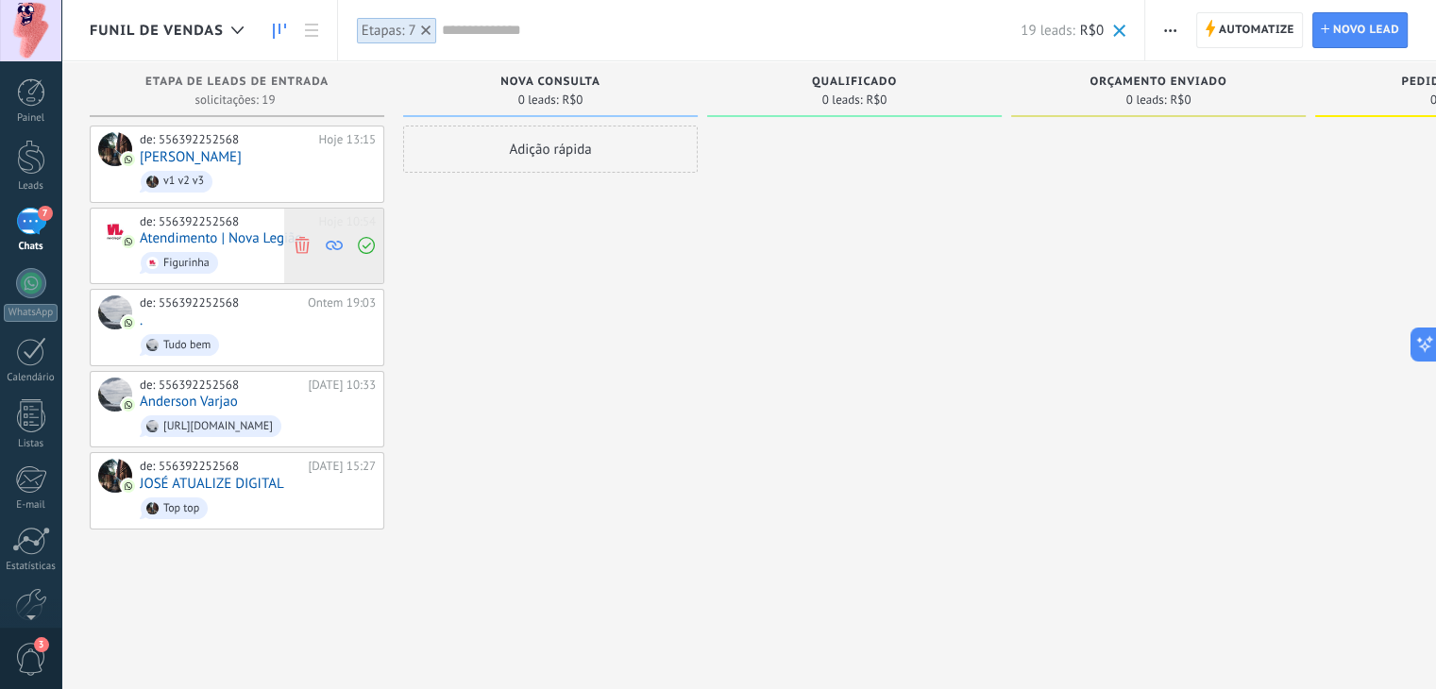
click at [297, 240] on icon at bounding box center [302, 245] width 17 height 17
click at [300, 232] on span at bounding box center [301, 247] width 25 height 76
click at [302, 160] on icon at bounding box center [302, 163] width 17 height 17
click at [301, 163] on icon at bounding box center [302, 163] width 17 height 17
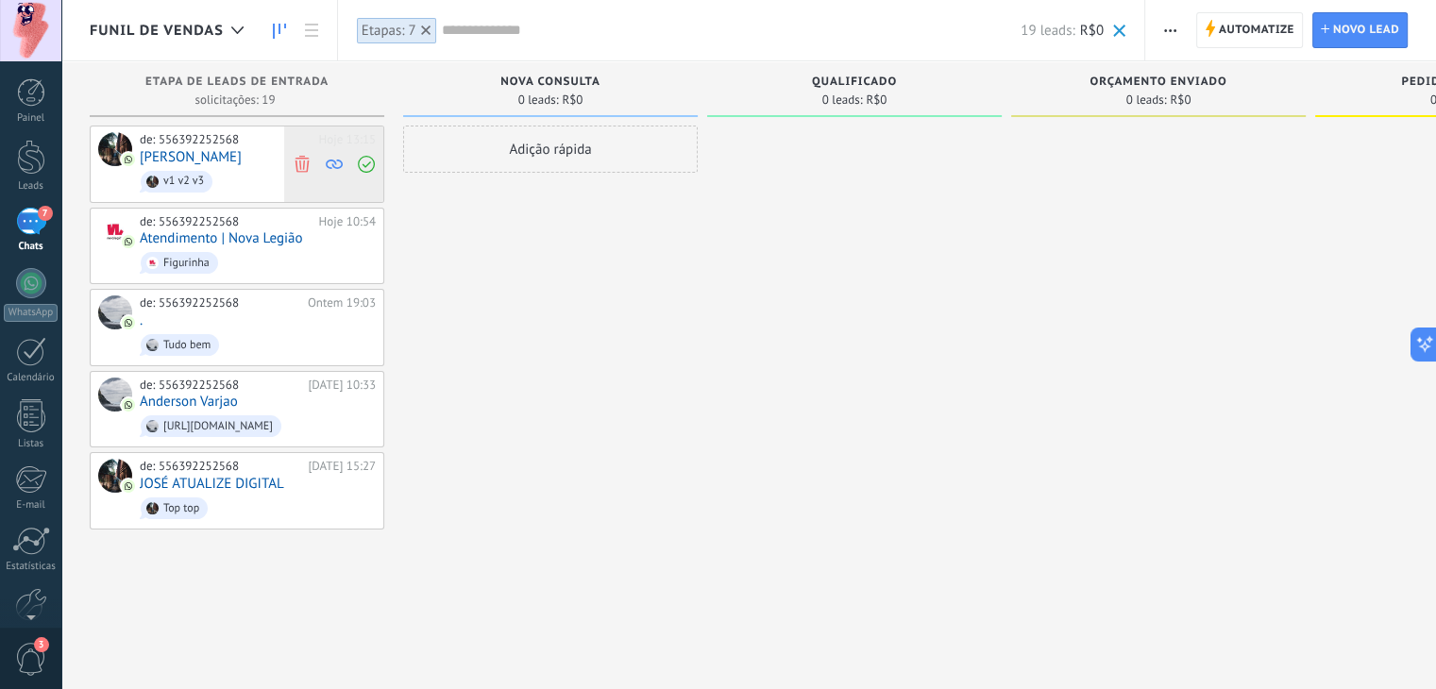
click at [301, 163] on icon at bounding box center [302, 163] width 17 height 17
click at [298, 240] on icon at bounding box center [302, 245] width 17 height 17
click at [303, 320] on use at bounding box center [302, 327] width 14 height 17
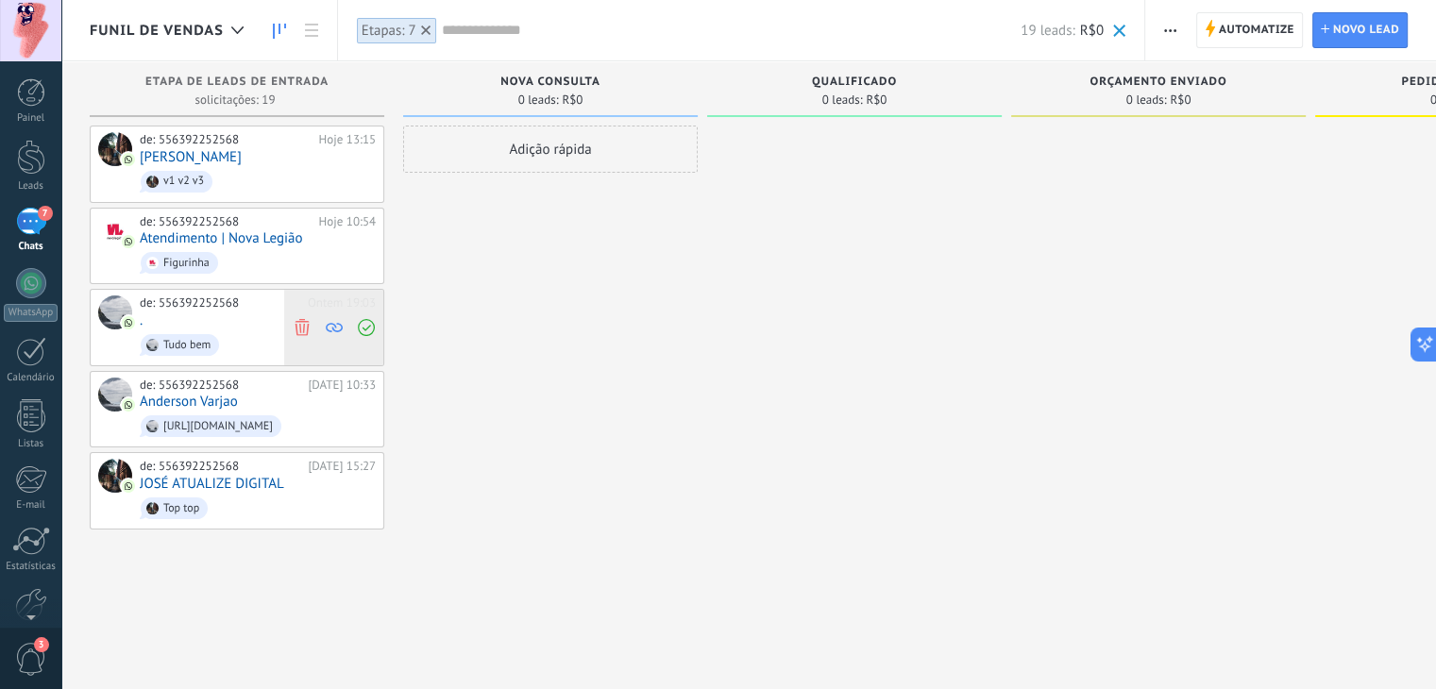
click at [301, 320] on icon at bounding box center [302, 327] width 17 height 17
click at [303, 402] on icon at bounding box center [302, 408] width 17 height 17
click at [303, 402] on use at bounding box center [302, 408] width 14 height 17
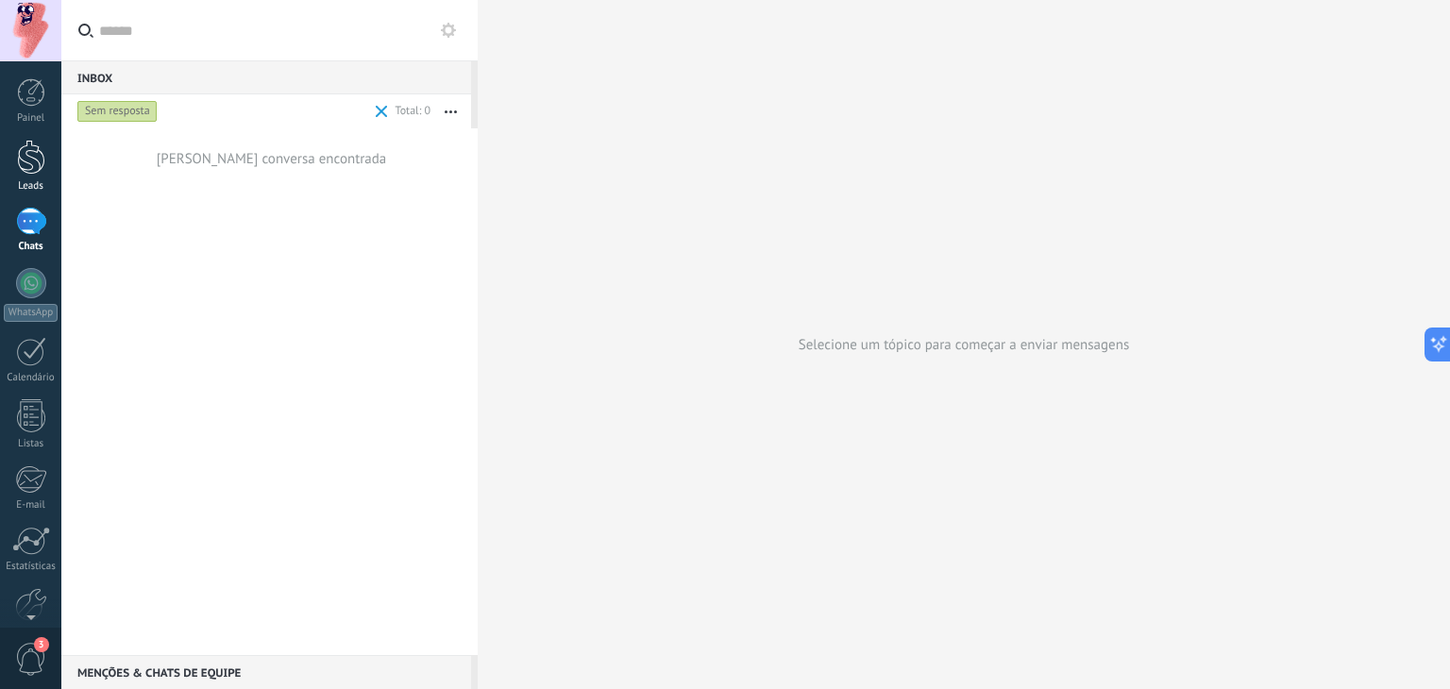
click at [24, 164] on div at bounding box center [31, 157] width 28 height 35
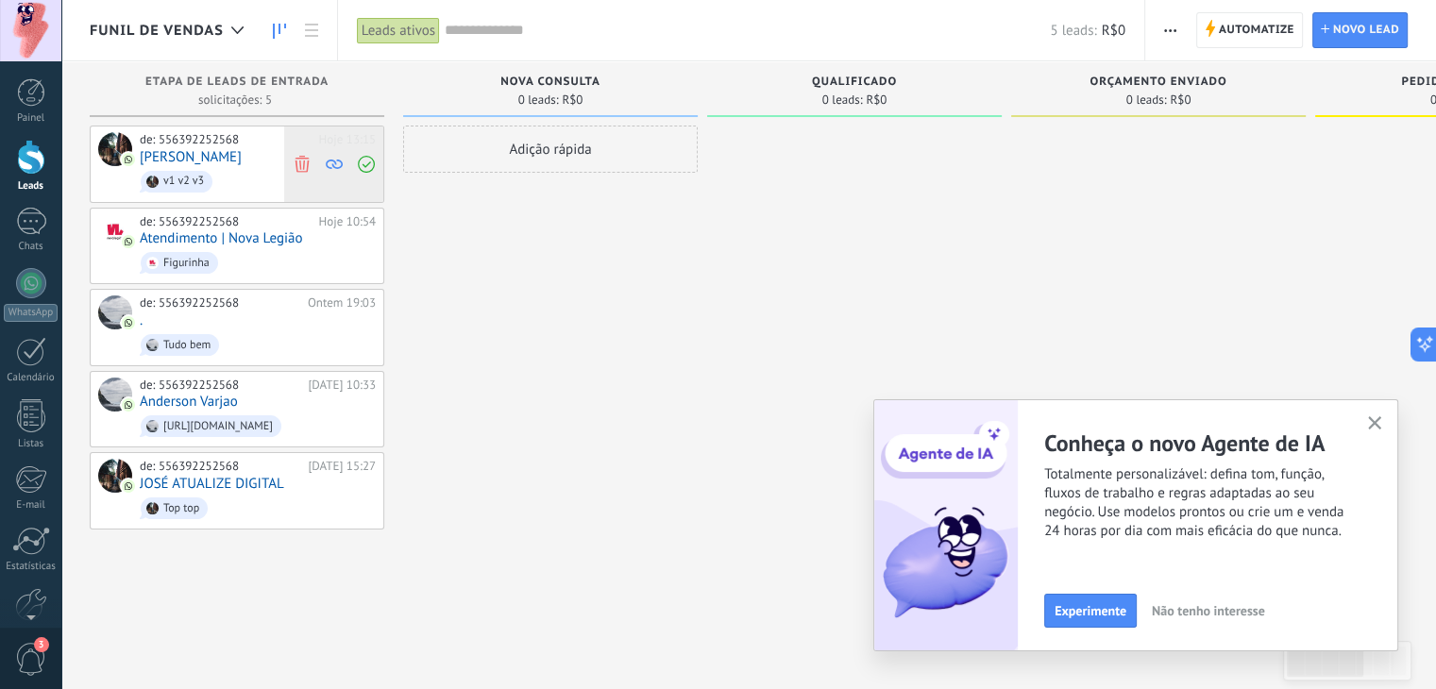
click at [295, 163] on icon at bounding box center [302, 163] width 17 height 17
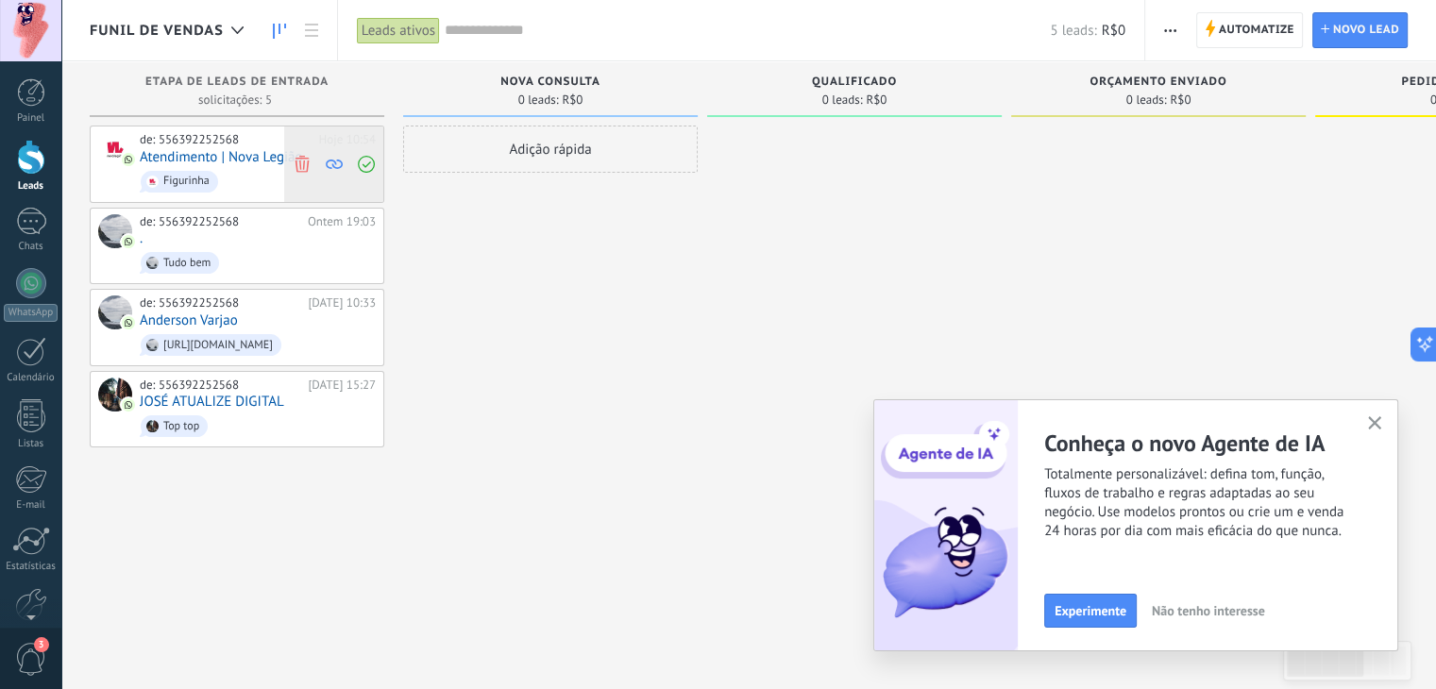
click at [298, 156] on icon at bounding box center [302, 163] width 17 height 17
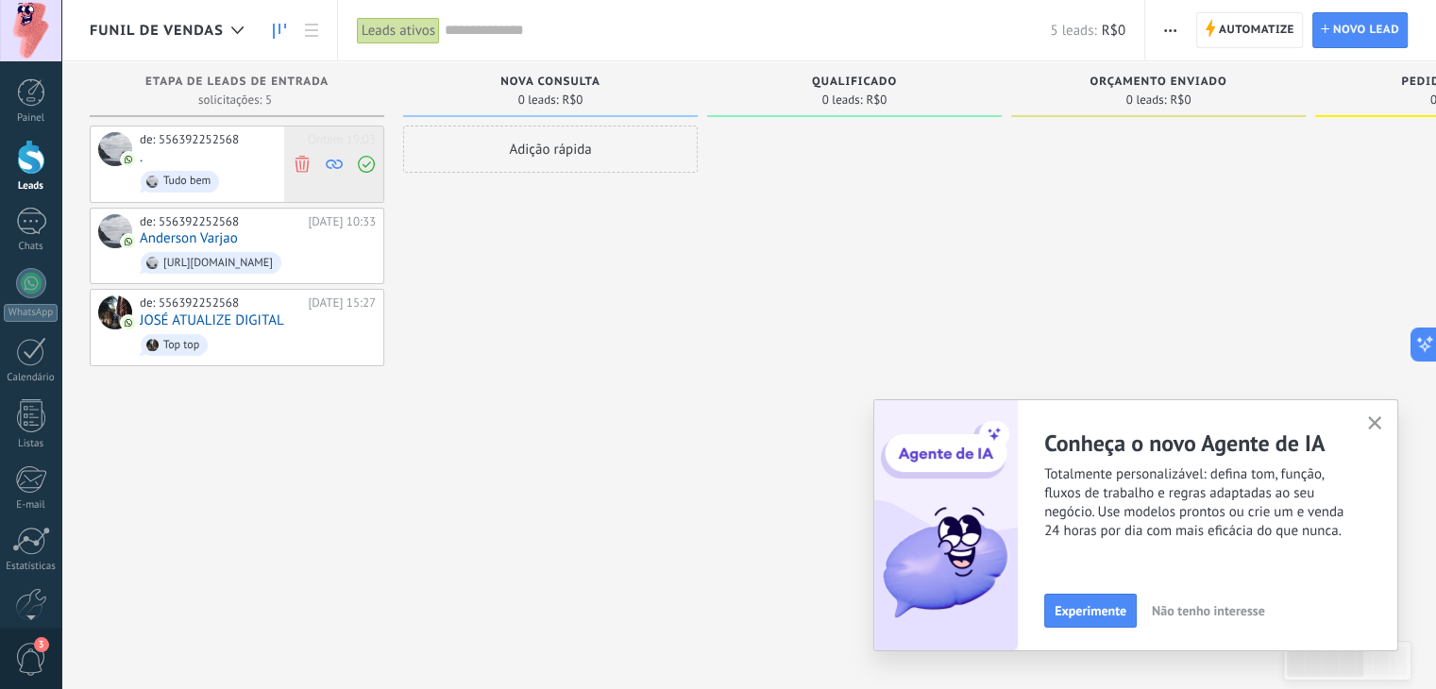
click at [297, 158] on use at bounding box center [302, 163] width 14 height 17
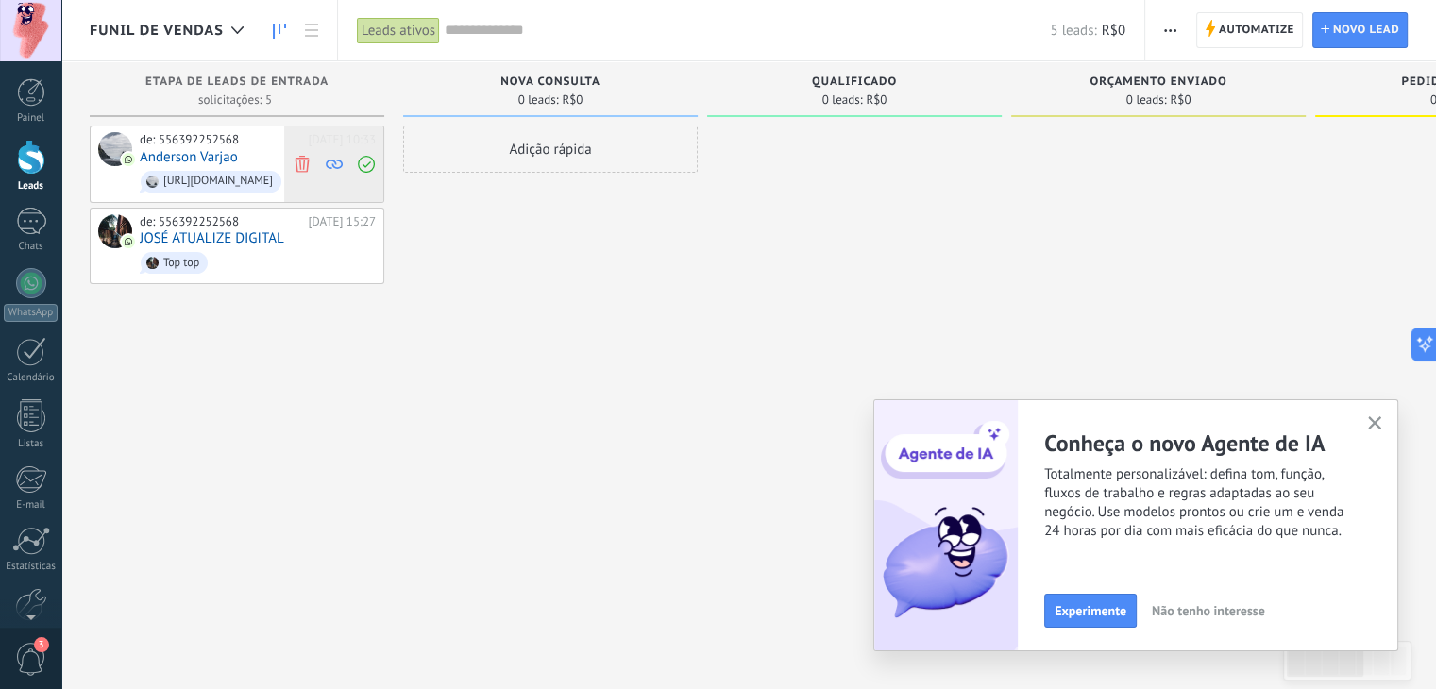
click at [302, 158] on use at bounding box center [302, 163] width 14 height 17
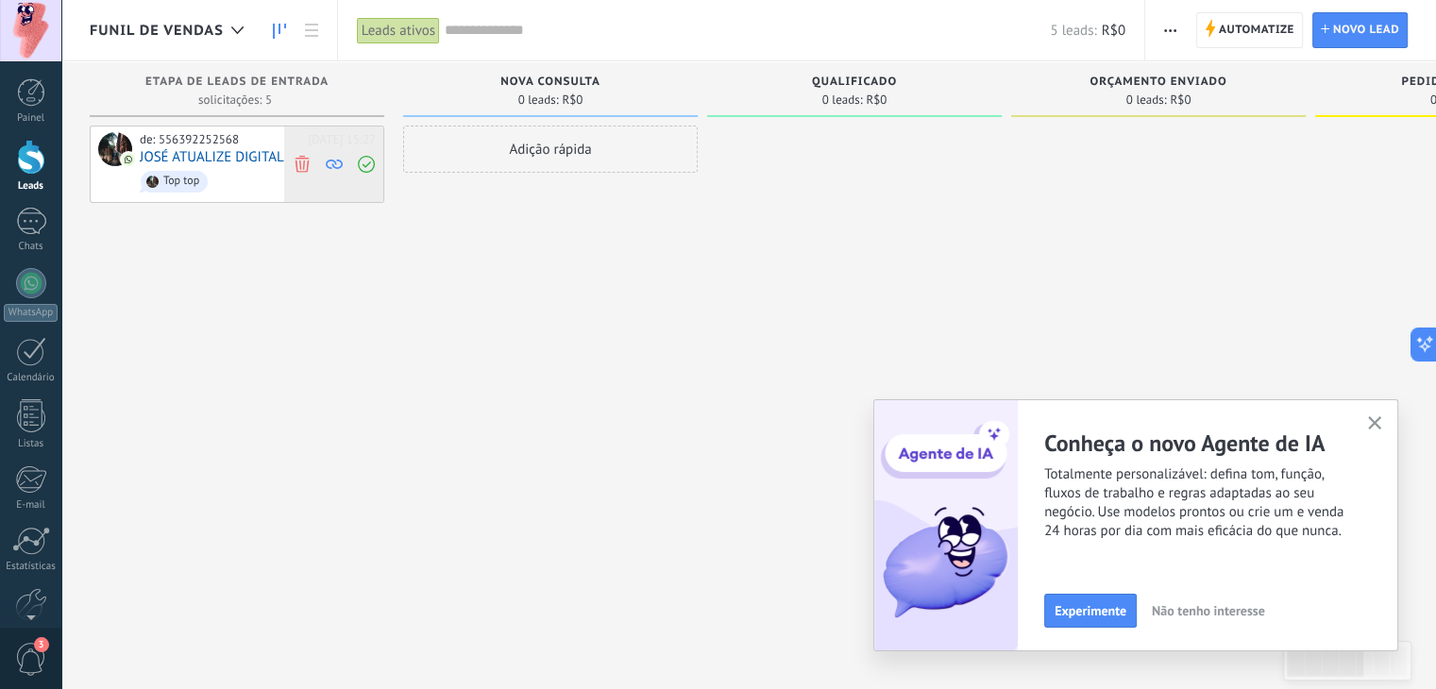
click at [304, 158] on use at bounding box center [302, 163] width 14 height 17
click at [493, 235] on div "Adição rápida" at bounding box center [550, 347] width 295 height 443
click at [487, 244] on div "Adição rápida" at bounding box center [550, 347] width 295 height 443
click at [477, 244] on div "Adição rápida" at bounding box center [548, 347] width 295 height 443
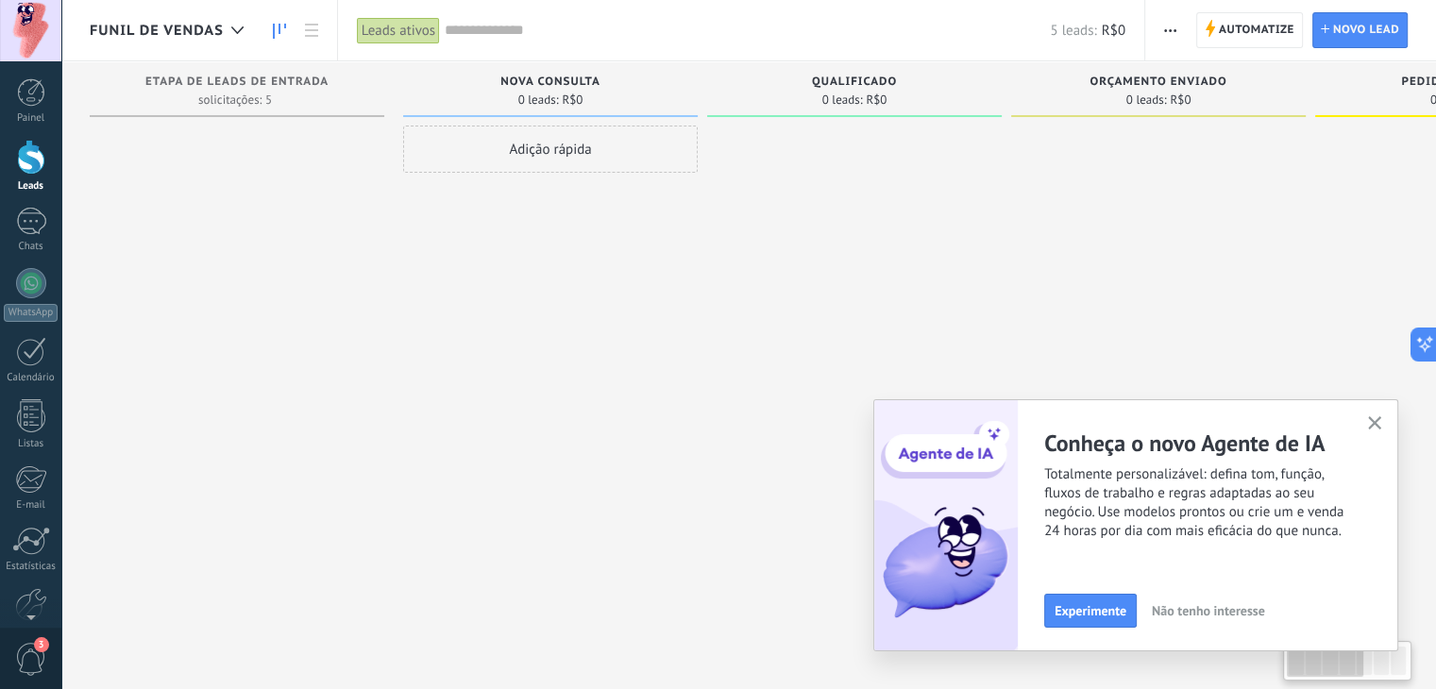
drag, startPoint x: 286, startPoint y: 133, endPoint x: 362, endPoint y: 146, distance: 76.7
click at [362, 146] on div at bounding box center [237, 347] width 295 height 443
click at [262, 99] on span "solicitações: 5 0 0 0 5 0 0 0 5" at bounding box center [235, 99] width 74 height 11
click at [289, 123] on use at bounding box center [287, 128] width 10 height 10
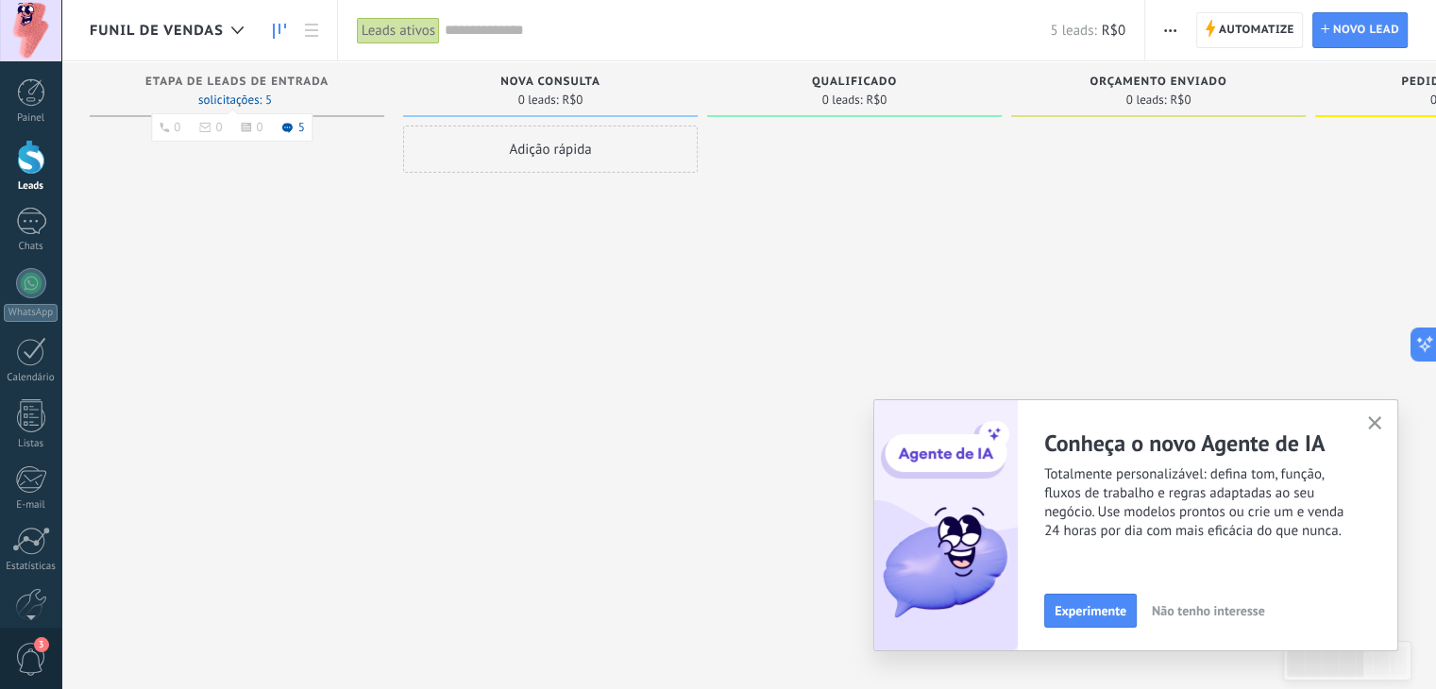
click at [289, 123] on use at bounding box center [287, 128] width 10 height 10
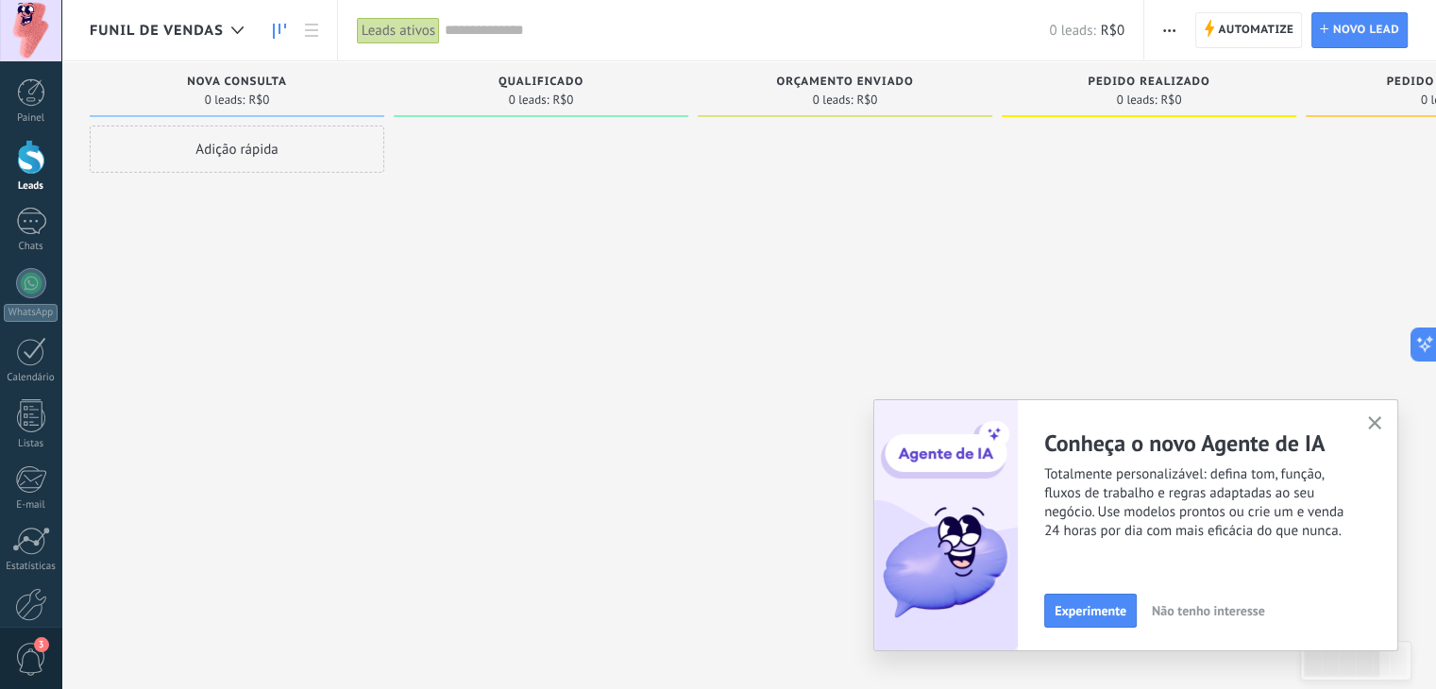
click at [217, 31] on span "Funil de vendas" at bounding box center [157, 31] width 134 height 18
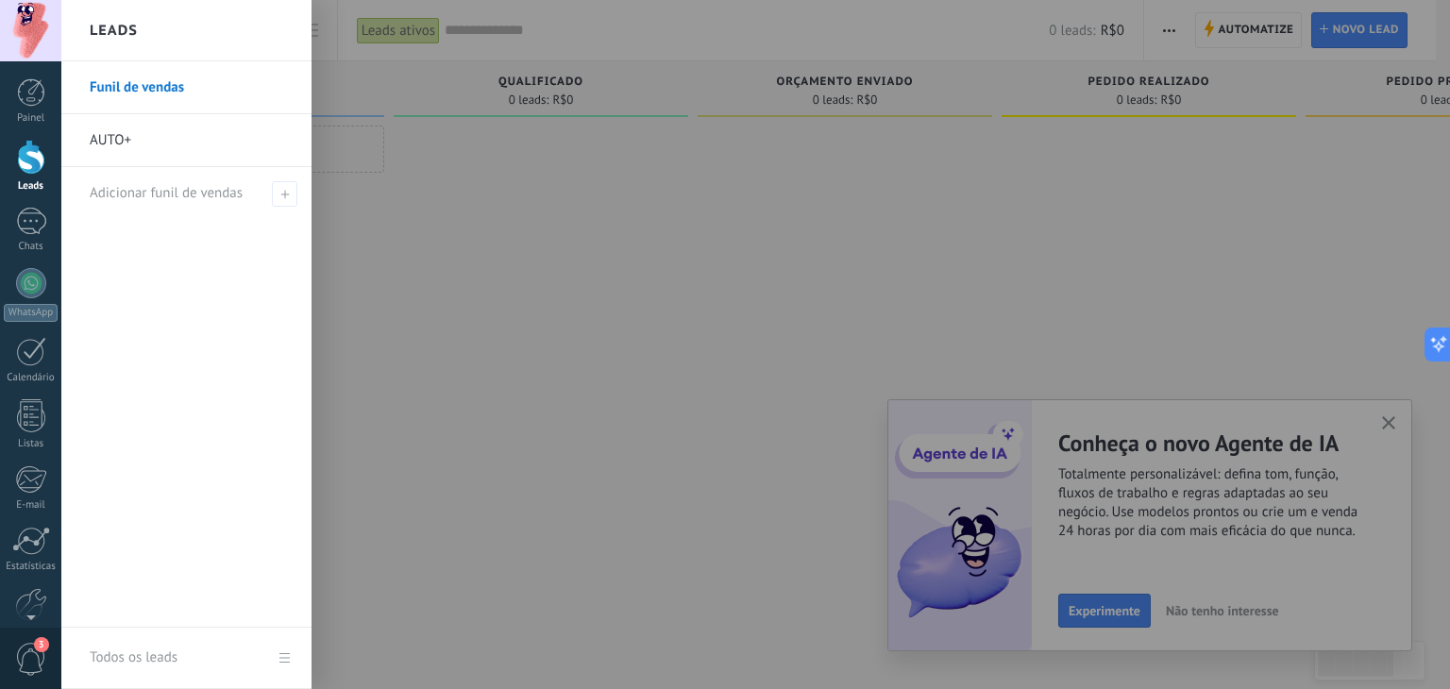
click at [103, 123] on link "AUTO+" at bounding box center [191, 140] width 203 height 53
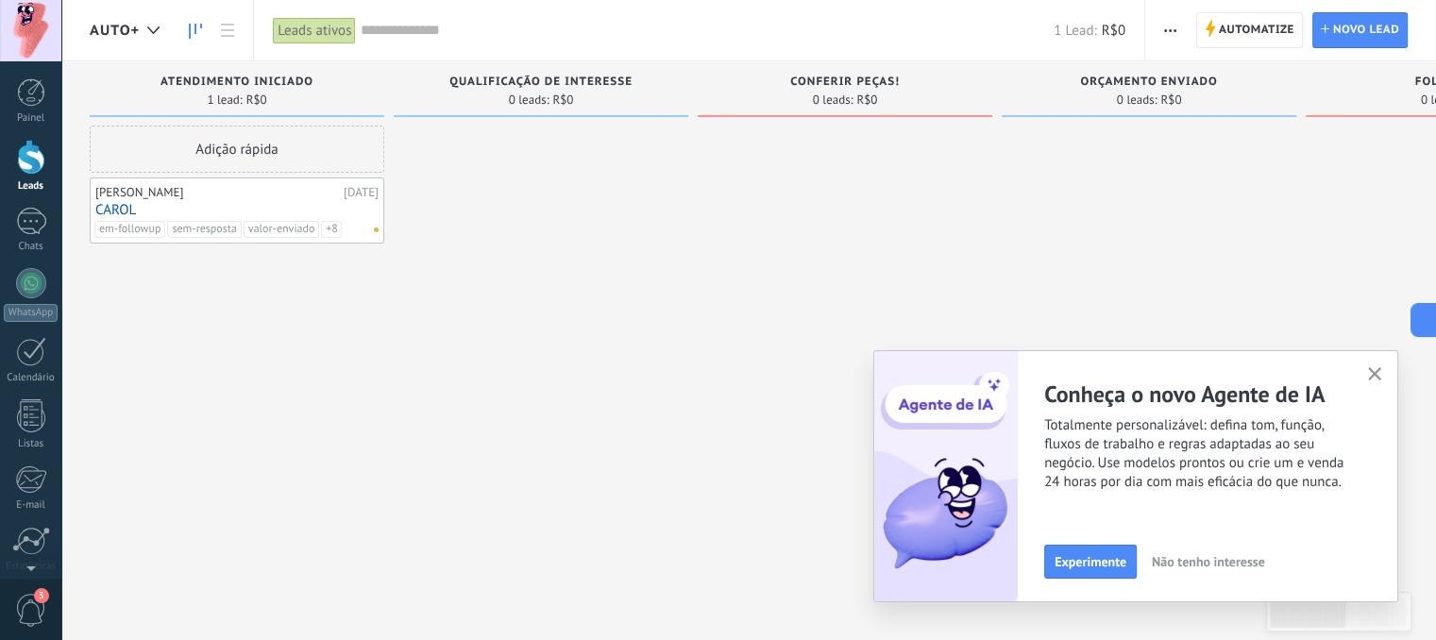
click at [402, 298] on div at bounding box center [541, 323] width 295 height 394
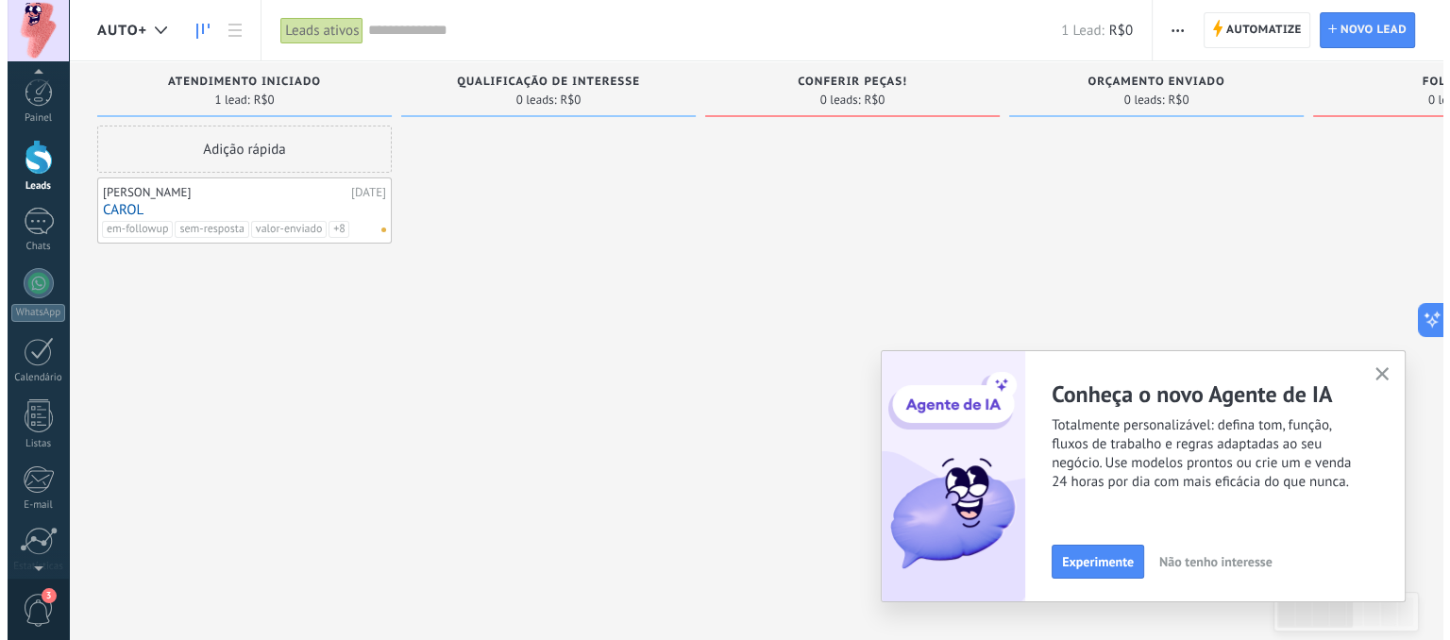
scroll to position [66, 0]
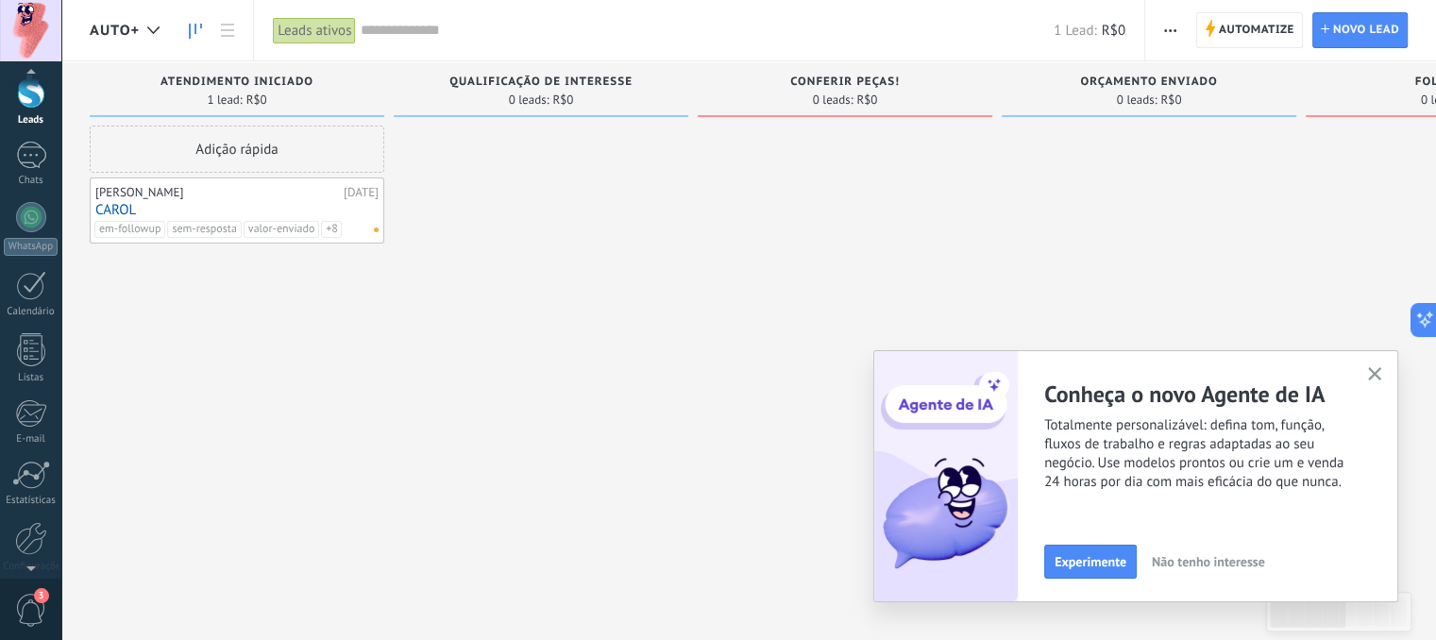
click at [28, 605] on span "3" at bounding box center [31, 610] width 32 height 33
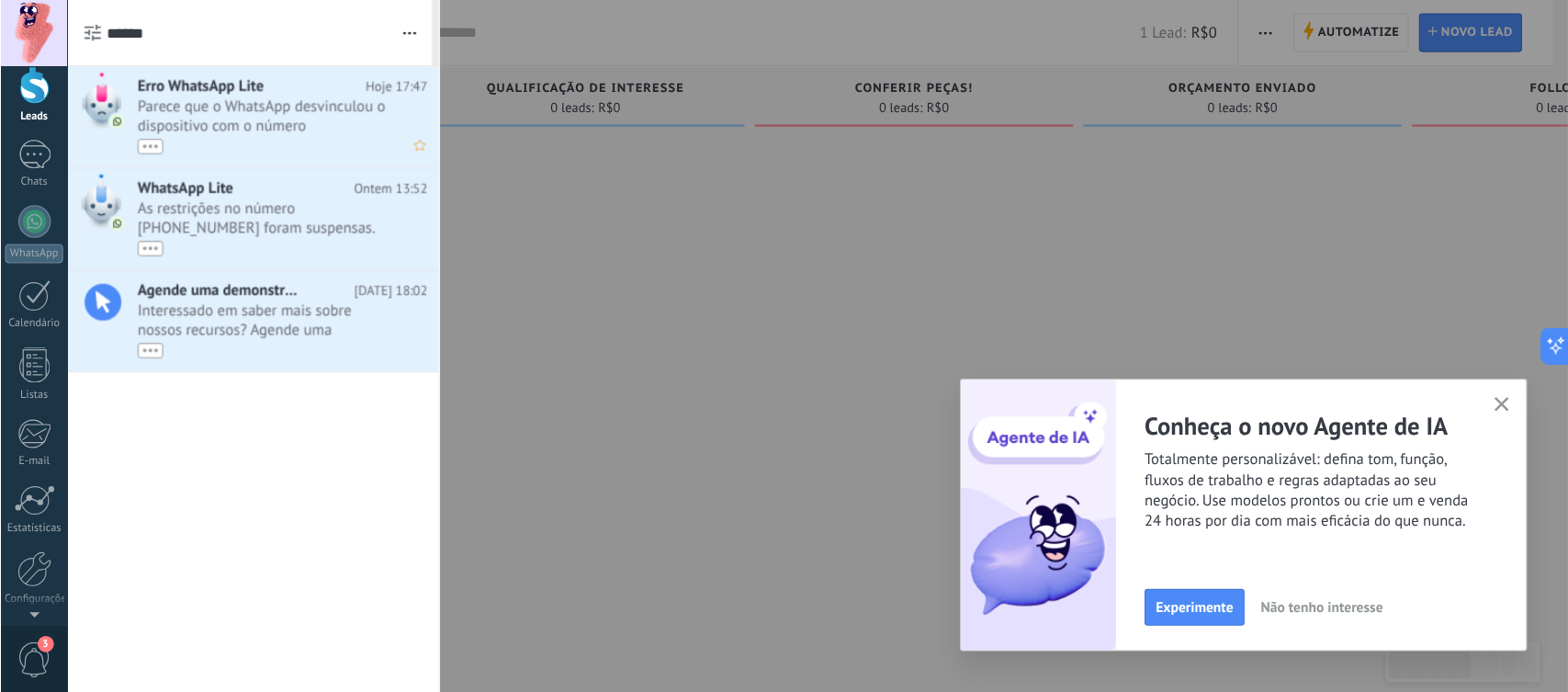
scroll to position [0, 0]
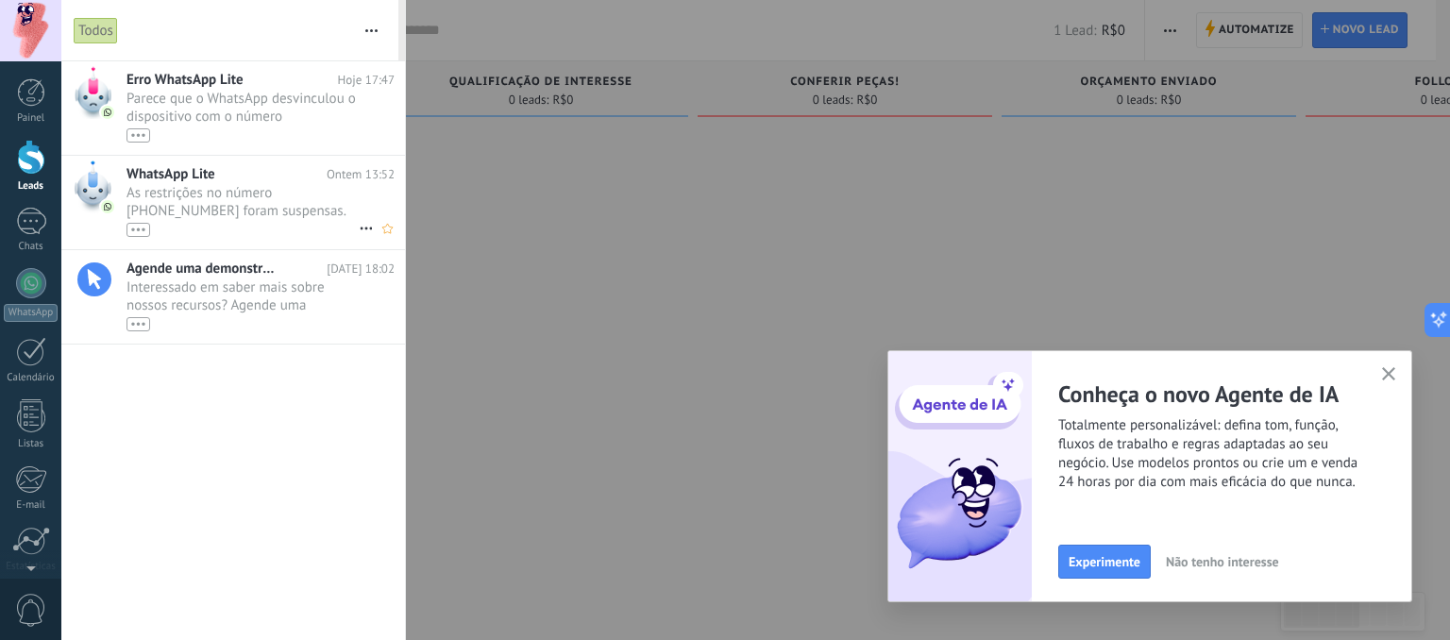
click at [360, 229] on use at bounding box center [366, 229] width 12 height 3
click at [388, 246] on span "Remover" at bounding box center [412, 238] width 53 height 38
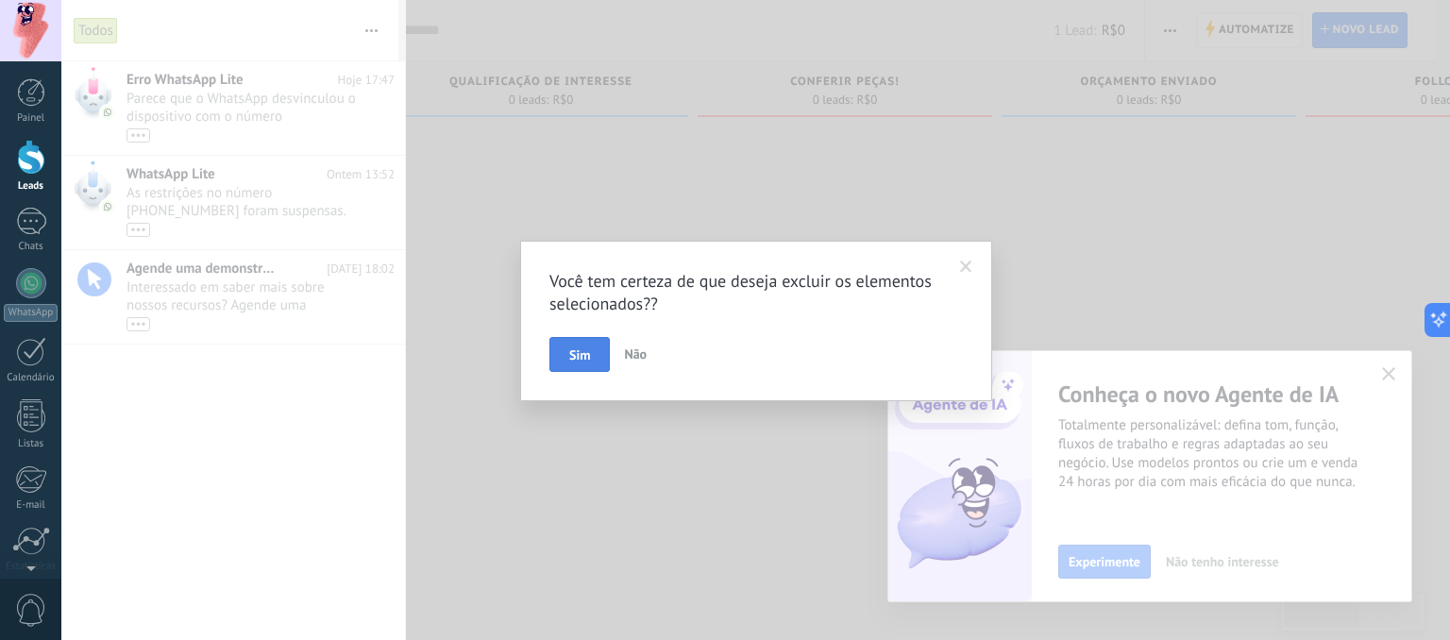
click at [575, 360] on span "Sim" at bounding box center [579, 354] width 21 height 13
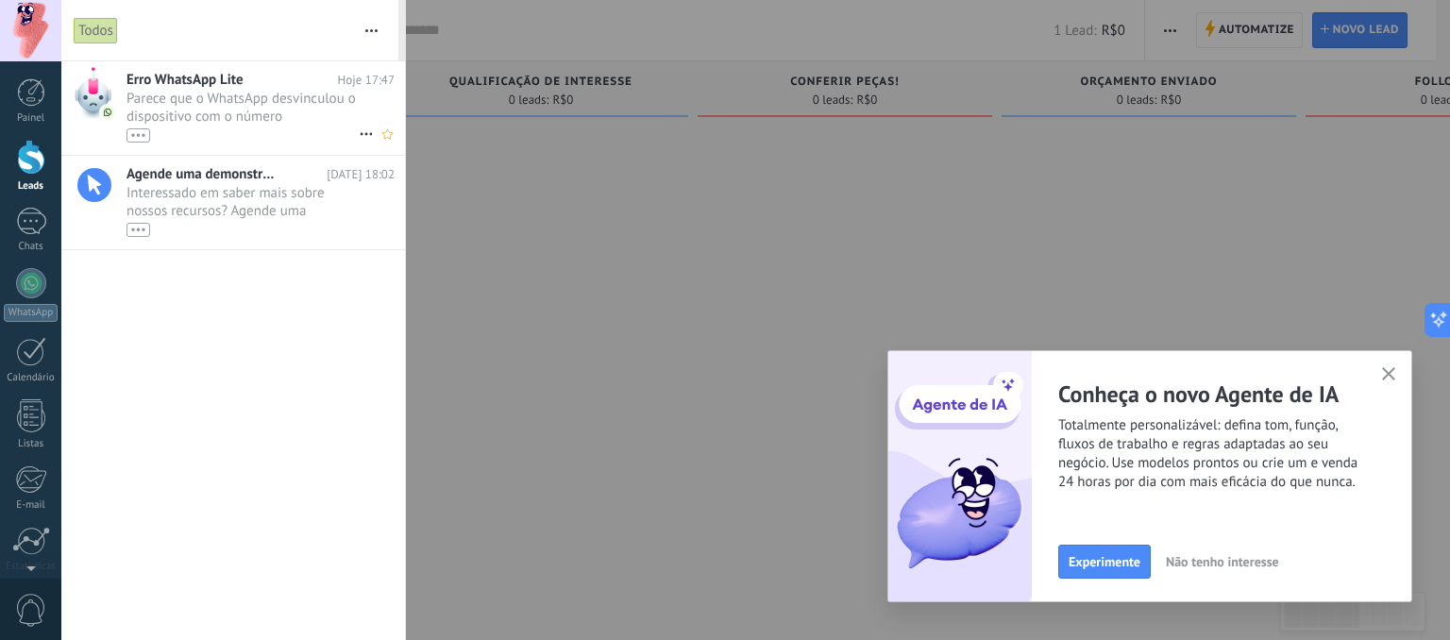
click at [363, 132] on icon at bounding box center [366, 134] width 23 height 23
click at [396, 152] on span "Remover" at bounding box center [412, 144] width 53 height 38
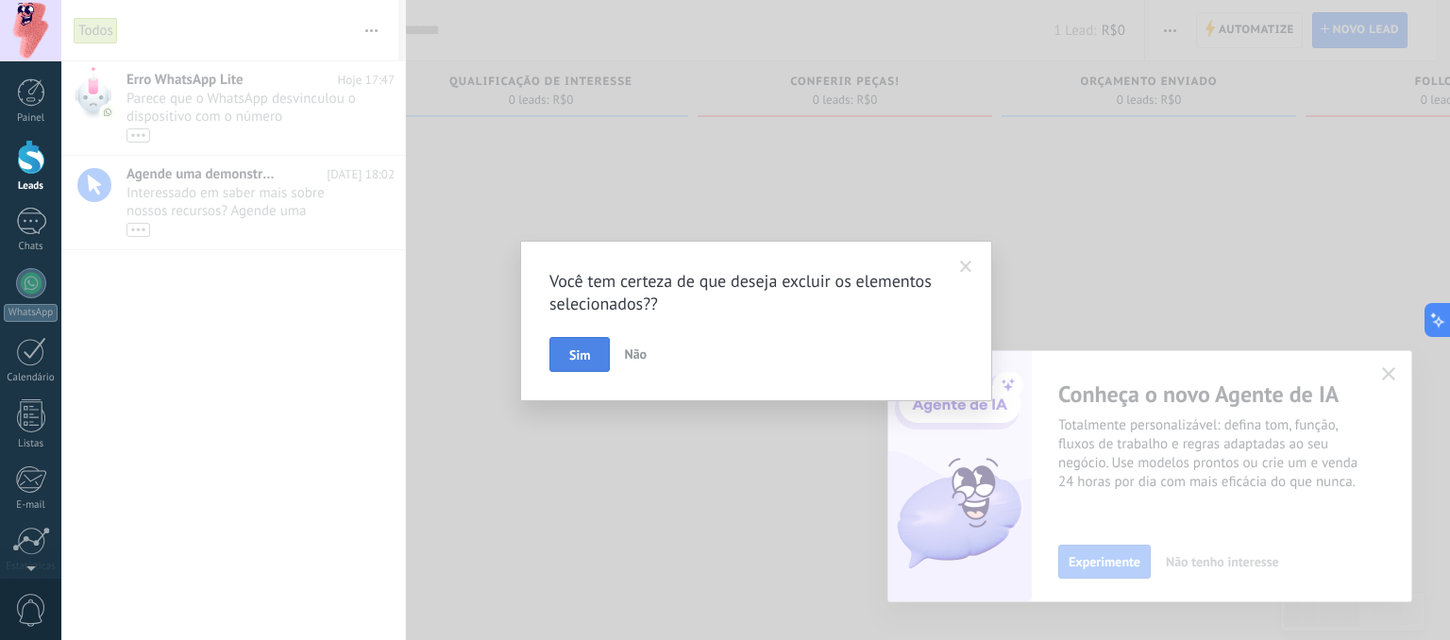
click at [568, 360] on button "Sim" at bounding box center [580, 355] width 60 height 36
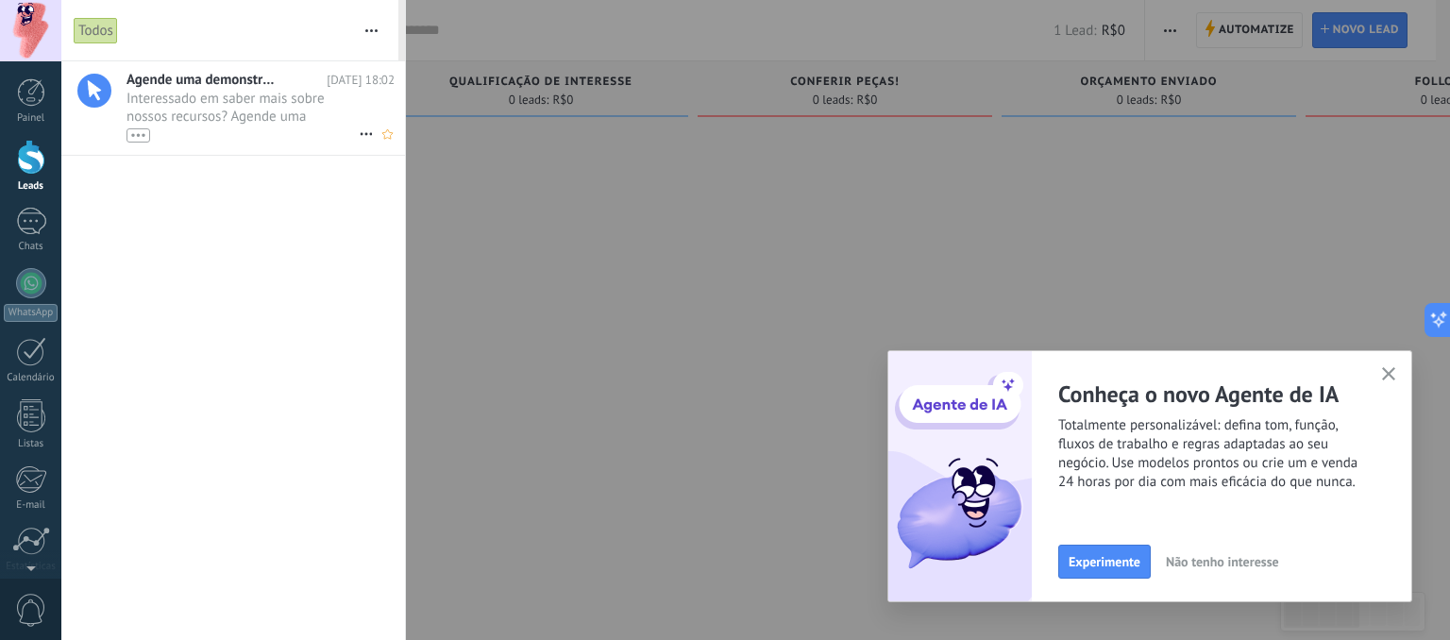
click at [359, 127] on icon at bounding box center [366, 134] width 23 height 23
click at [448, 149] on div "Remover" at bounding box center [429, 144] width 131 height 38
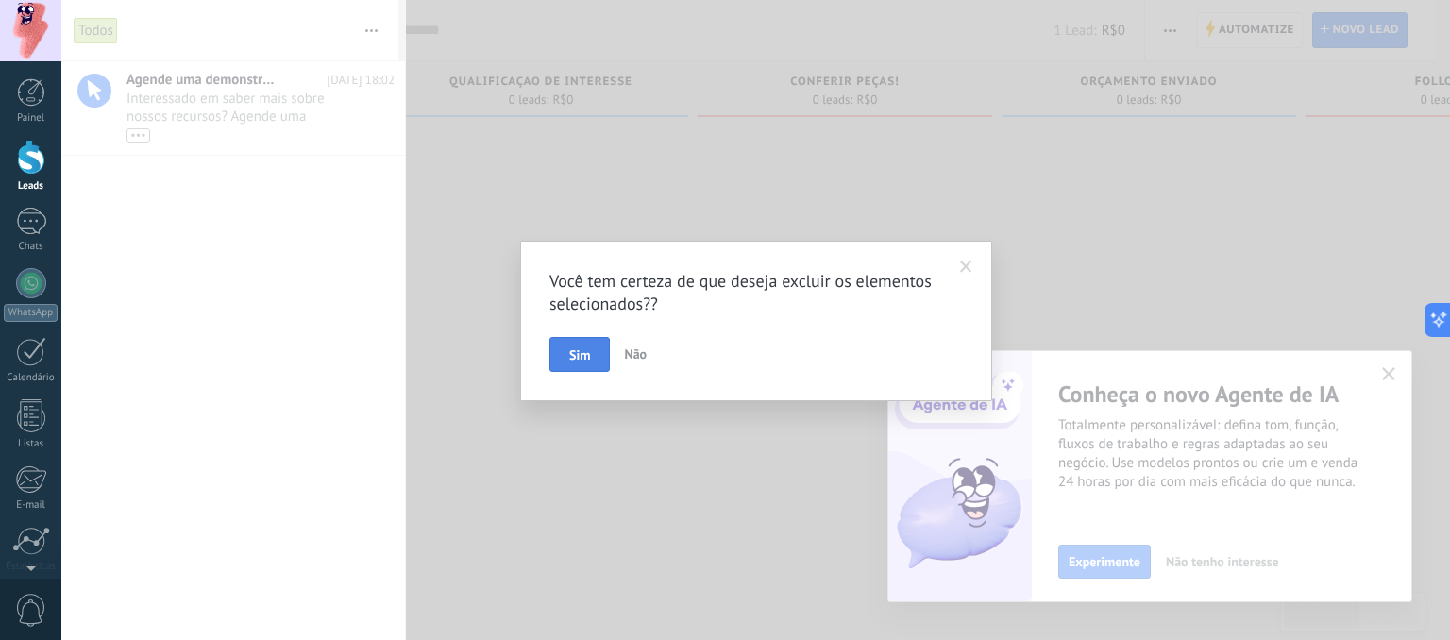
click at [580, 353] on span "Sim" at bounding box center [579, 354] width 21 height 13
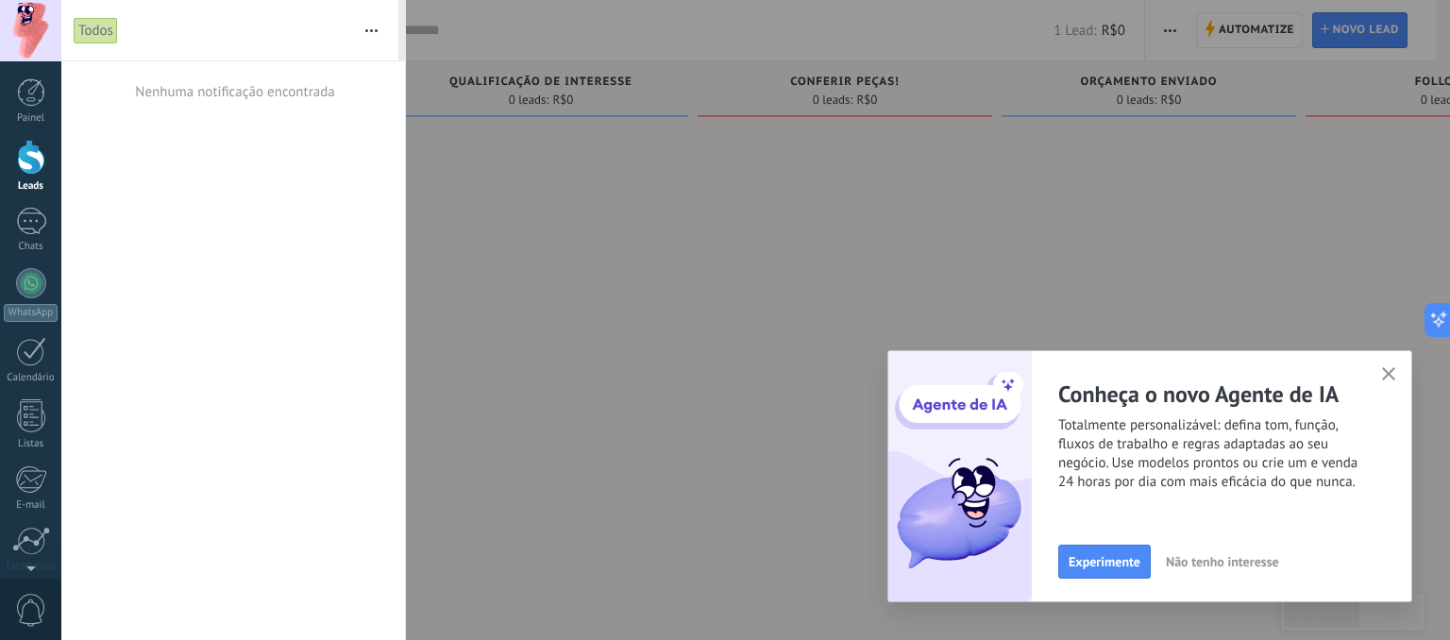
click at [564, 201] on div at bounding box center [725, 320] width 1450 height 640
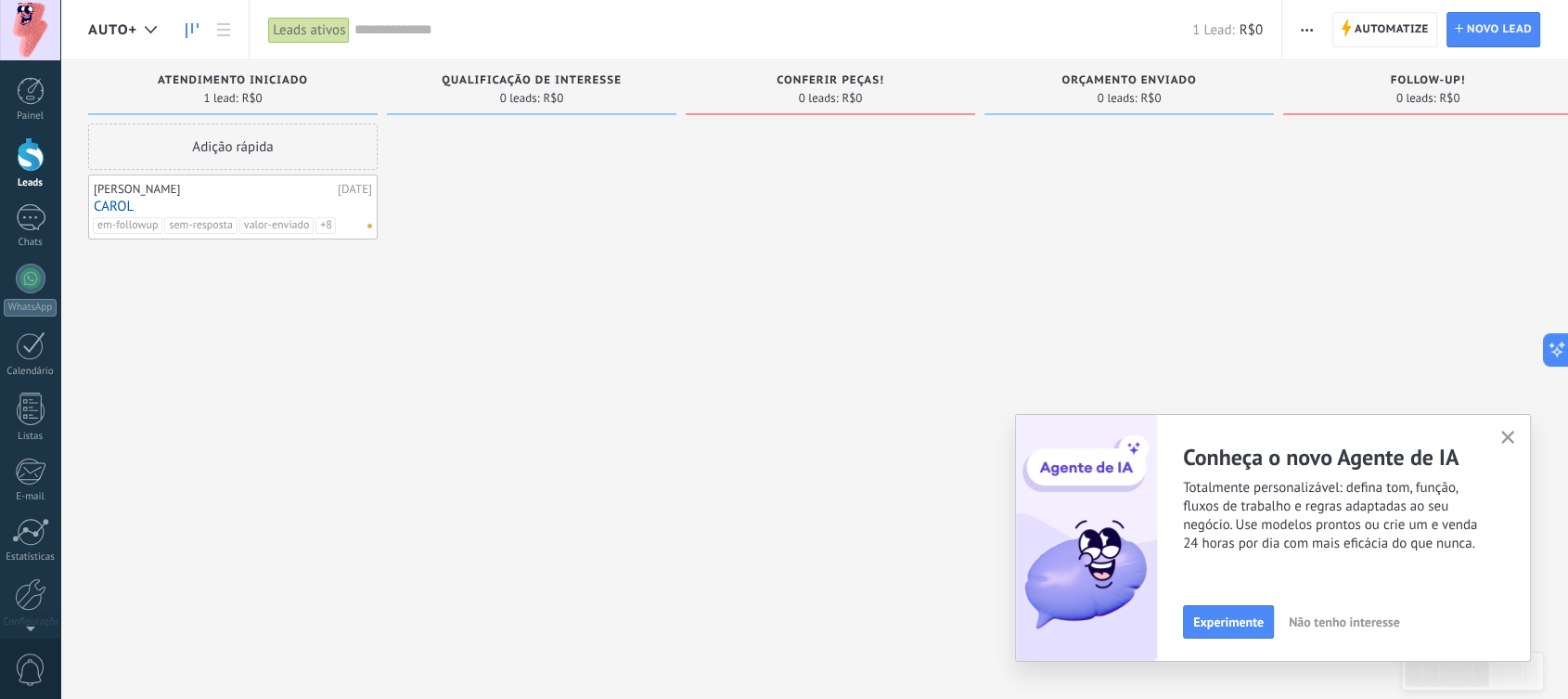
click at [420, 253] on div at bounding box center [532, 352] width 290 height 457
click at [182, 184] on div "[PERSON_NAME]" at bounding box center [213, 189] width 240 height 15
click at [193, 196] on div "[PERSON_NAME] [DATE] [PERSON_NAME] em-followup sem-resposta valor-enviado info-…" at bounding box center [232, 206] width 278 height 54
click at [345, 204] on link "CAROL" at bounding box center [232, 206] width 278 height 16
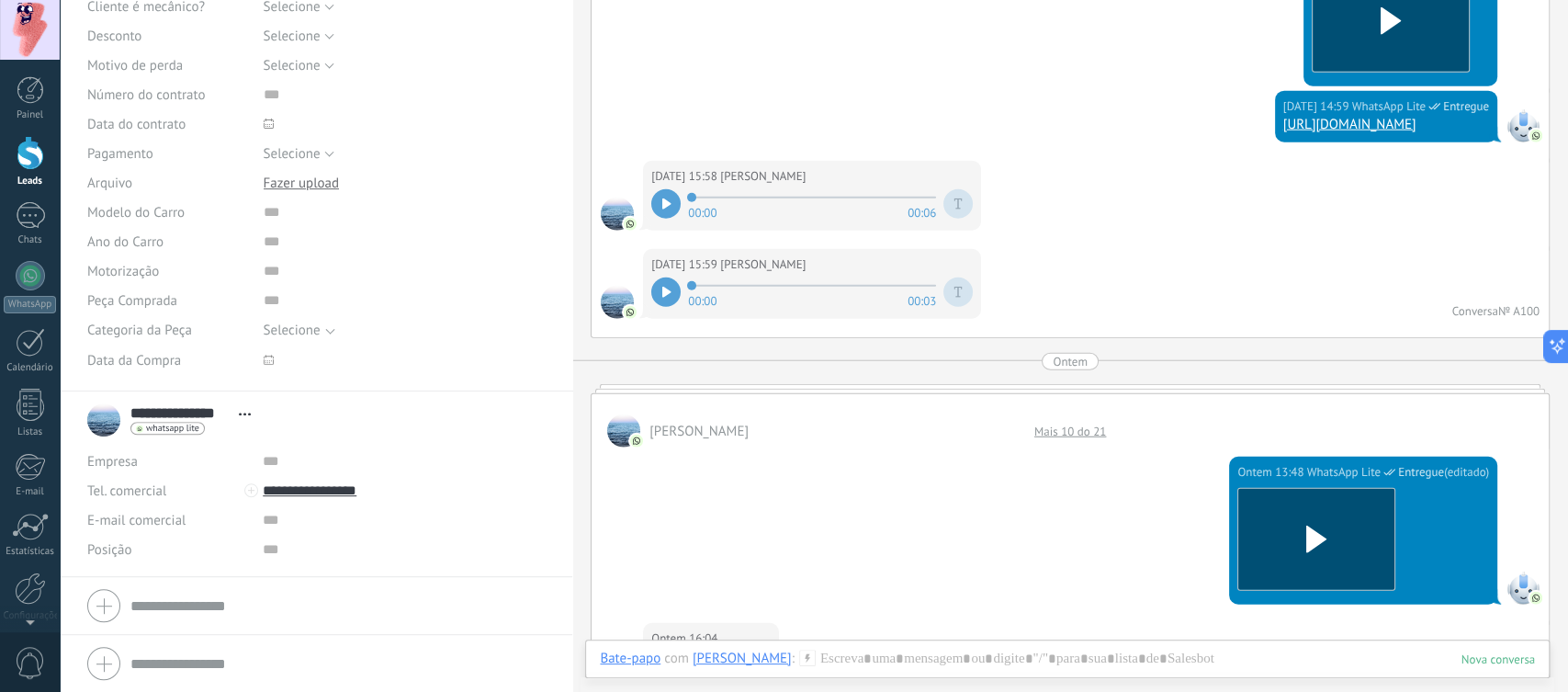
scroll to position [3382, 0]
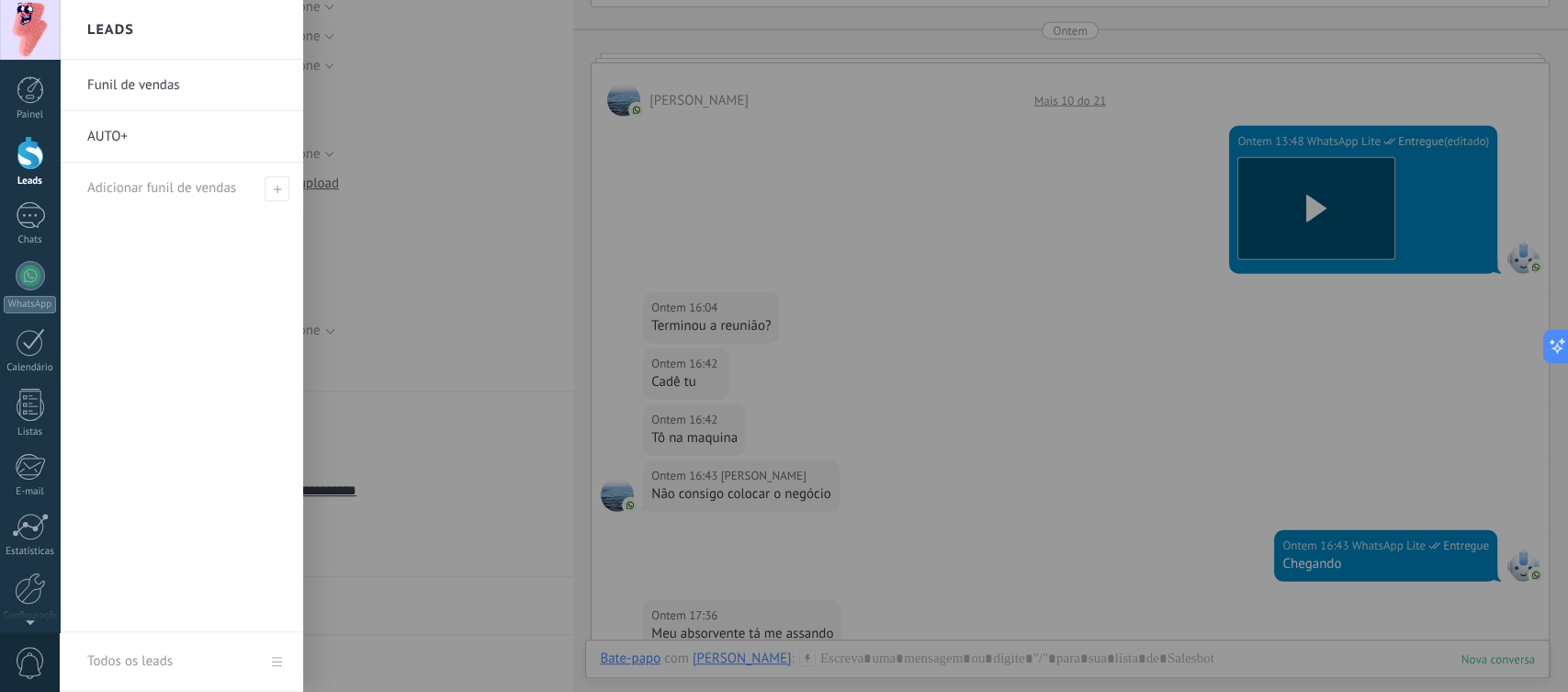
click at [29, 164] on div at bounding box center [30, 153] width 27 height 34
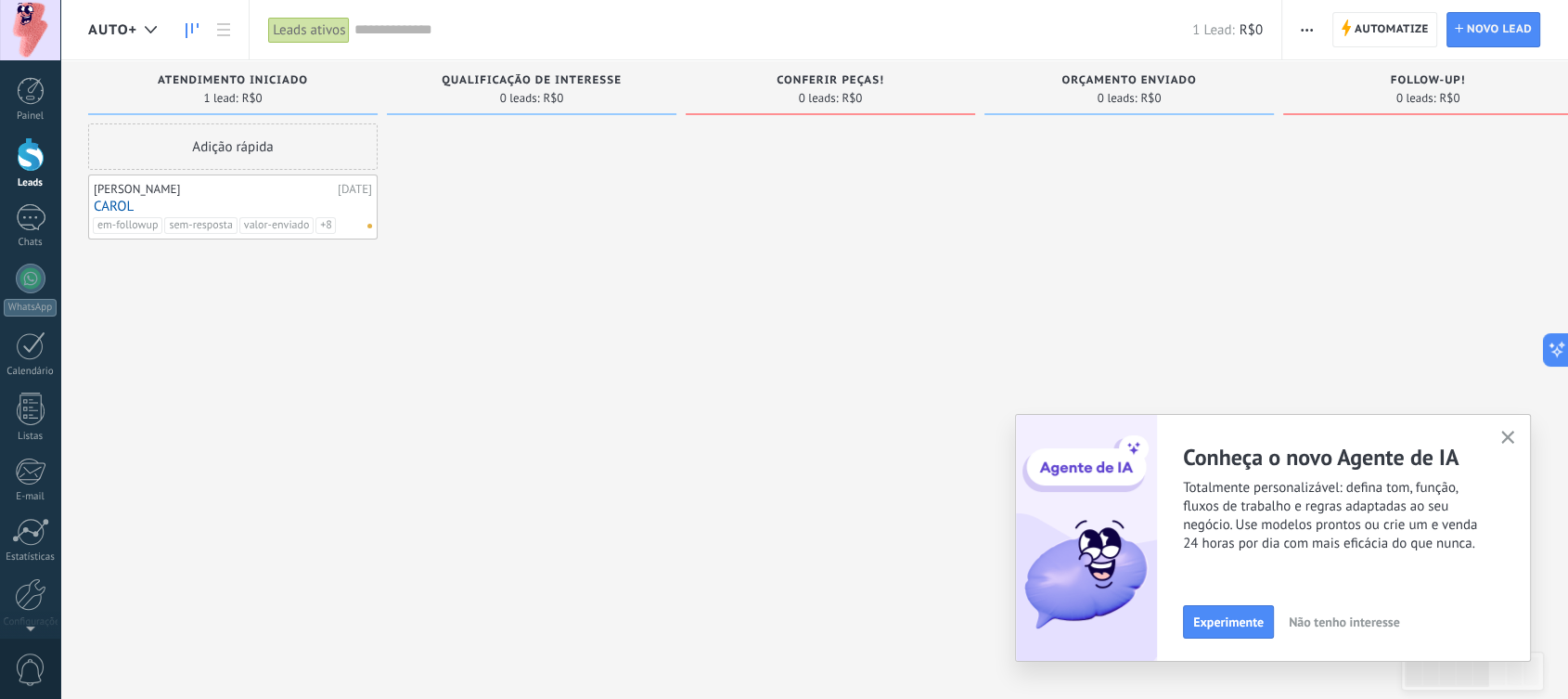
click at [355, 208] on link "CAROL" at bounding box center [232, 206] width 278 height 16
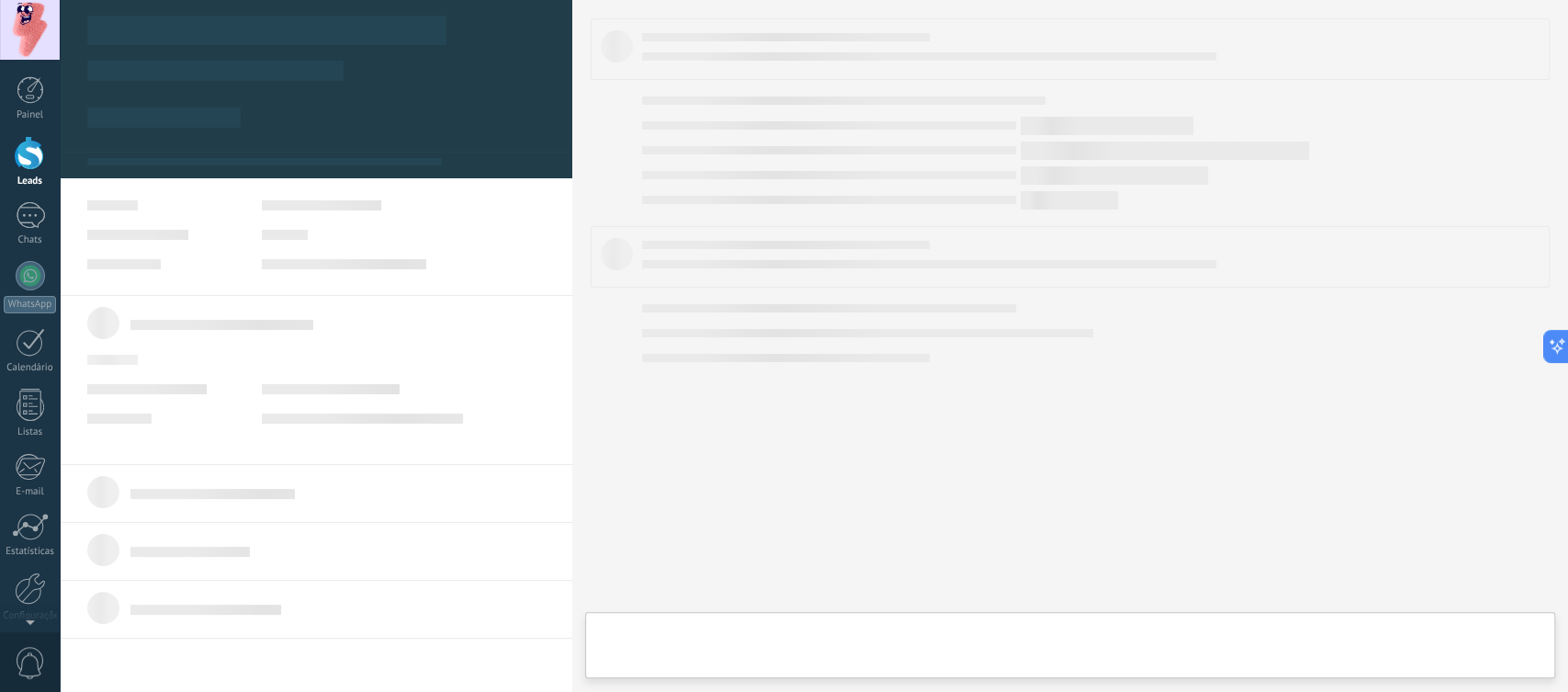
type textarea "*****"
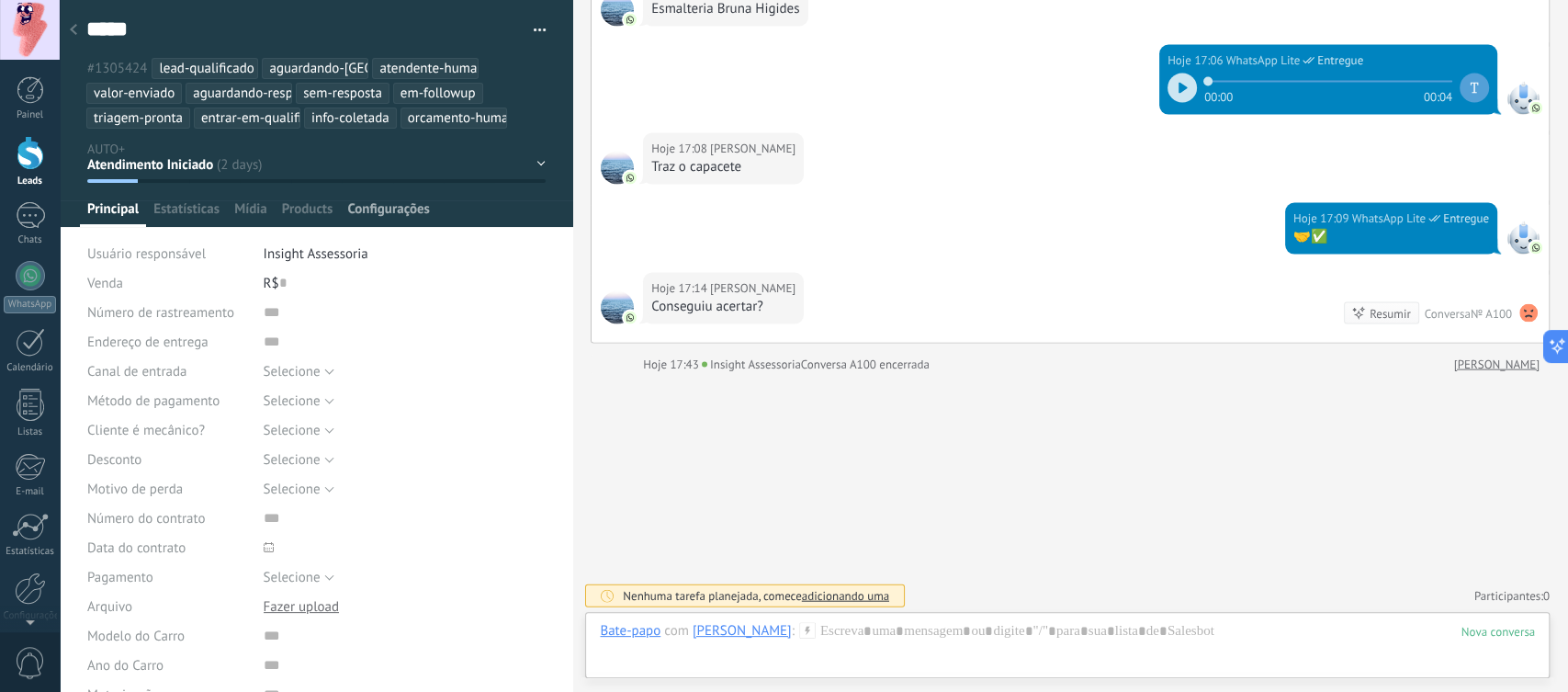
click at [403, 205] on span "Configurações" at bounding box center [388, 213] width 82 height 26
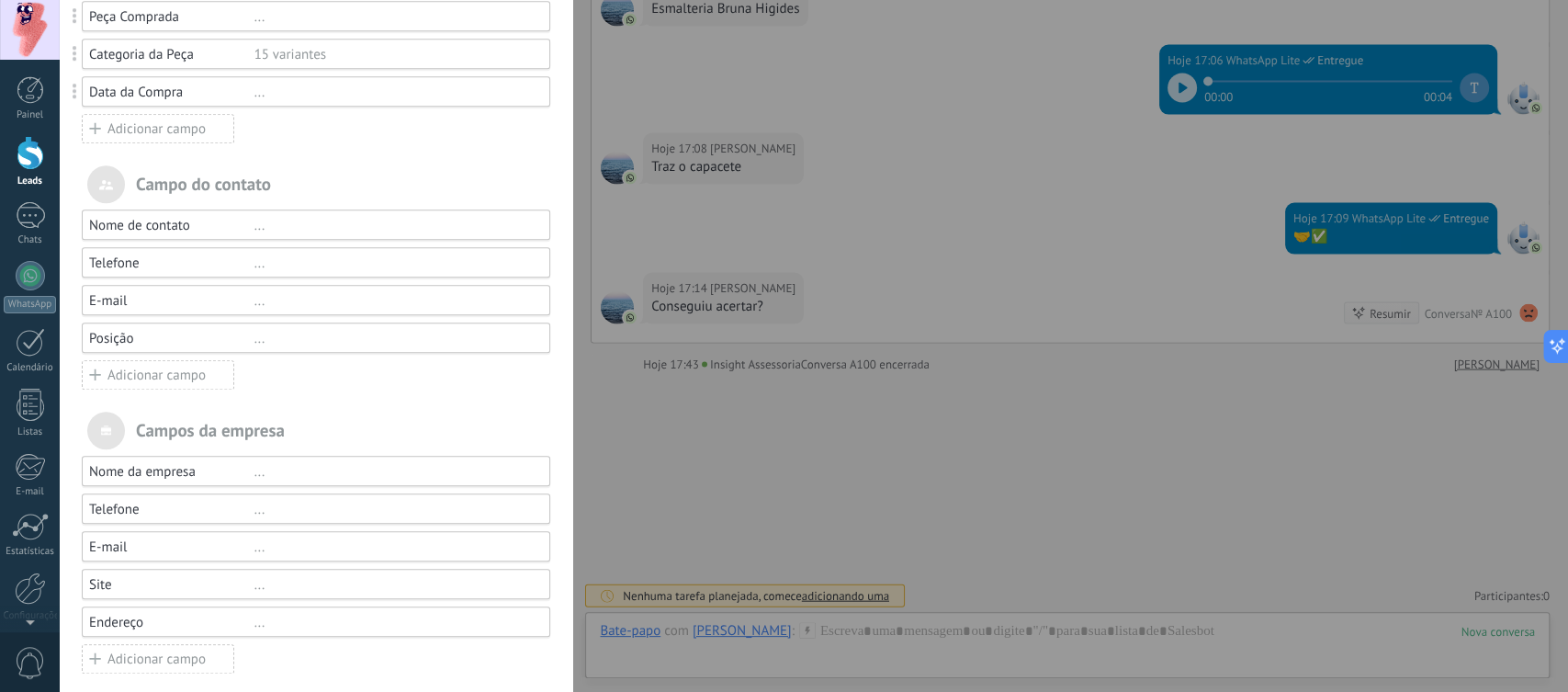
scroll to position [824, 0]
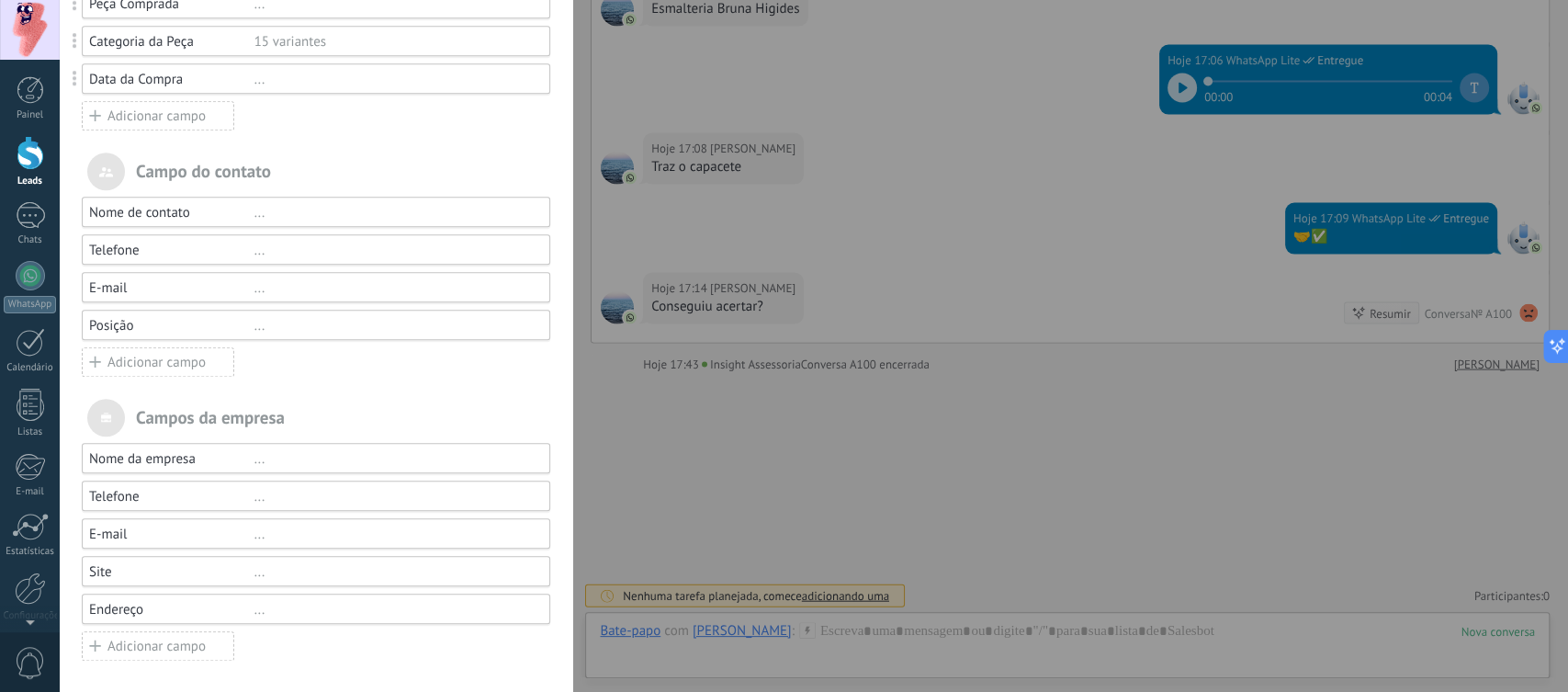
click at [732, 427] on div "[PERSON_NAME] e grupos Kommo oferece a opção de adicionar seus próprios campos …" at bounding box center [813, 346] width 1508 height 692
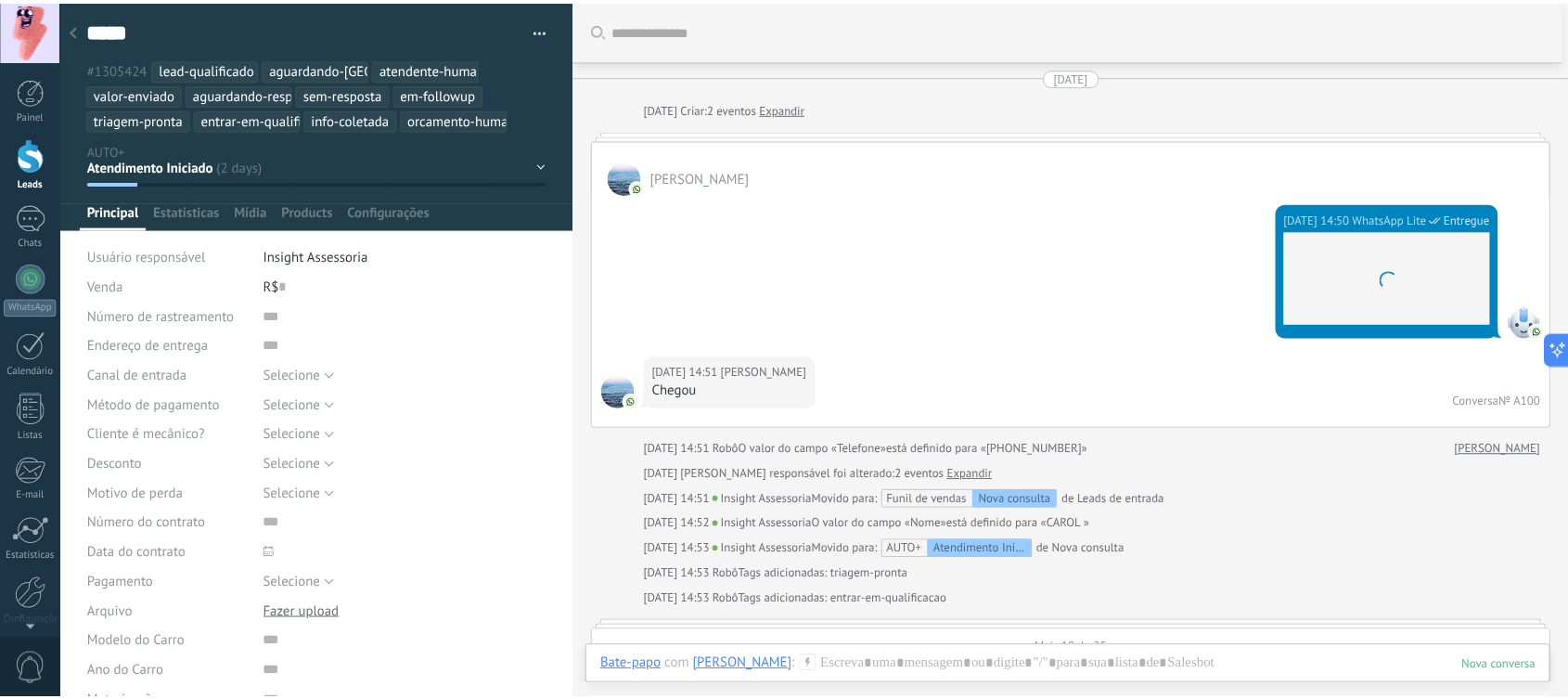
scroll to position [0, 0]
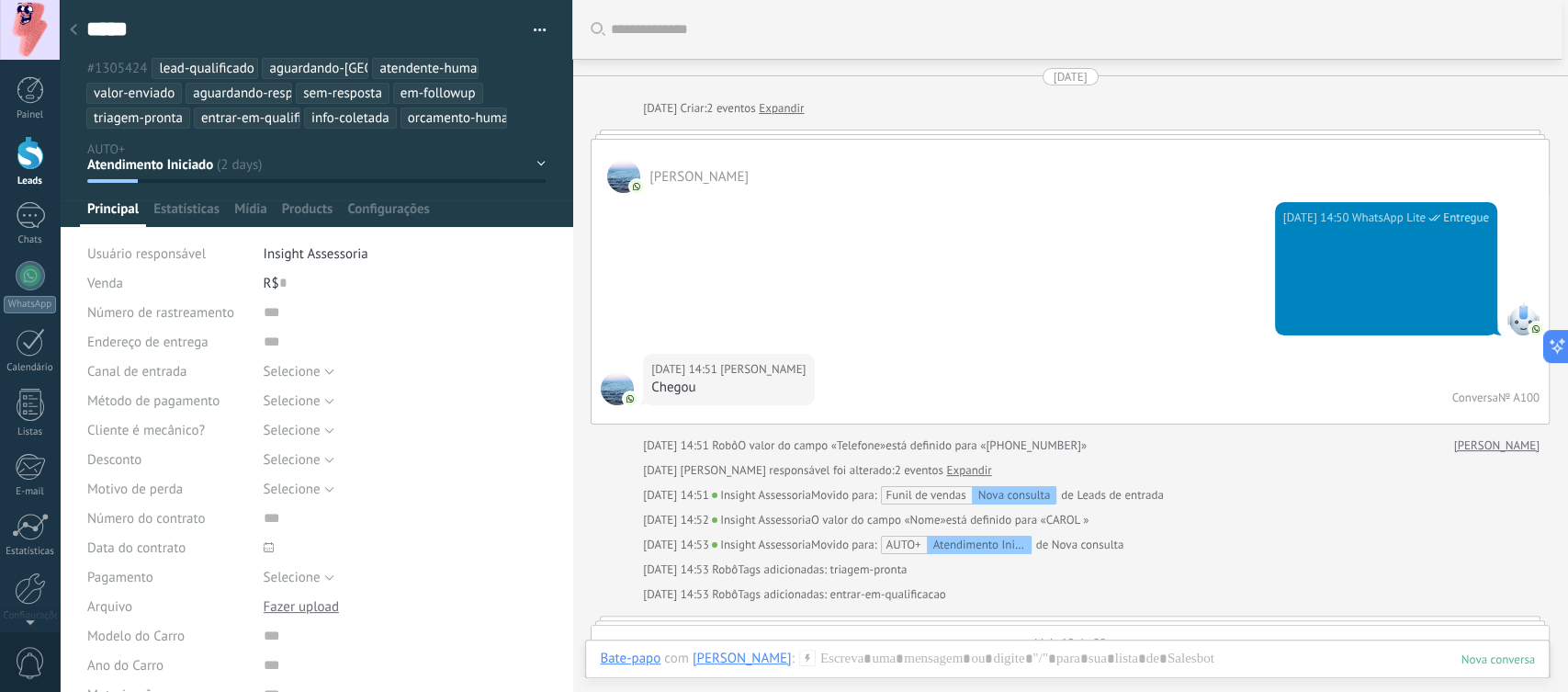
click at [531, 26] on button "button" at bounding box center [532, 30] width 26 height 27
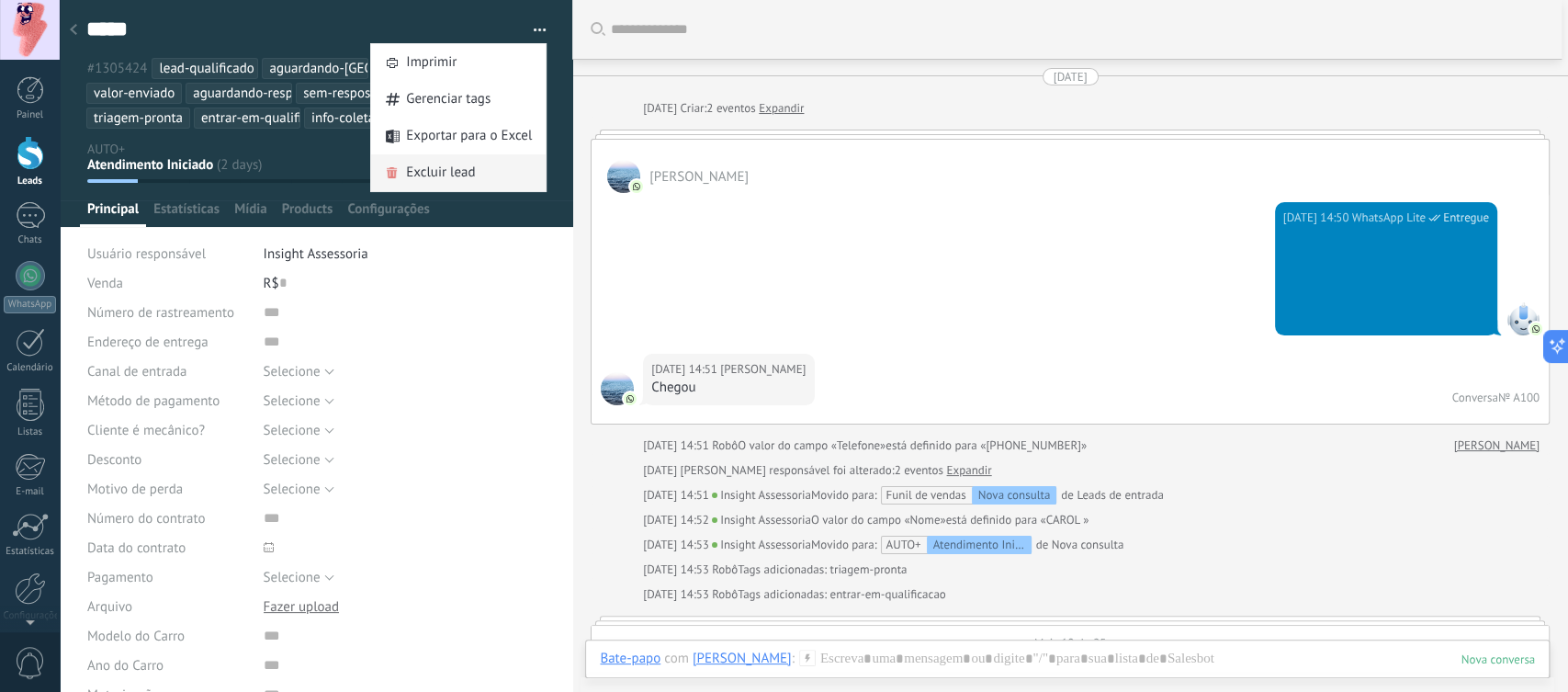
click at [460, 174] on span "Excluir lead" at bounding box center [440, 173] width 69 height 37
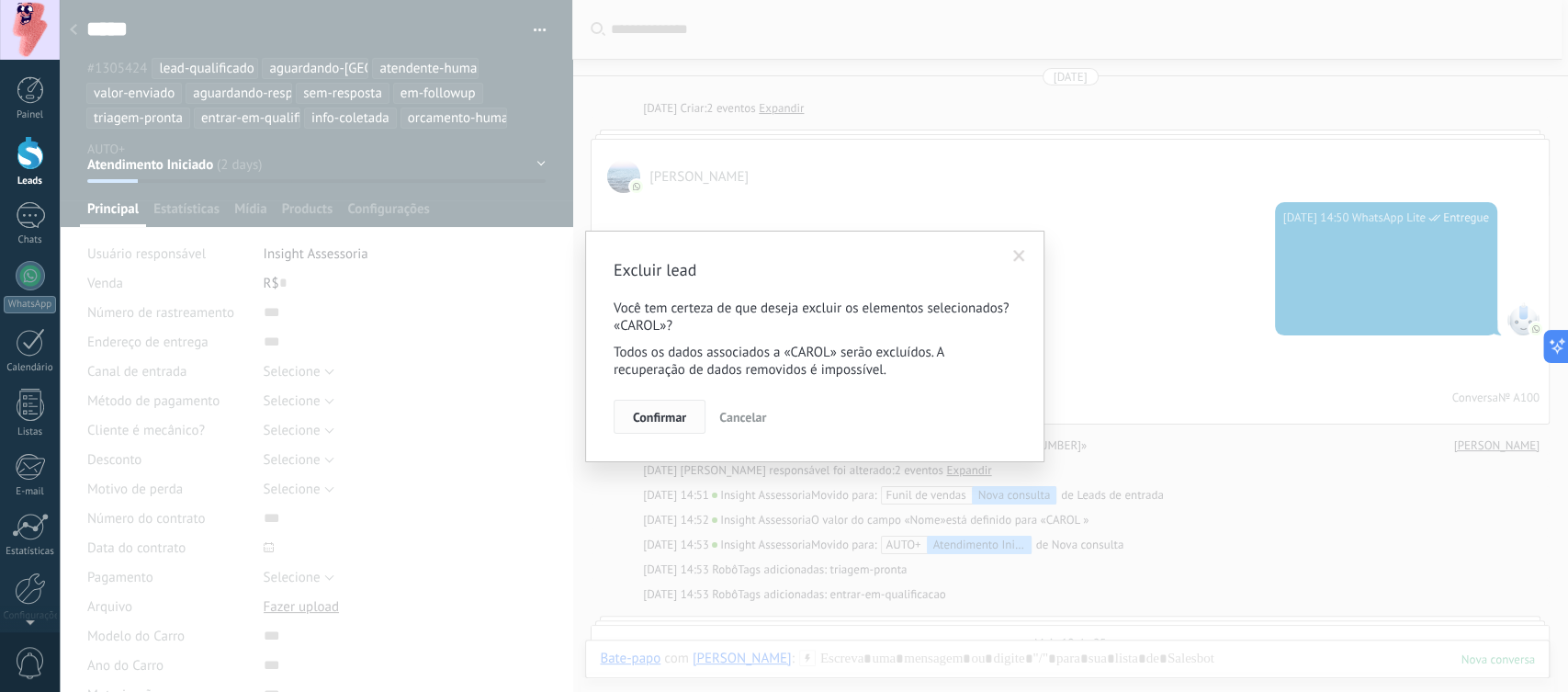
click at [640, 423] on span "Confirmar" at bounding box center [659, 417] width 53 height 13
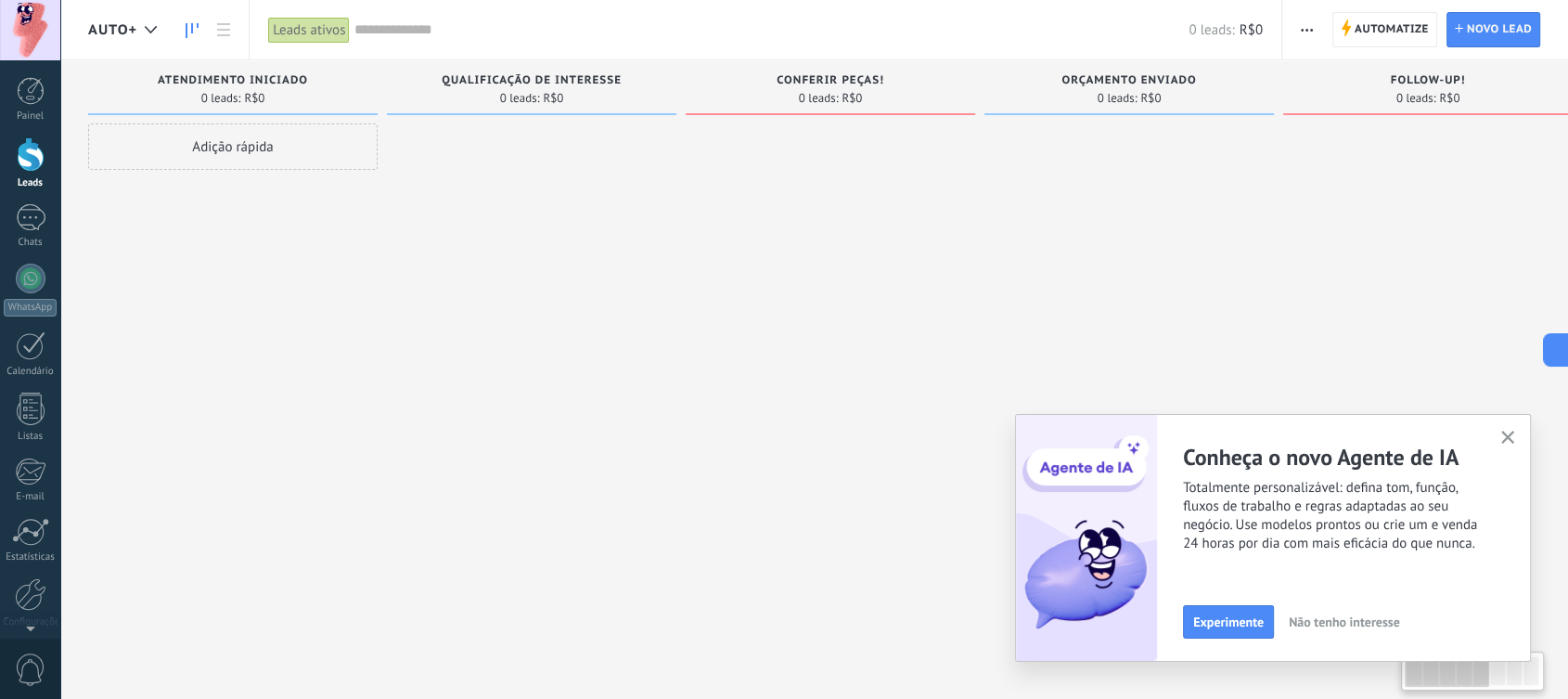
click at [198, 335] on div "Adição rápida" at bounding box center [233, 352] width 290 height 457
drag, startPoint x: 311, startPoint y: 304, endPoint x: 322, endPoint y: 308, distance: 11.7
click at [322, 308] on div "Adição rápida" at bounding box center [233, 352] width 290 height 457
click at [354, 247] on div "Adição rápida" at bounding box center [233, 352] width 290 height 457
drag, startPoint x: 799, startPoint y: 443, endPoint x: 739, endPoint y: 391, distance: 79.4
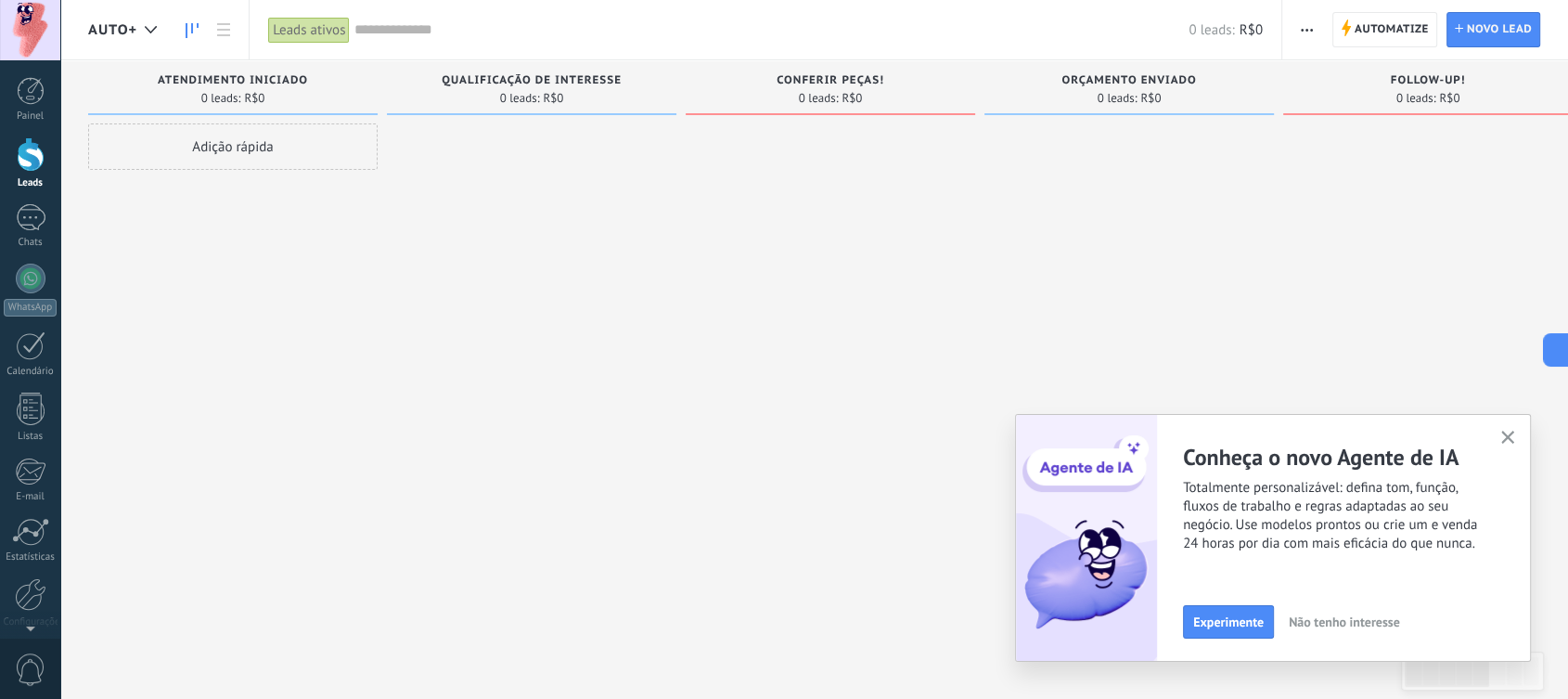
click at [798, 443] on div at bounding box center [830, 352] width 290 height 457
